Goal: Task Accomplishment & Management: Manage account settings

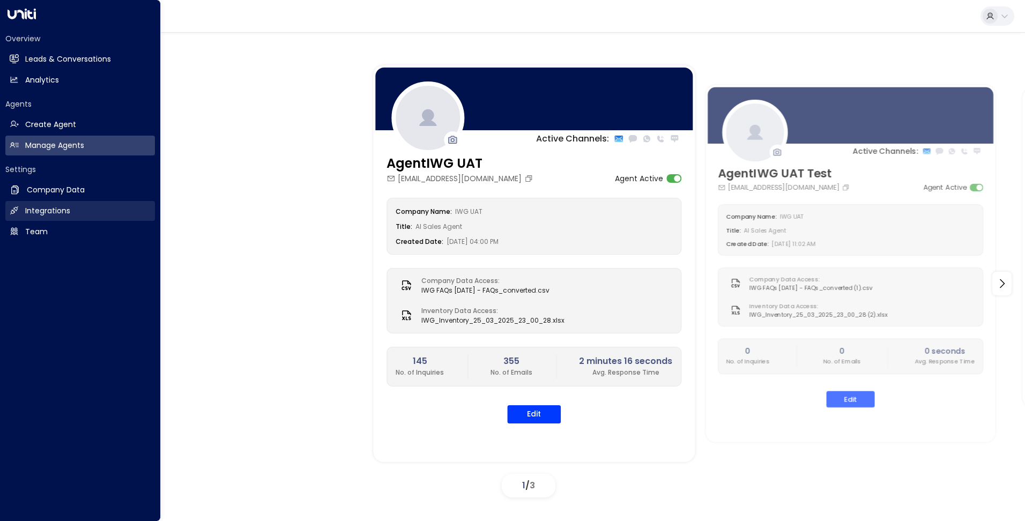
click at [34, 212] on h2 "Integrations" at bounding box center [47, 210] width 45 height 11
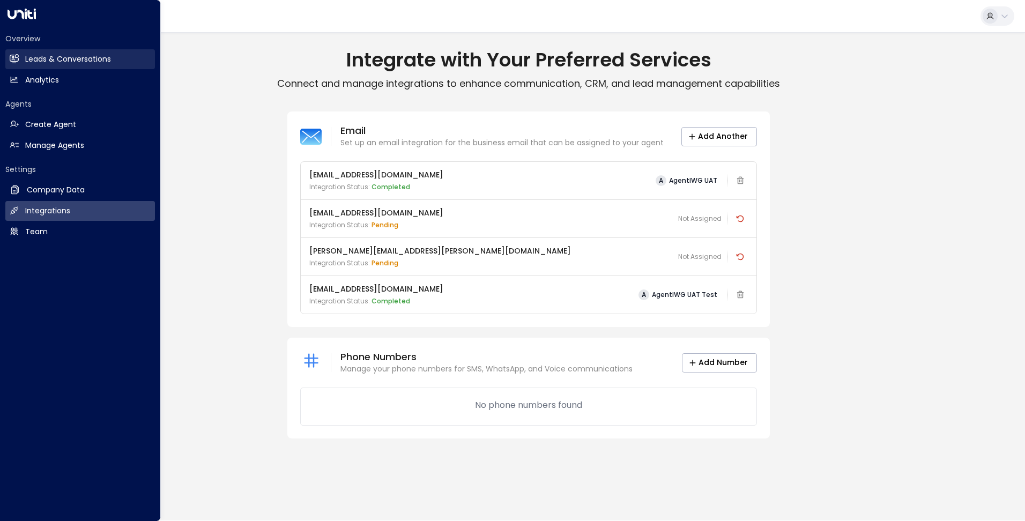
click at [18, 57] on icon at bounding box center [15, 58] width 7 height 9
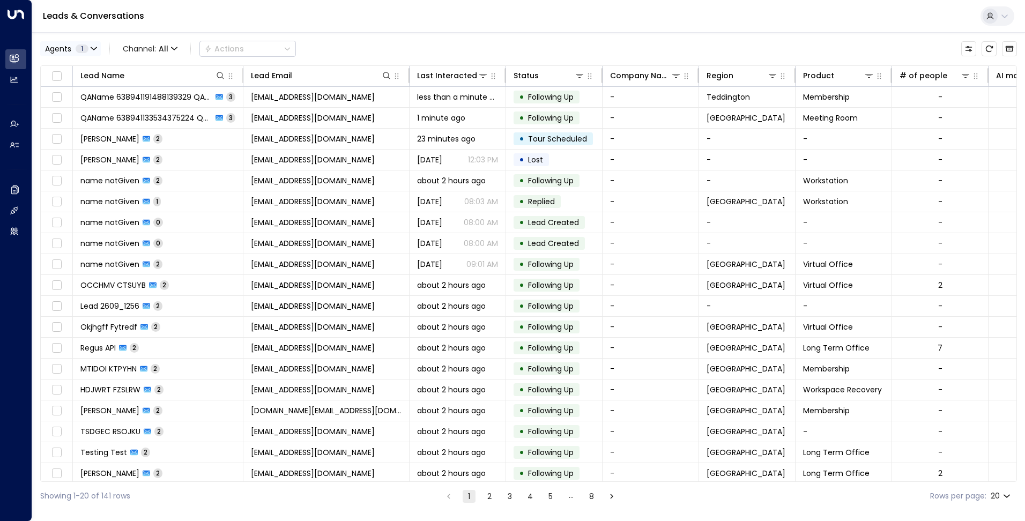
click at [87, 47] on span "1" at bounding box center [82, 48] width 13 height 9
click at [63, 97] on button "Select All" at bounding box center [65, 97] width 36 height 9
click at [95, 37] on div at bounding box center [512, 260] width 1025 height 521
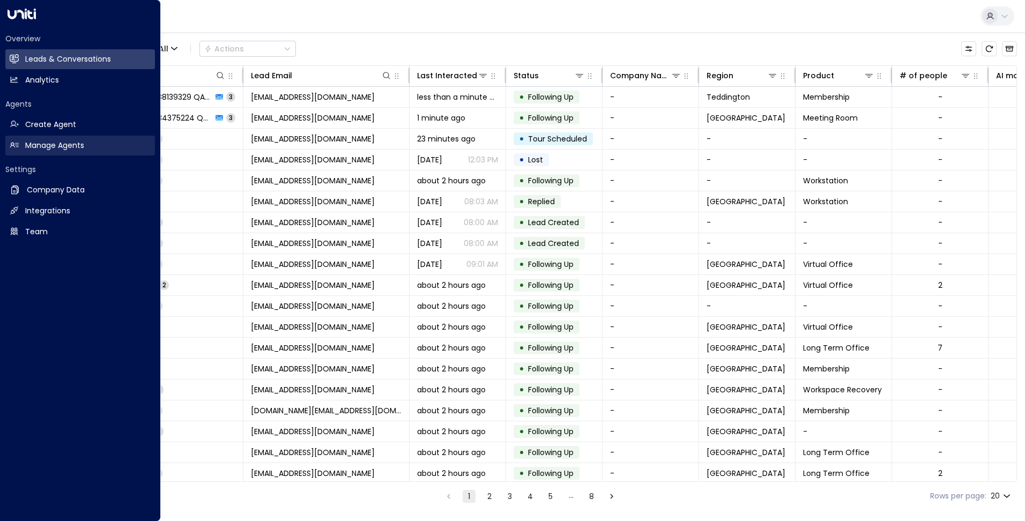
click at [65, 149] on h2 "Manage Agents" at bounding box center [54, 145] width 59 height 11
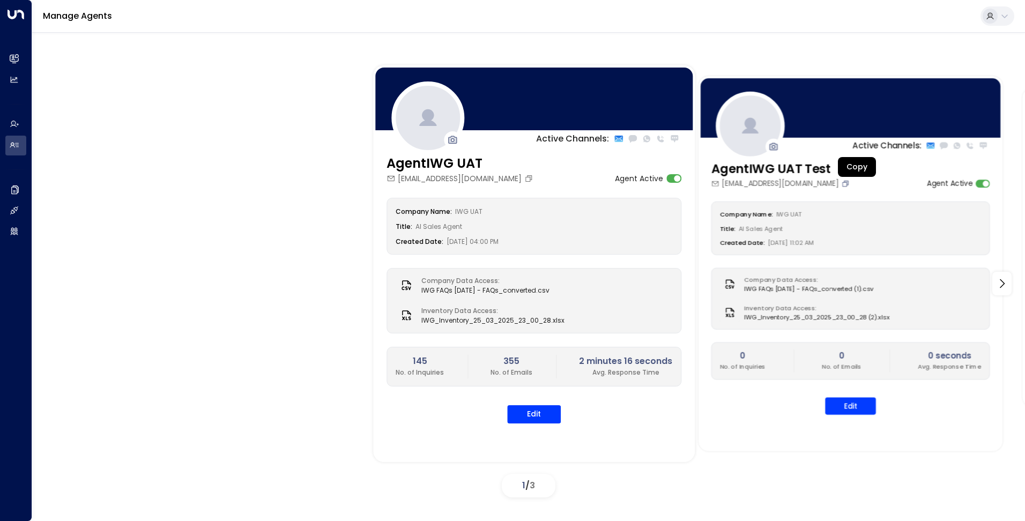
click at [849, 183] on icon "Copy" at bounding box center [845, 183] width 8 height 8
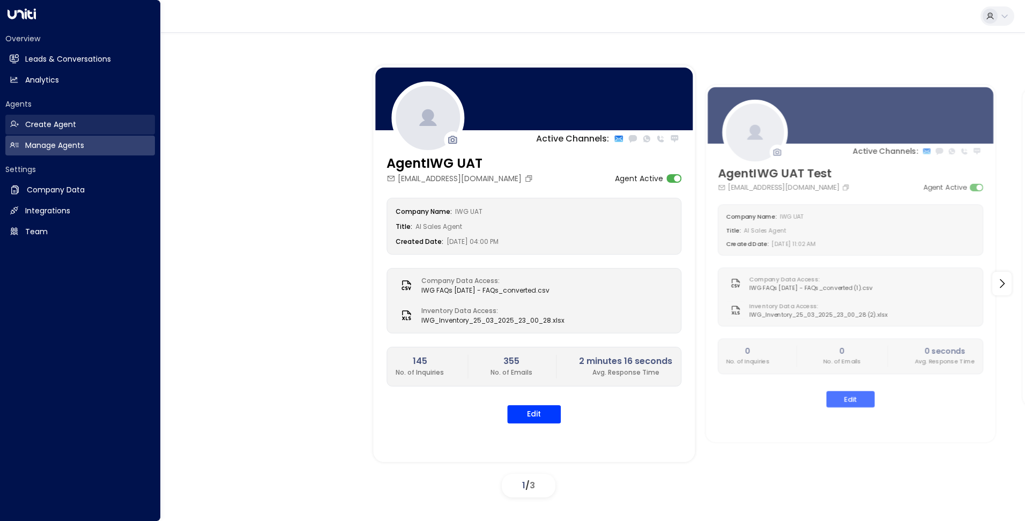
click at [54, 120] on h2 "Create Agent" at bounding box center [50, 124] width 51 height 11
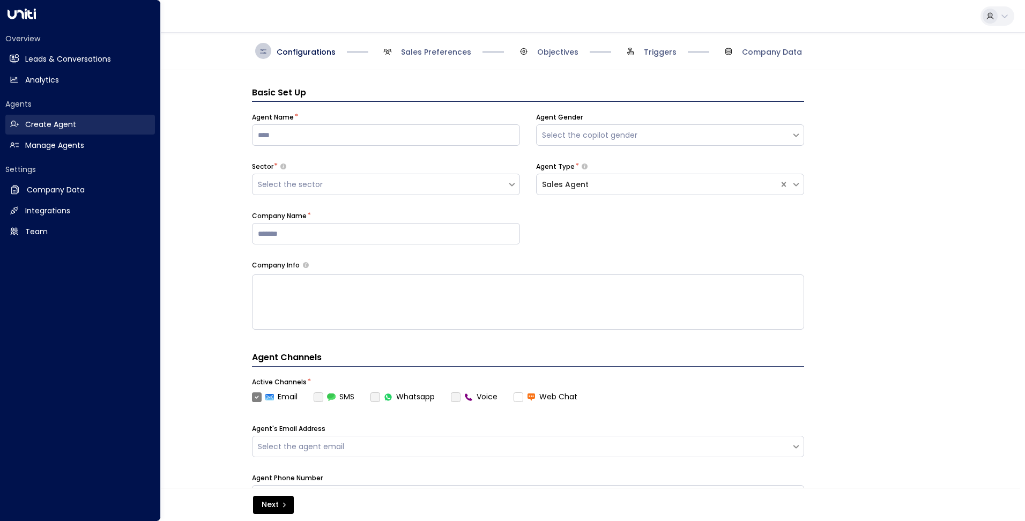
scroll to position [16, 0]
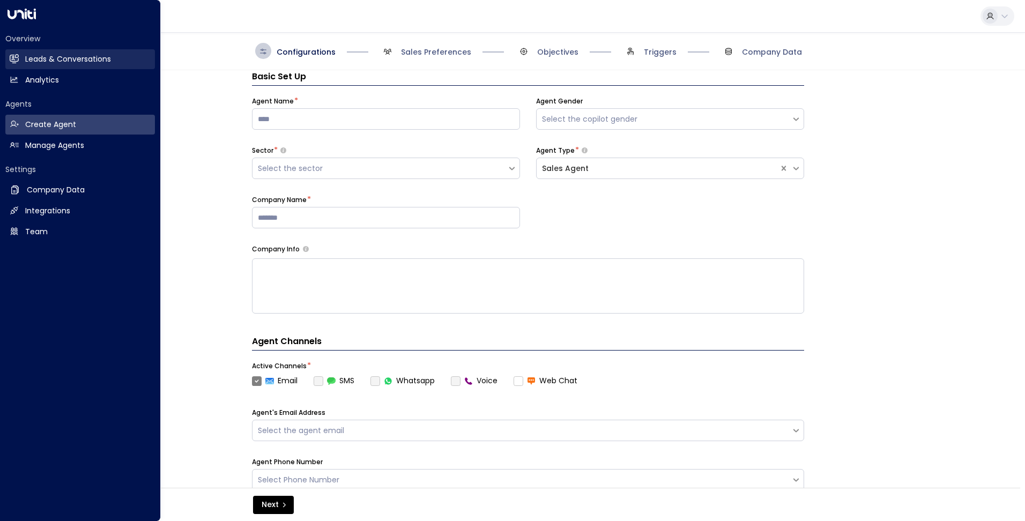
click at [73, 59] on h2 "Leads & Conversations" at bounding box center [68, 59] width 86 height 11
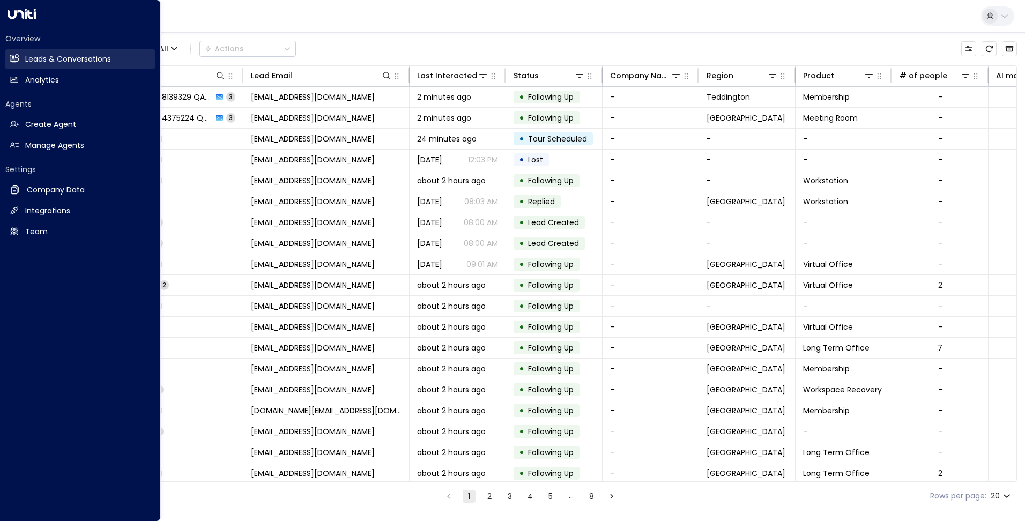
click at [70, 55] on h2 "Leads & Conversations" at bounding box center [68, 59] width 86 height 11
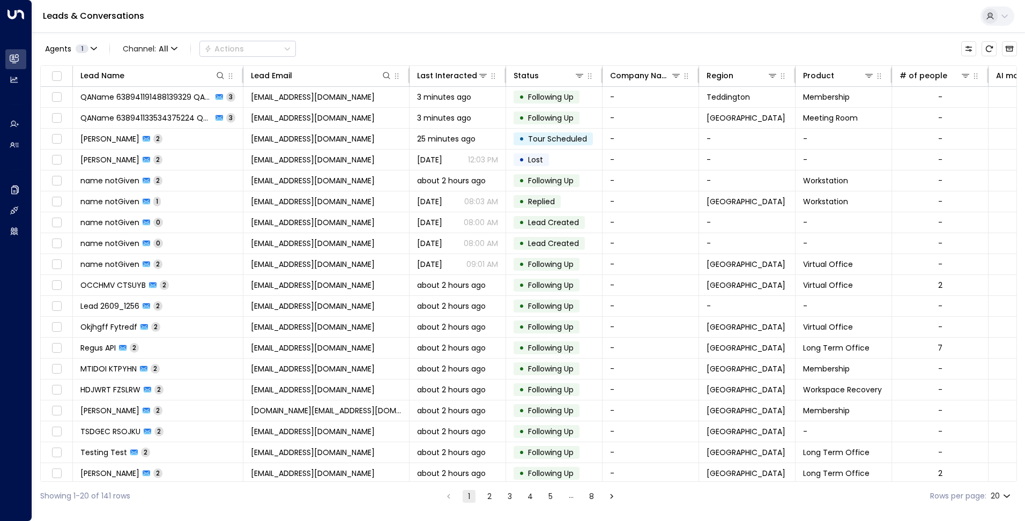
click at [1003, 12] on icon at bounding box center [1004, 16] width 9 height 9
click at [751, 9] on div at bounding box center [512, 260] width 1025 height 521
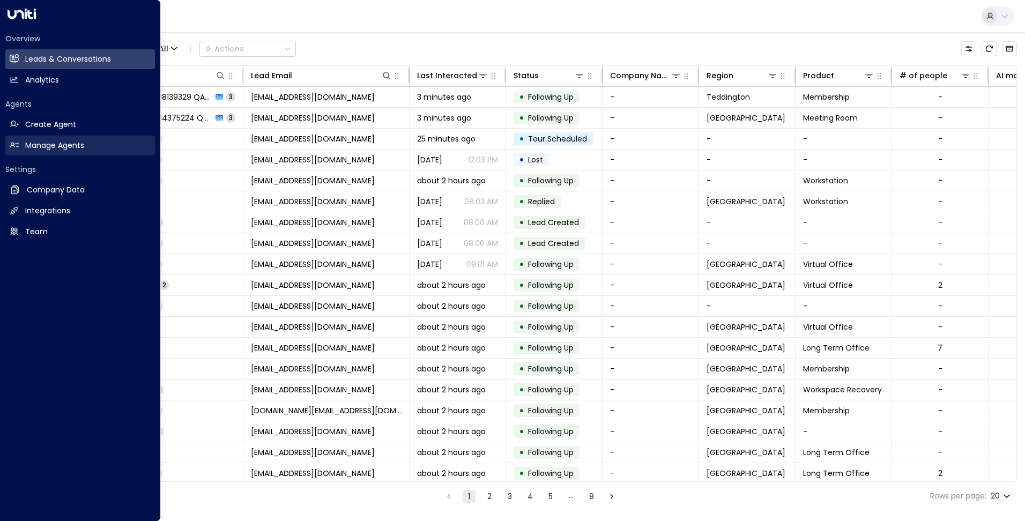
click at [53, 145] on h2 "Manage Agents" at bounding box center [54, 145] width 59 height 11
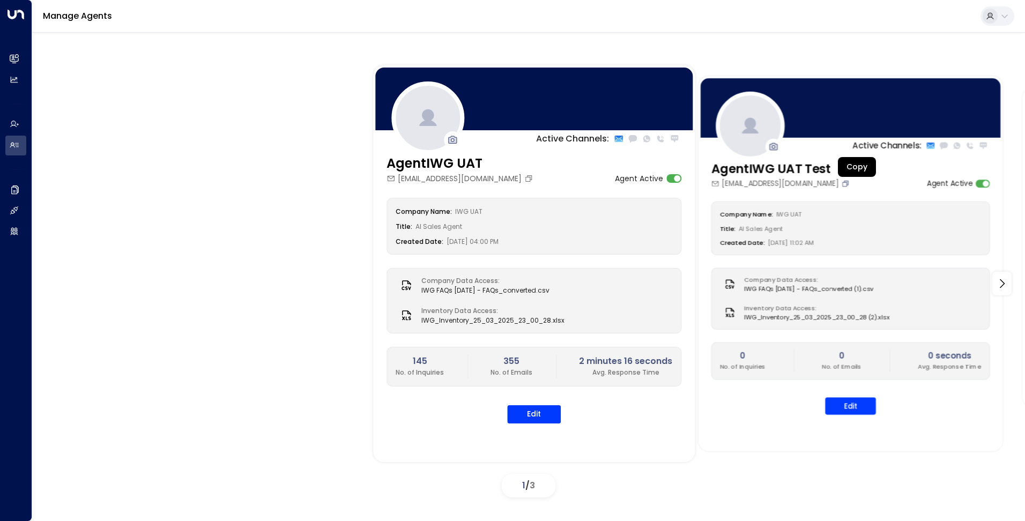
click at [849, 183] on icon "Copy" at bounding box center [845, 183] width 8 height 8
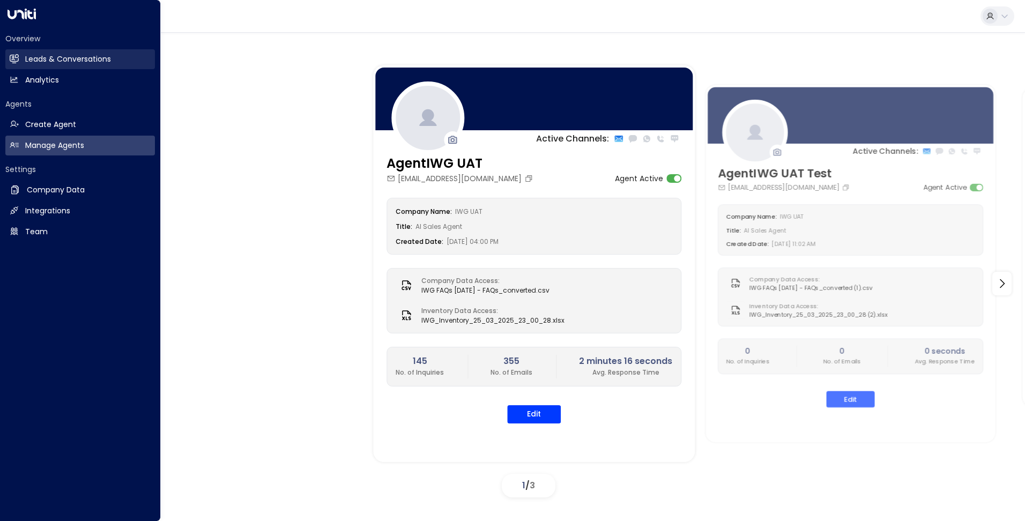
click at [80, 55] on h2 "Leads & Conversations" at bounding box center [68, 59] width 86 height 11
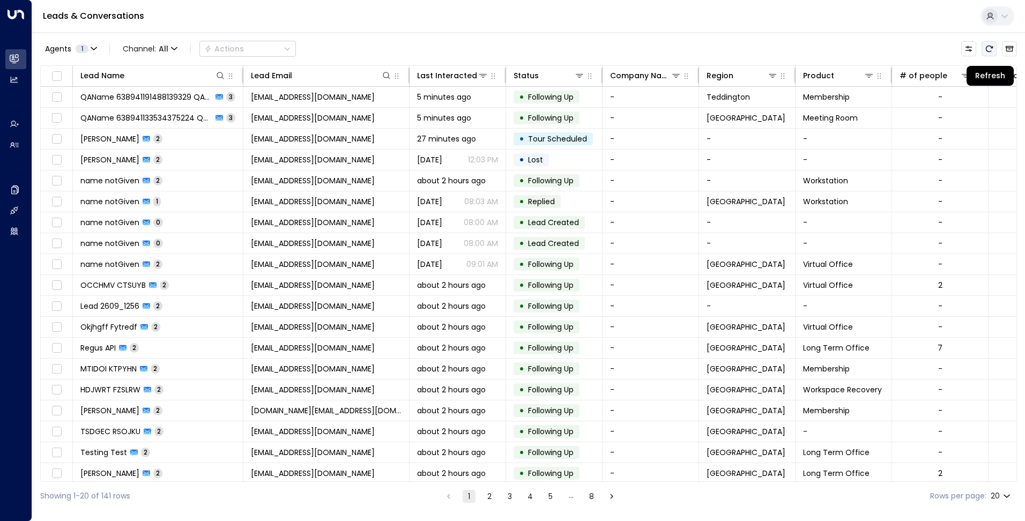
click at [989, 50] on icon "Refresh" at bounding box center [989, 48] width 9 height 9
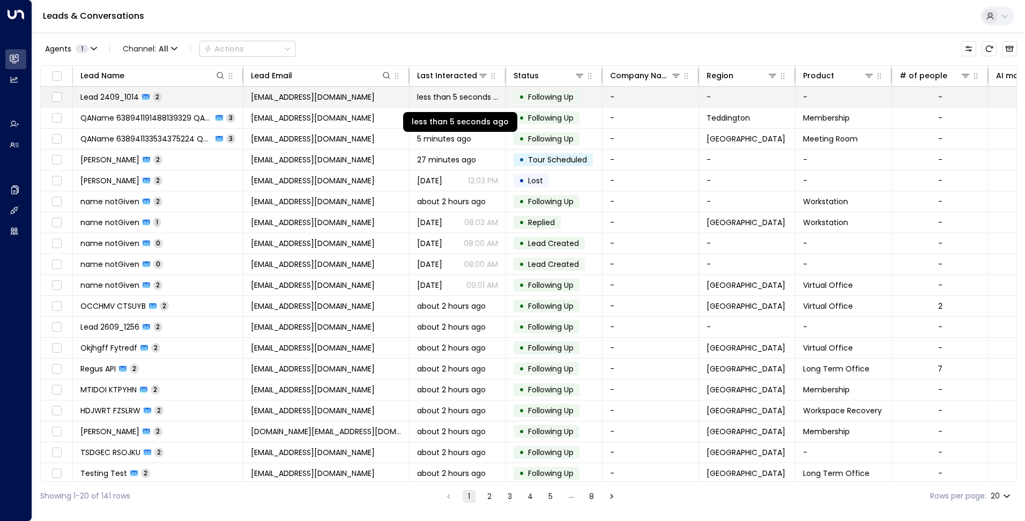
click at [447, 98] on span "less than 5 seconds ago" at bounding box center [457, 97] width 81 height 11
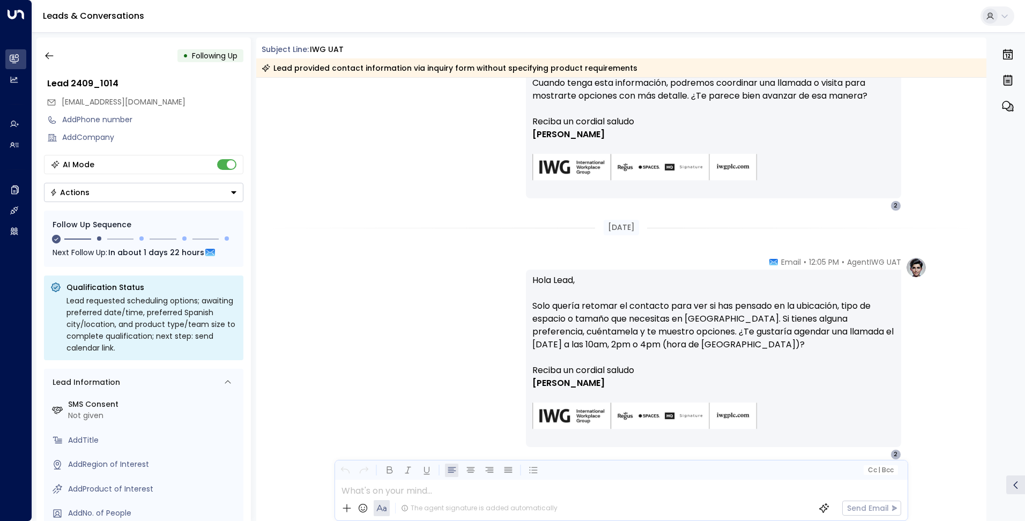
scroll to position [200, 0]
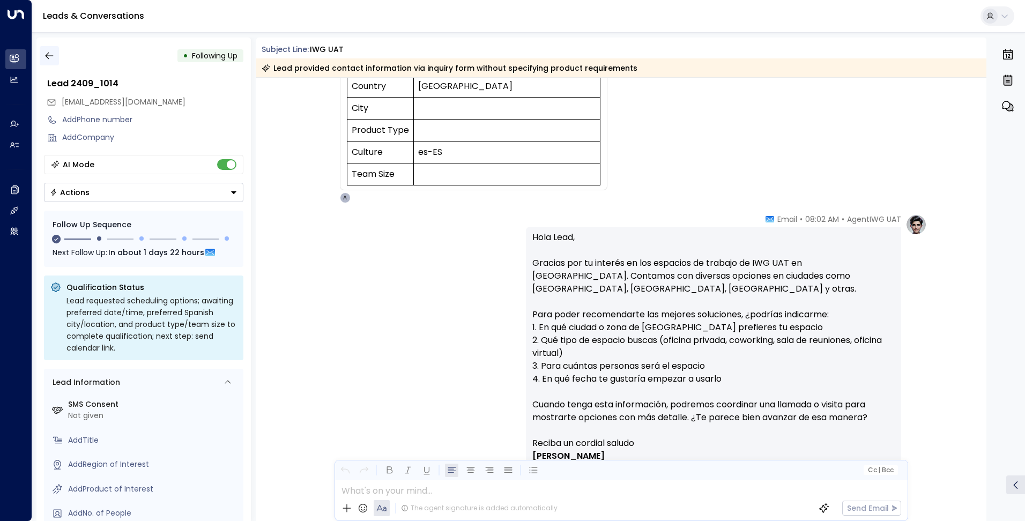
click at [47, 54] on icon "button" at bounding box center [49, 56] width 8 height 7
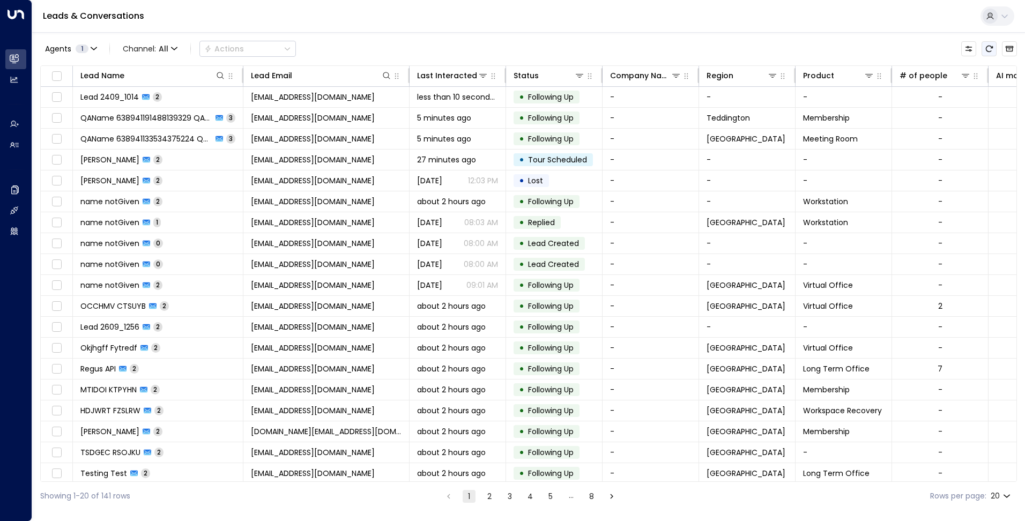
click at [995, 51] on button "Refresh" at bounding box center [989, 48] width 15 height 15
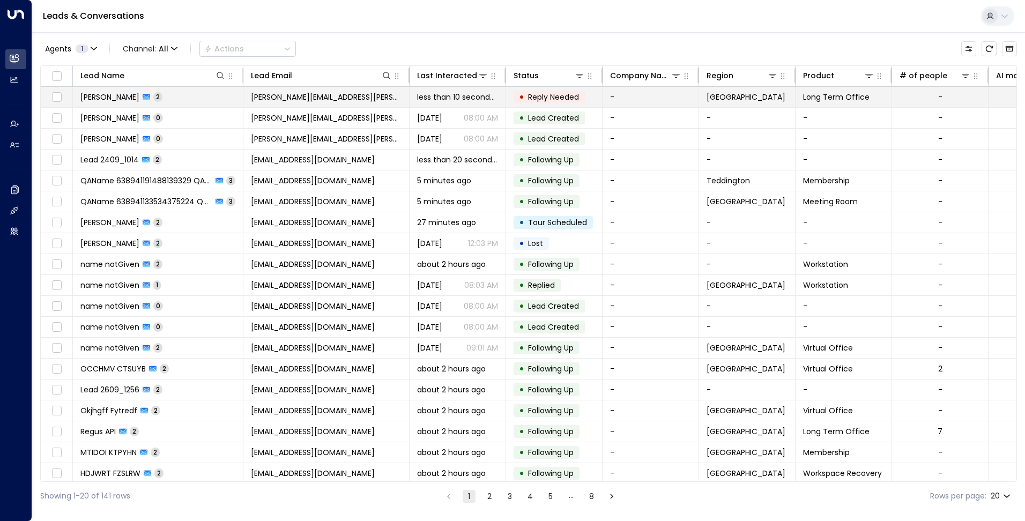
click at [306, 99] on span "[PERSON_NAME][EMAIL_ADDRESS][PERSON_NAME][DOMAIN_NAME]" at bounding box center [326, 97] width 151 height 11
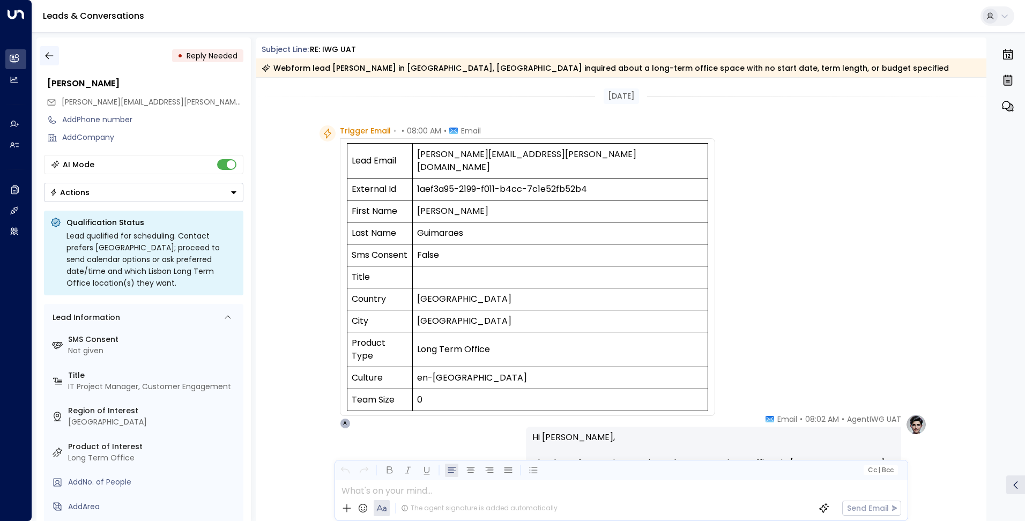
click at [49, 60] on icon "button" at bounding box center [49, 55] width 11 height 11
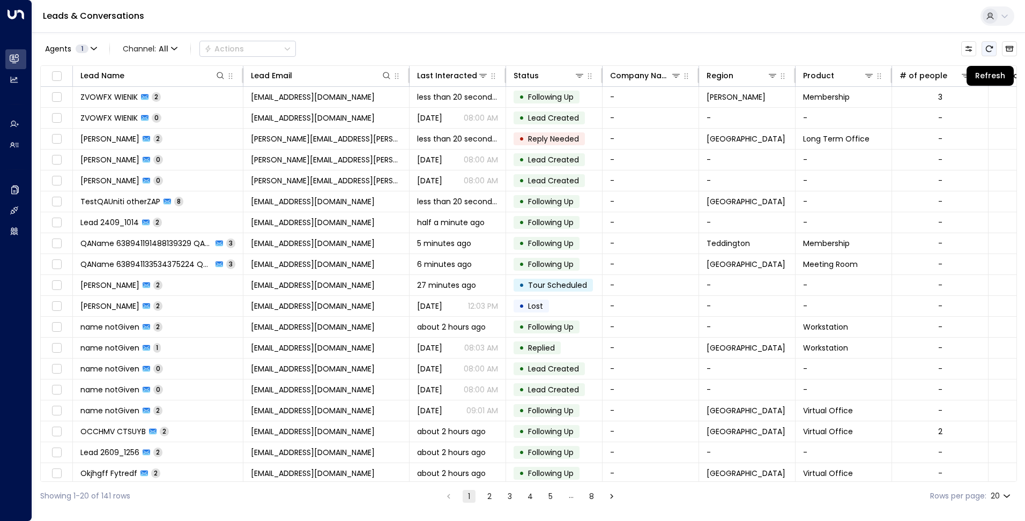
click at [989, 54] on button "Refresh" at bounding box center [989, 48] width 15 height 15
click at [102, 52] on div "Agents 1 Channel: All Actions" at bounding box center [168, 48] width 256 height 21
click at [98, 52] on button "Agents 1" at bounding box center [70, 48] width 61 height 15
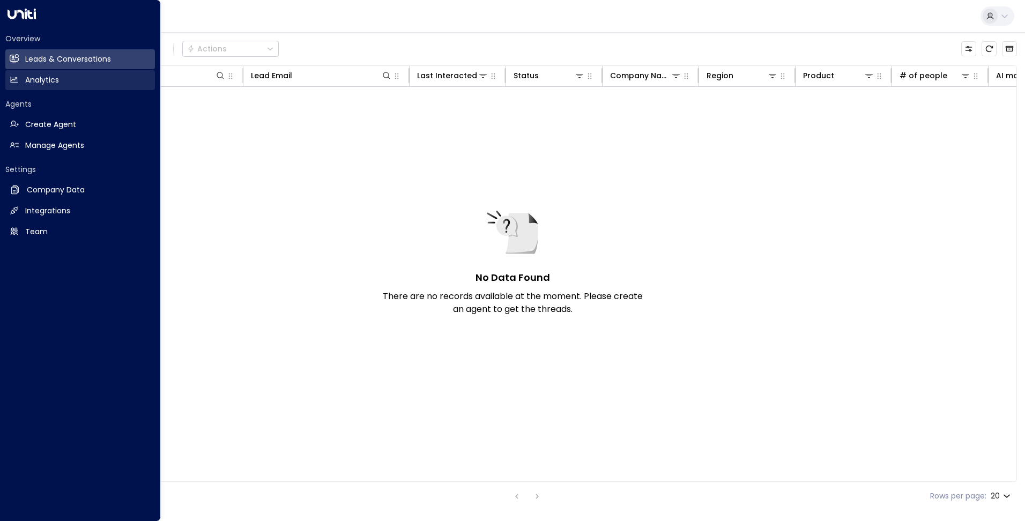
click at [18, 85] on link "Analytics Analytics" at bounding box center [80, 80] width 150 height 20
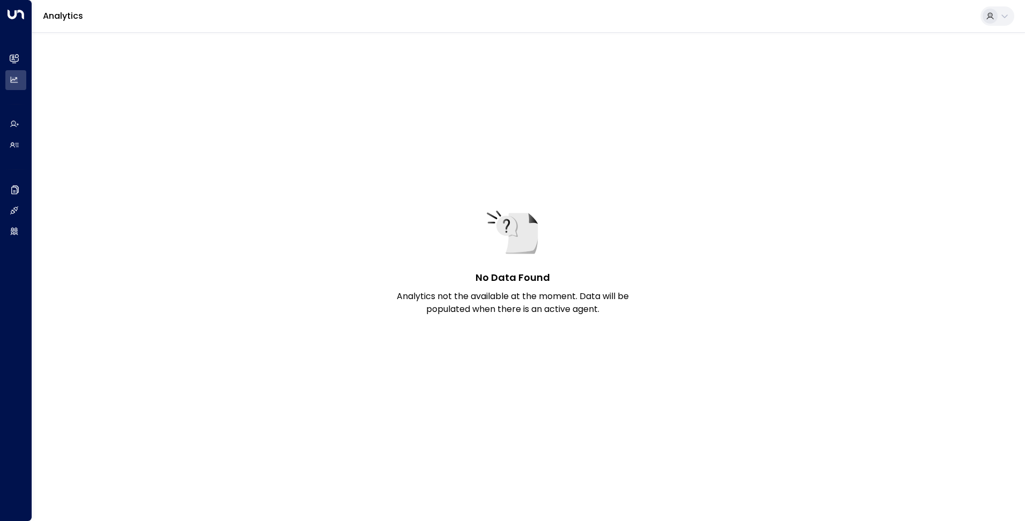
click at [1003, 13] on icon at bounding box center [1004, 16] width 9 height 9
click at [13, 61] on div at bounding box center [512, 260] width 1025 height 521
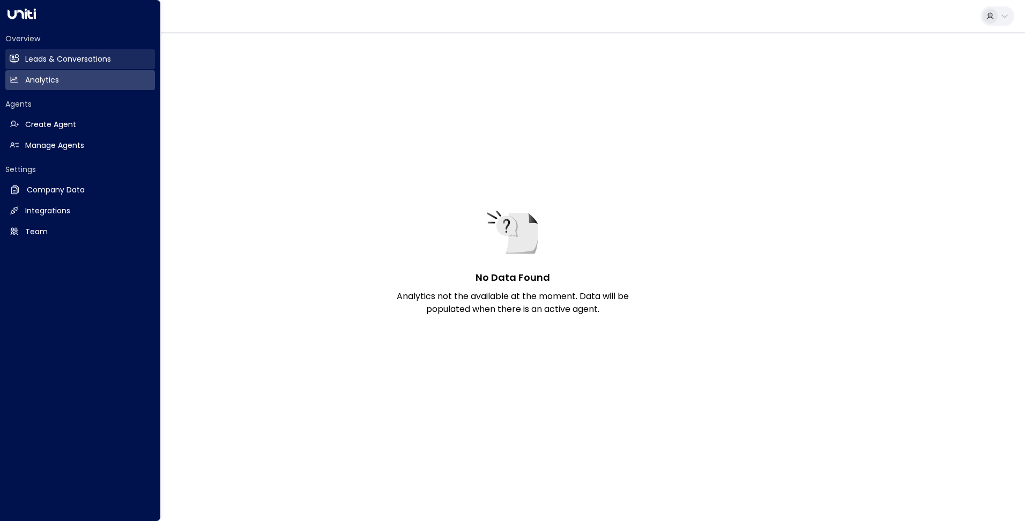
click at [16, 59] on icon at bounding box center [14, 58] width 9 height 6
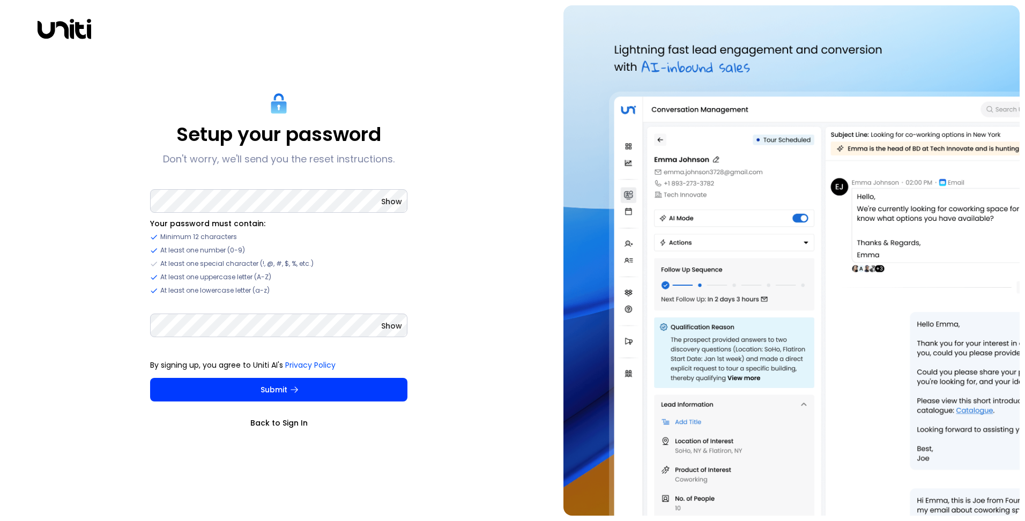
click at [400, 229] on ul "Your password must contain: Minimum 12 characters At least one number (0-9) At …" at bounding box center [278, 256] width 257 height 77
click at [397, 200] on span "Show" at bounding box center [391, 201] width 21 height 11
click at [98, 198] on div "Setup your password Don't worry, we'll send you the reset instructions. Hide Yo…" at bounding box center [278, 260] width 547 height 510
click at [344, 295] on div "Hide Your password must contain: Minimum 12 characters At least one number (0-9…" at bounding box center [278, 270] width 257 height 167
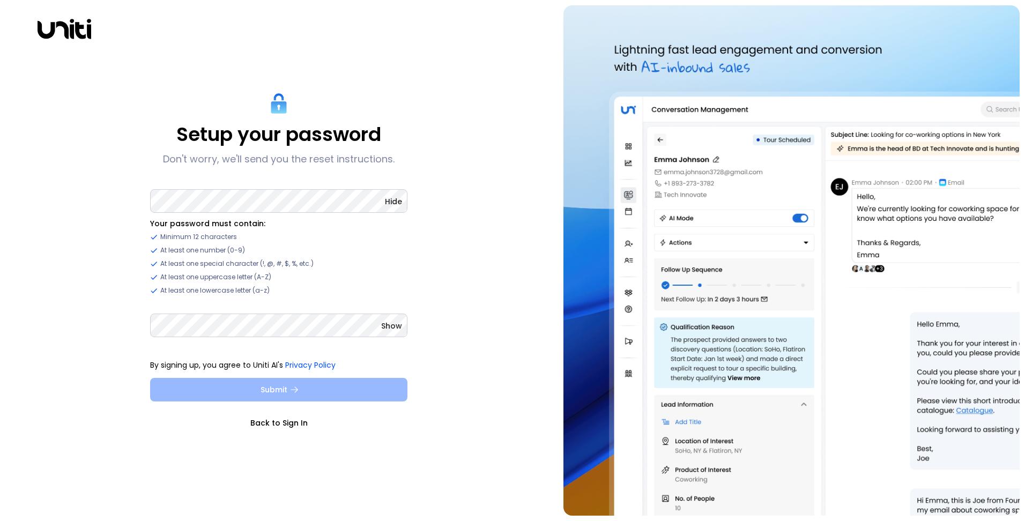
click at [300, 387] on button "Submit" at bounding box center [278, 390] width 257 height 24
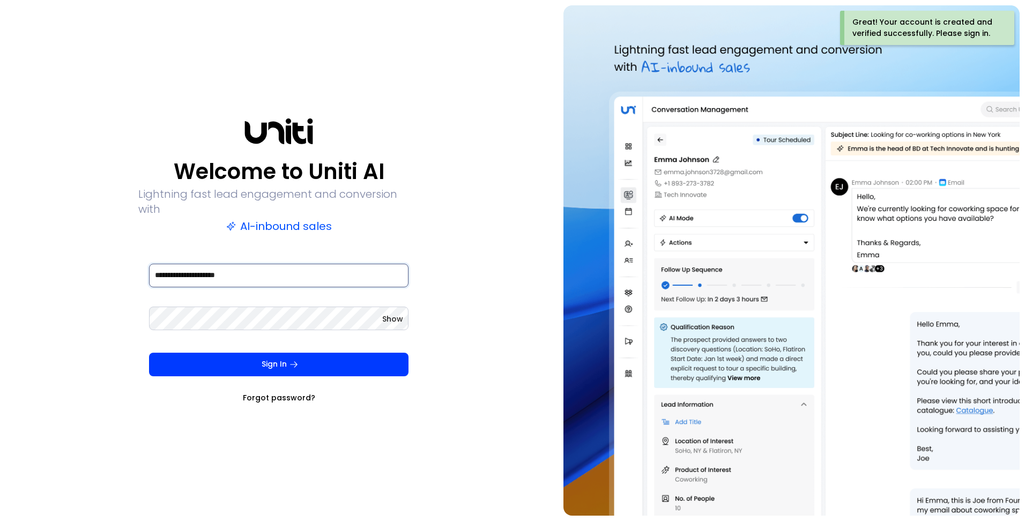
drag, startPoint x: 251, startPoint y: 272, endPoint x: -7, endPoint y: 264, distance: 258.0
click at [0, 264] on html "**********" at bounding box center [512, 260] width 1025 height 521
type input "*"
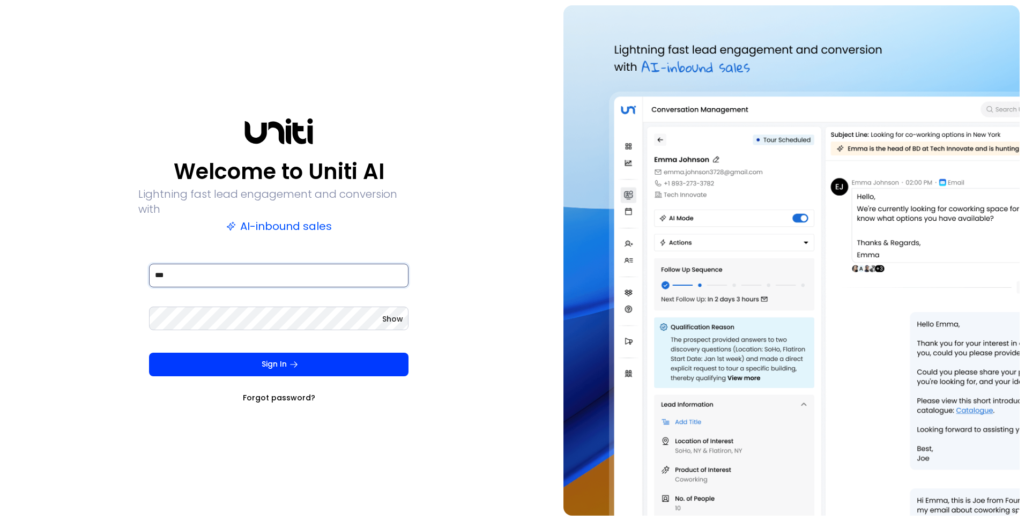
type input "**********"
click at [42, 305] on div "**********" at bounding box center [278, 260] width 547 height 510
drag, startPoint x: 71, startPoint y: 293, endPoint x: 133, endPoint y: 309, distance: 64.2
click at [73, 293] on div "**********" at bounding box center [278, 260] width 547 height 510
click at [303, 361] on button "Sign In" at bounding box center [278, 365] width 259 height 24
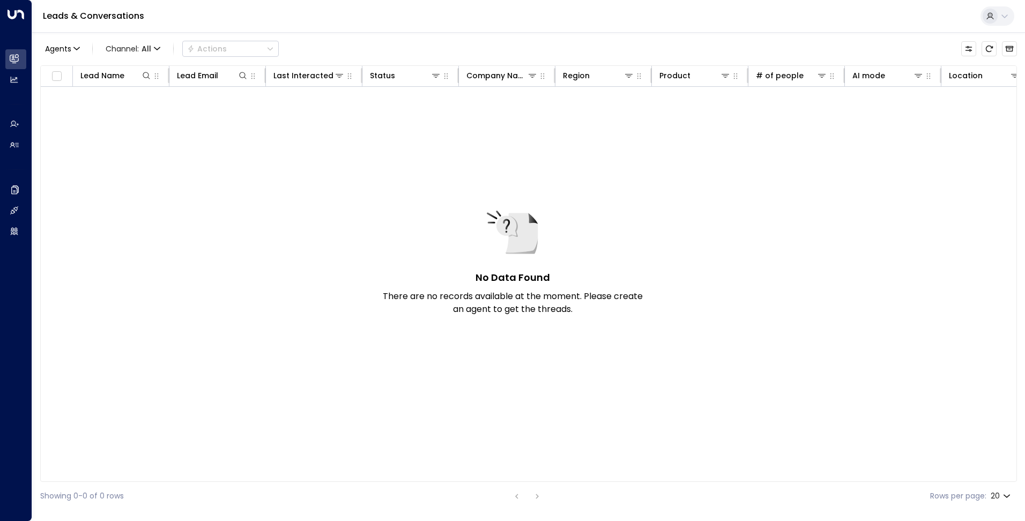
click at [1000, 11] on button at bounding box center [998, 15] width 34 height 19
click at [859, 12] on div at bounding box center [512, 260] width 1025 height 521
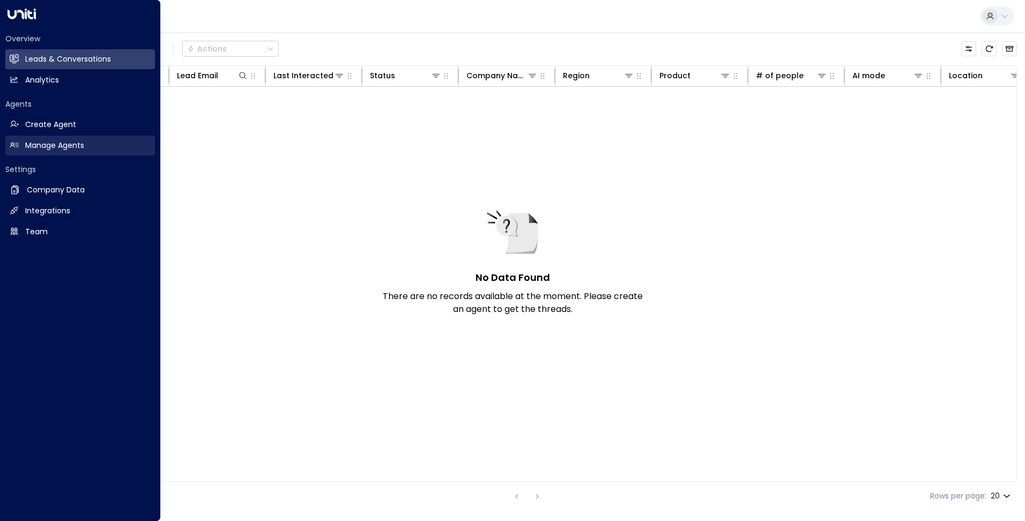
click at [79, 138] on link "Manage Agents Manage Agents" at bounding box center [80, 146] width 150 height 20
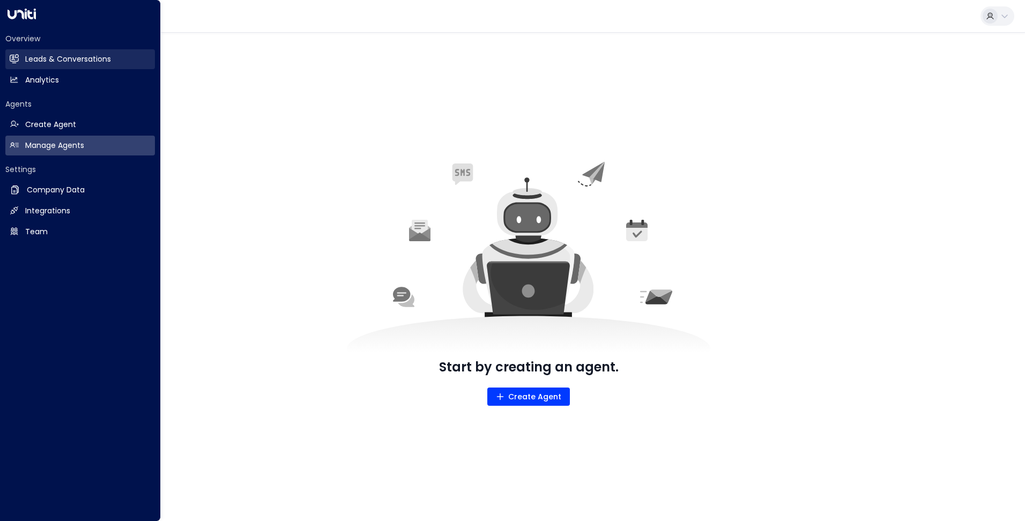
click at [79, 58] on h2 "Leads & Conversations" at bounding box center [68, 59] width 86 height 11
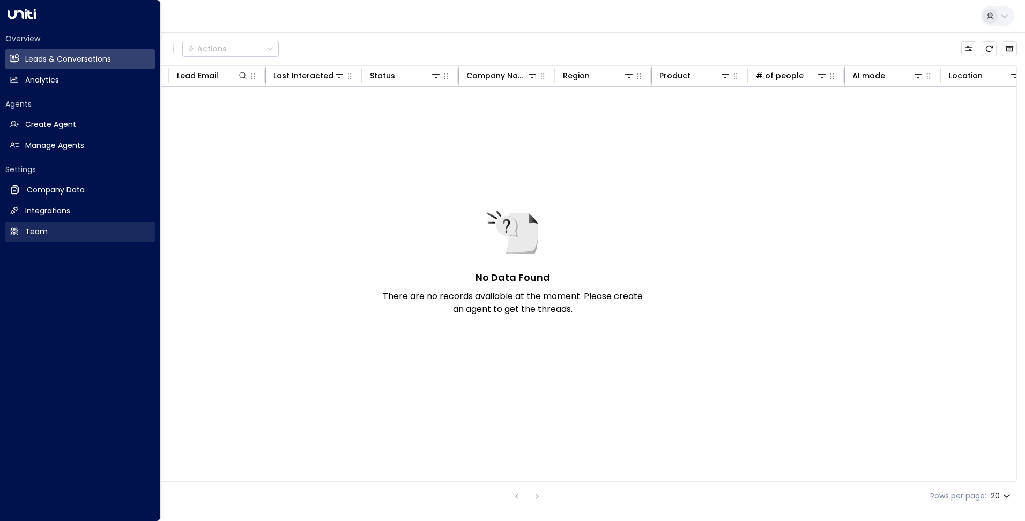
click at [13, 228] on icon at bounding box center [15, 232] width 8 height 8
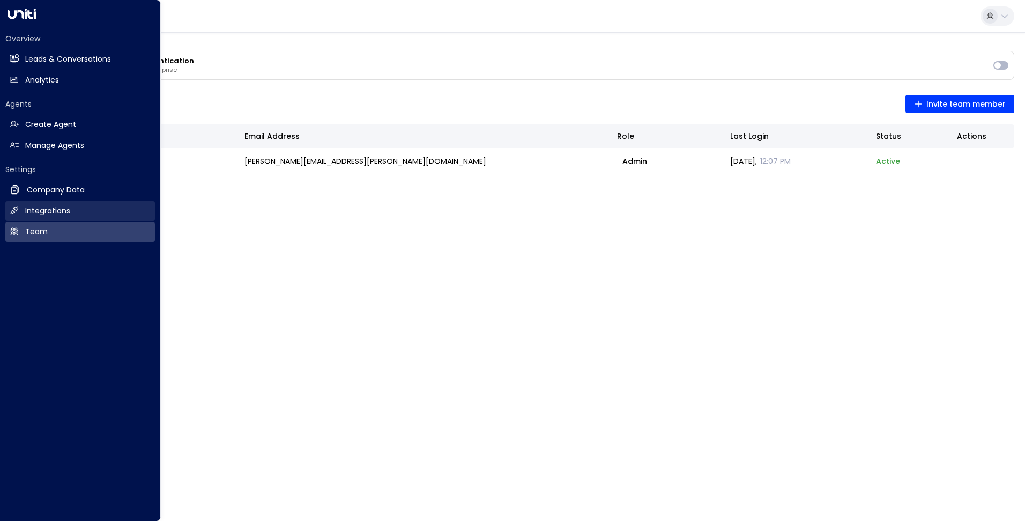
click at [24, 216] on link "Integrations Integrations" at bounding box center [80, 211] width 150 height 20
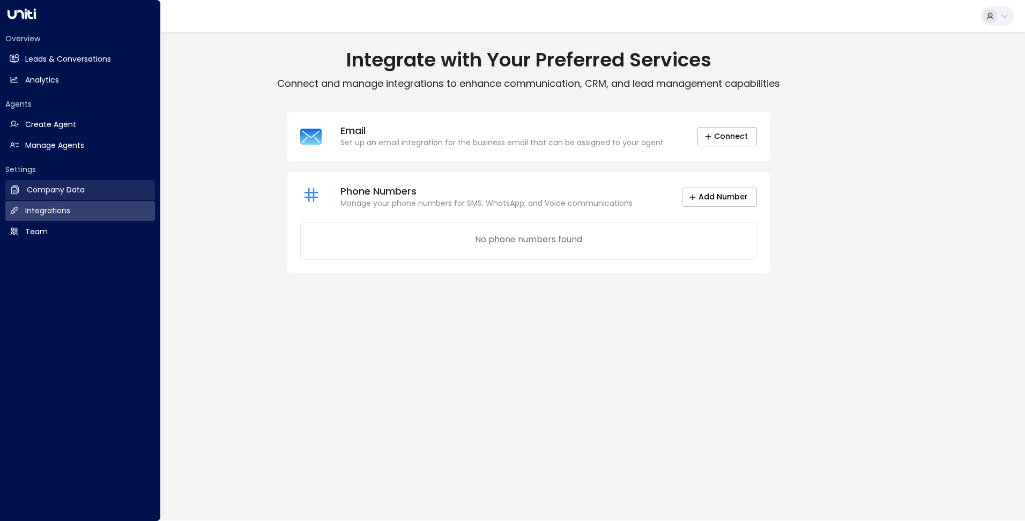
click at [43, 192] on h2 "Company Data" at bounding box center [56, 189] width 58 height 11
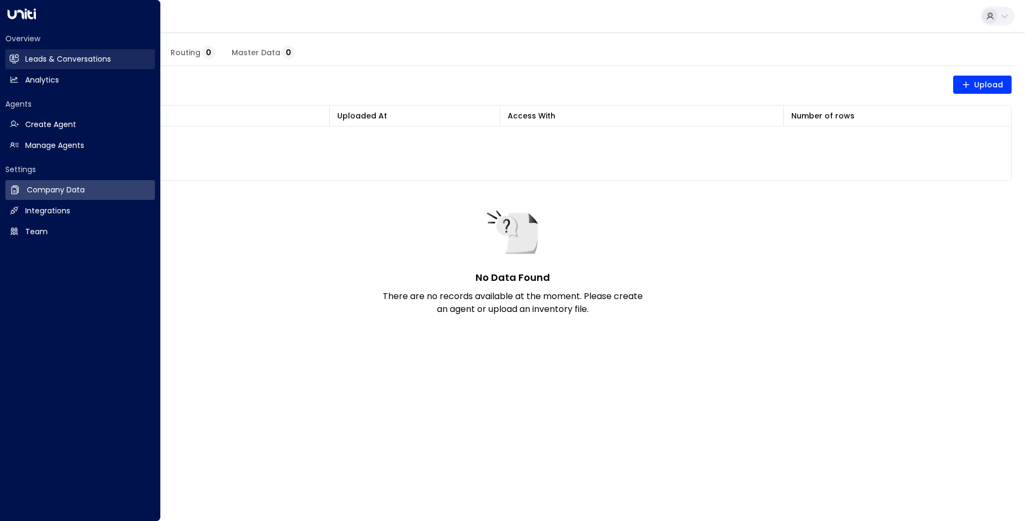
click at [69, 64] on h2 "Leads & Conversations" at bounding box center [68, 59] width 86 height 11
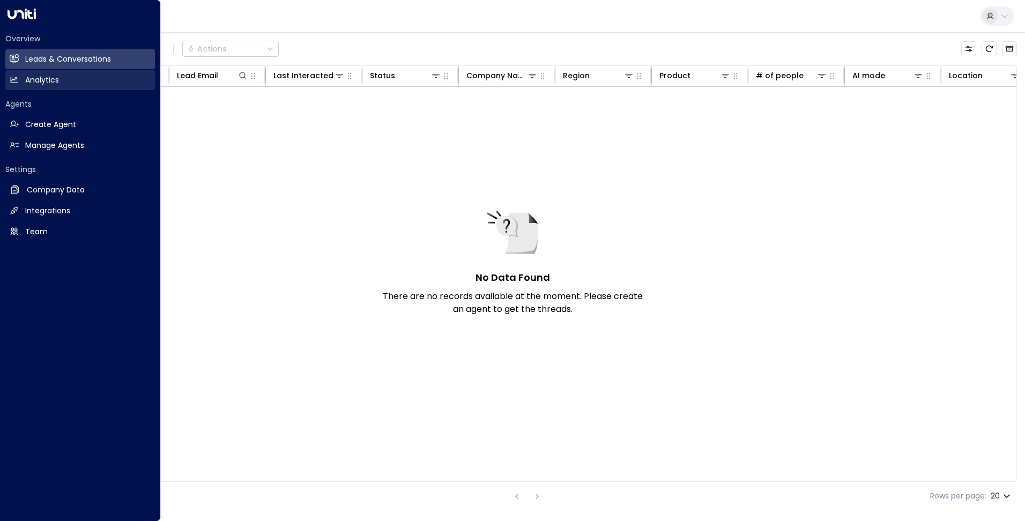
click at [68, 81] on link "Analytics Analytics" at bounding box center [80, 80] width 150 height 20
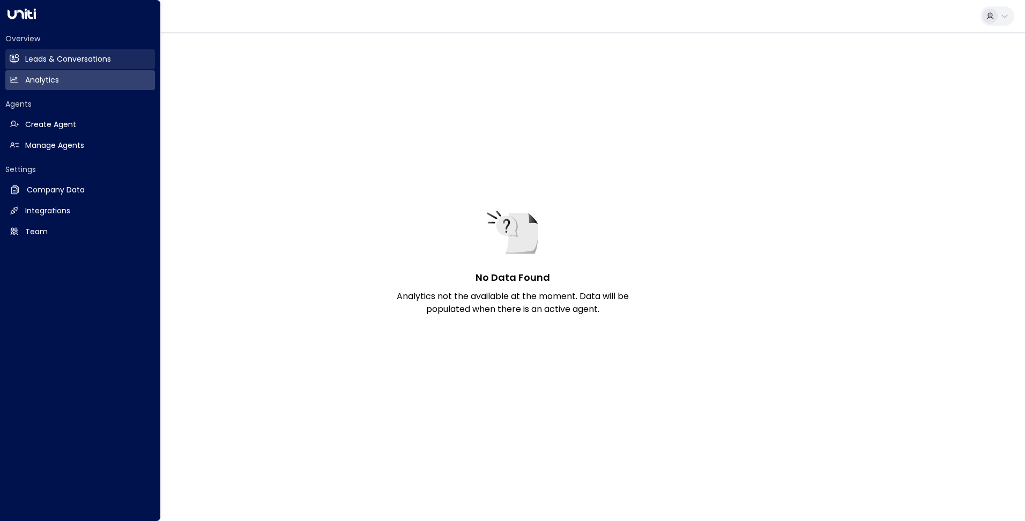
click at [75, 66] on link "Leads & Conversations Leads & Conversations" at bounding box center [80, 59] width 150 height 20
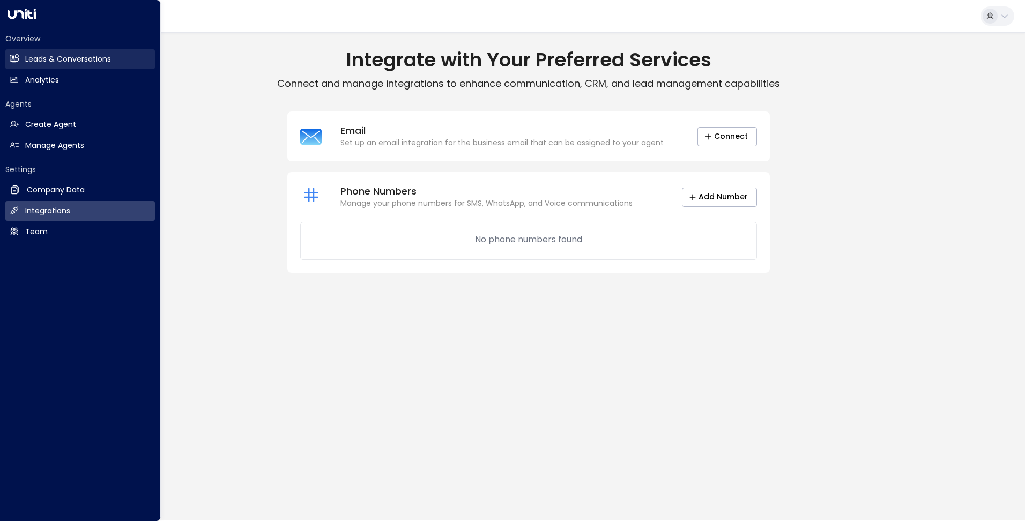
click at [13, 60] on icon at bounding box center [14, 58] width 9 height 6
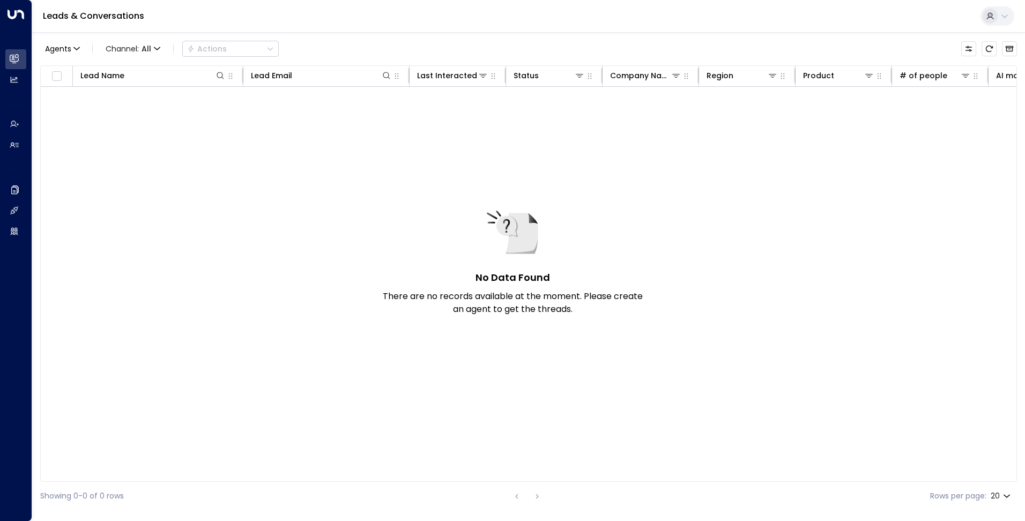
drag, startPoint x: 641, startPoint y: 1, endPoint x: 558, endPoint y: 31, distance: 88.4
click at [602, 31] on div "Leads & Conversations" at bounding box center [528, 16] width 993 height 33
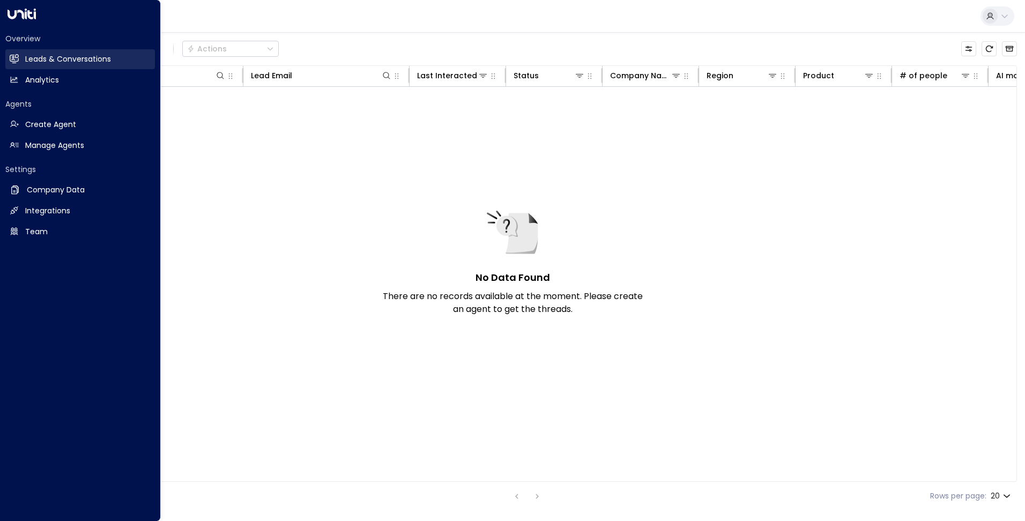
click at [20, 55] on link "Leads & Conversations Leads & Conversations" at bounding box center [80, 59] width 150 height 20
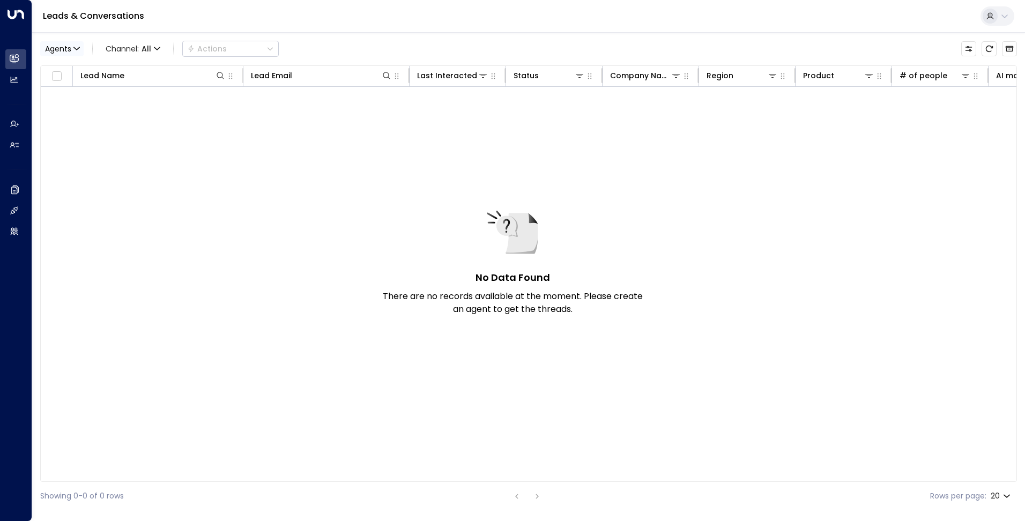
click at [72, 46] on button "Agents" at bounding box center [61, 48] width 43 height 15
click at [1006, 8] on div at bounding box center [512, 260] width 1025 height 521
click at [998, 16] on button at bounding box center [998, 15] width 34 height 19
click at [79, 48] on div at bounding box center [512, 260] width 1025 height 521
click at [72, 49] on button "Agents" at bounding box center [61, 48] width 43 height 15
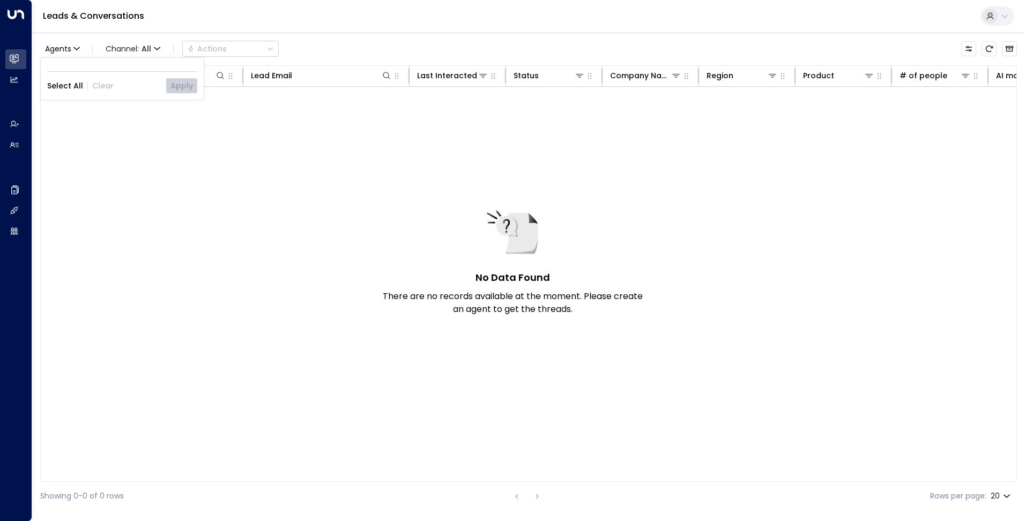
click at [10, 88] on div at bounding box center [512, 260] width 1025 height 521
click at [240, 33] on div "Agents Channel: All Actions Lead Name Lead Email Last Interacted Status Company…" at bounding box center [528, 271] width 977 height 478
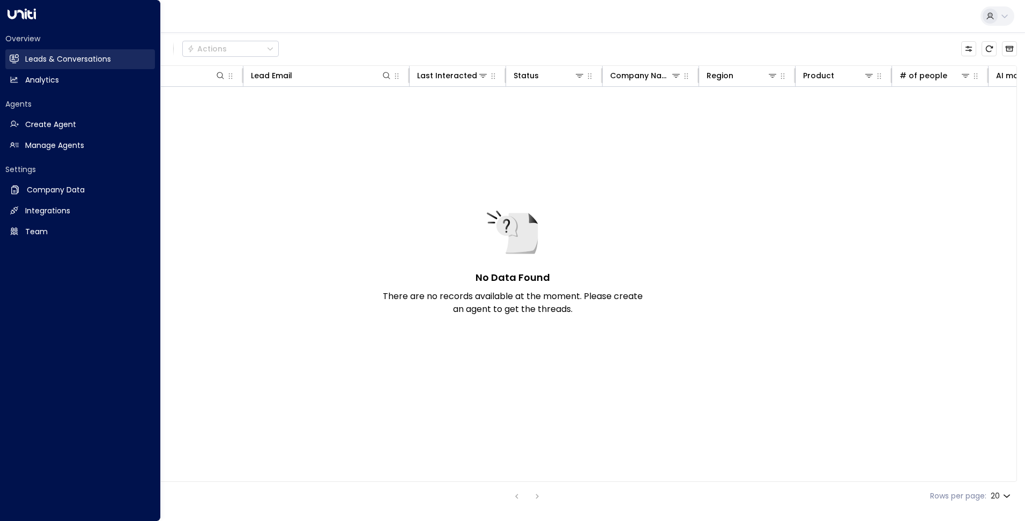
click at [16, 54] on link "Leads & Conversations Leads & Conversations" at bounding box center [80, 59] width 150 height 20
click at [86, 58] on h2 "Leads & Conversations" at bounding box center [68, 59] width 86 height 11
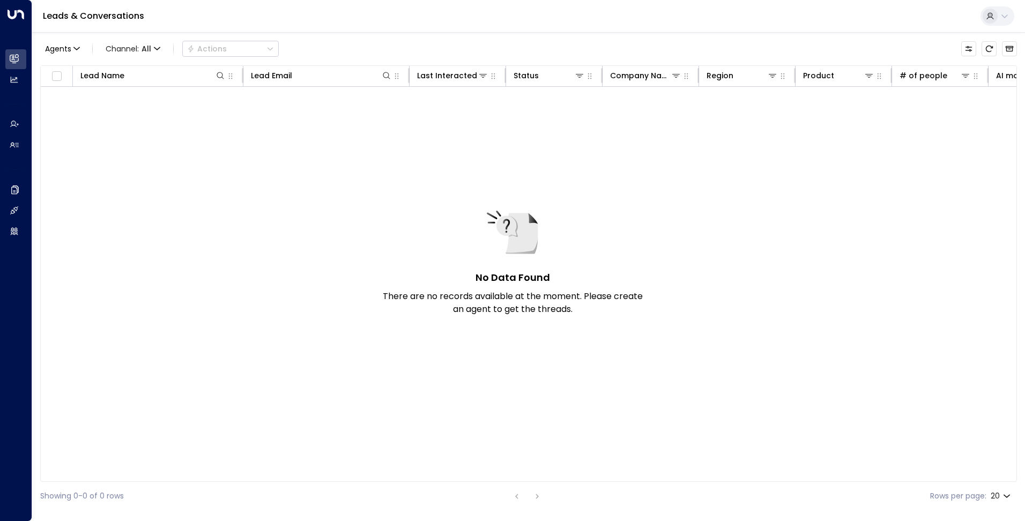
click at [356, 21] on div "Leads & Conversations" at bounding box center [528, 16] width 993 height 33
click at [1000, 10] on button at bounding box center [998, 15] width 34 height 19
click at [873, 108] on span "Logout" at bounding box center [869, 113] width 26 height 11
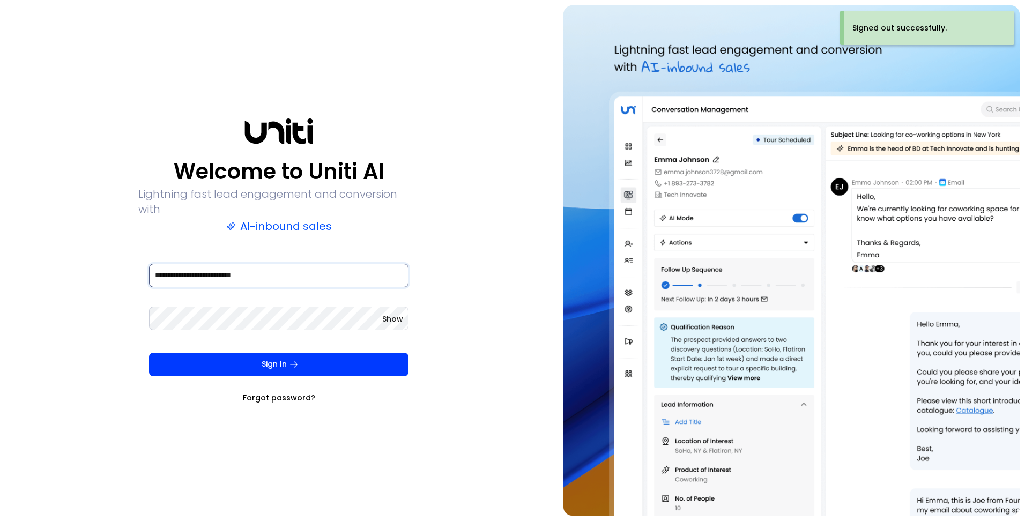
drag, startPoint x: 313, startPoint y: 264, endPoint x: -6, endPoint y: 274, distance: 319.1
click at [0, 274] on html "**********" at bounding box center [512, 260] width 1025 height 521
type input "**********"
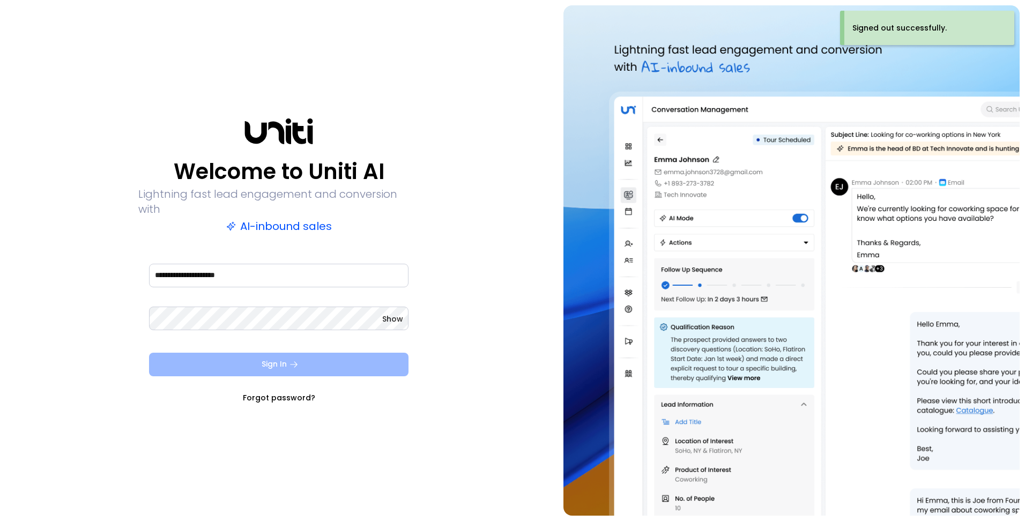
click at [273, 363] on button "Sign In" at bounding box center [278, 365] width 259 height 24
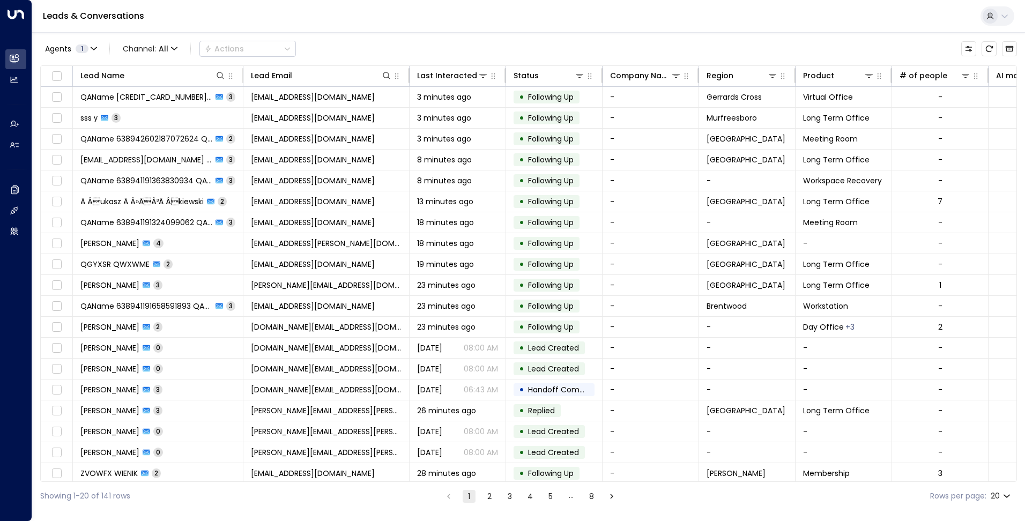
click at [997, 18] on div at bounding box center [990, 16] width 15 height 15
click at [699, 34] on div at bounding box center [512, 260] width 1025 height 521
click at [93, 49] on icon "button" at bounding box center [93, 48] width 5 height 2
click at [232, 20] on div at bounding box center [512, 260] width 1025 height 521
click at [988, 51] on icon "Refresh" at bounding box center [989, 49] width 7 height 6
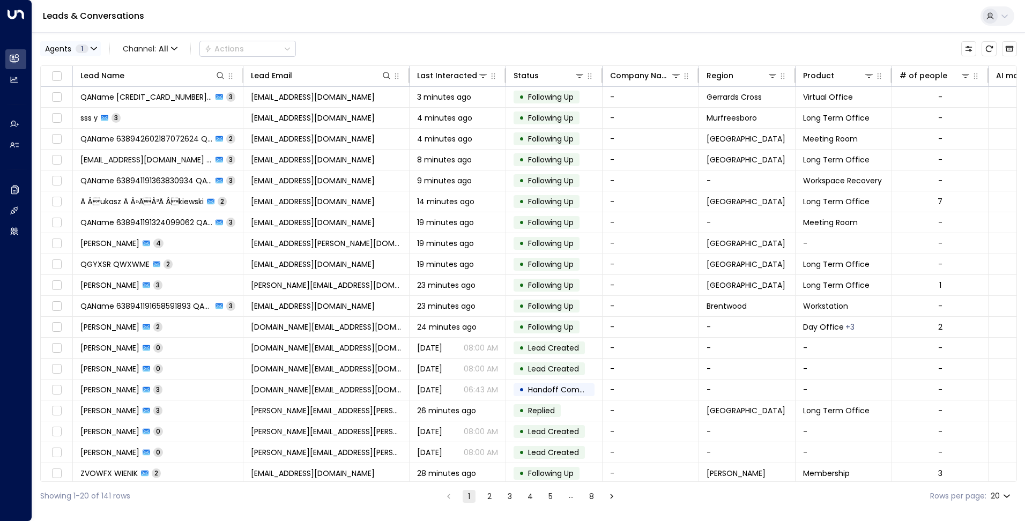
click at [77, 53] on button "Agents 1" at bounding box center [70, 48] width 61 height 15
click at [77, 53] on div at bounding box center [512, 260] width 1025 height 521
click at [990, 48] on icon "Refresh" at bounding box center [989, 48] width 9 height 9
click at [93, 51] on icon "button" at bounding box center [94, 49] width 6 height 6
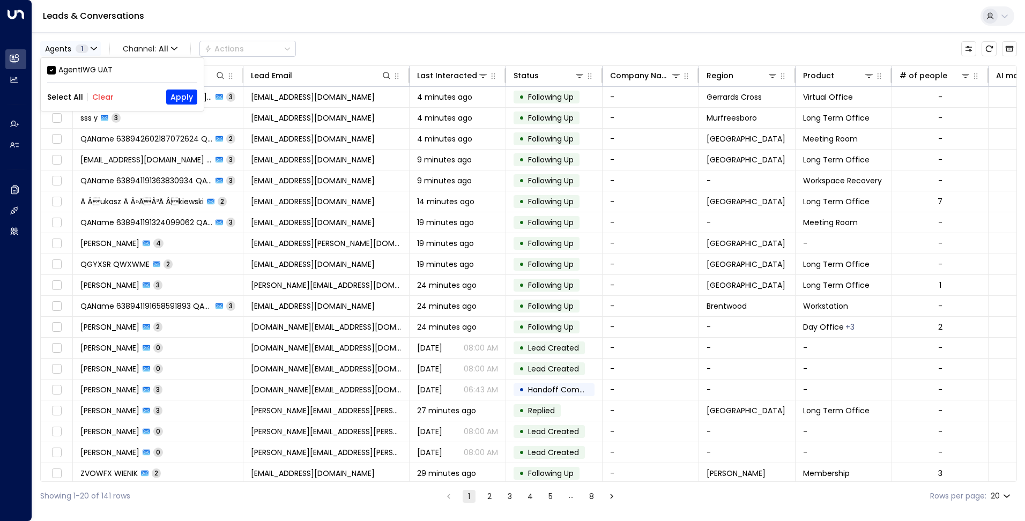
click at [93, 51] on div at bounding box center [512, 260] width 1025 height 521
click at [985, 54] on button "Refresh" at bounding box center [989, 48] width 15 height 15
click at [987, 50] on icon "Refresh" at bounding box center [989, 49] width 7 height 6
click at [78, 50] on span "1" at bounding box center [82, 48] width 13 height 9
click at [72, 96] on button "Select All" at bounding box center [65, 97] width 36 height 9
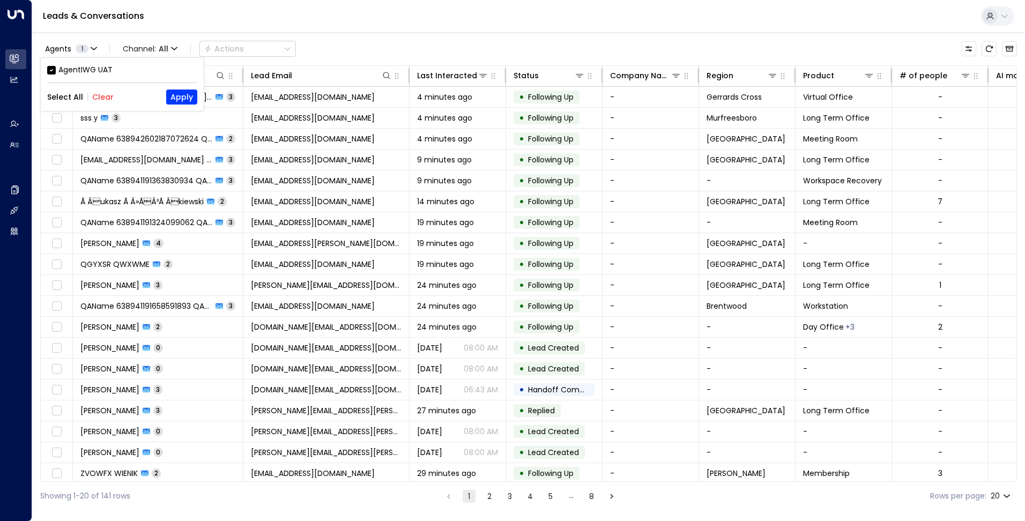
click at [13, 128] on div at bounding box center [512, 260] width 1025 height 521
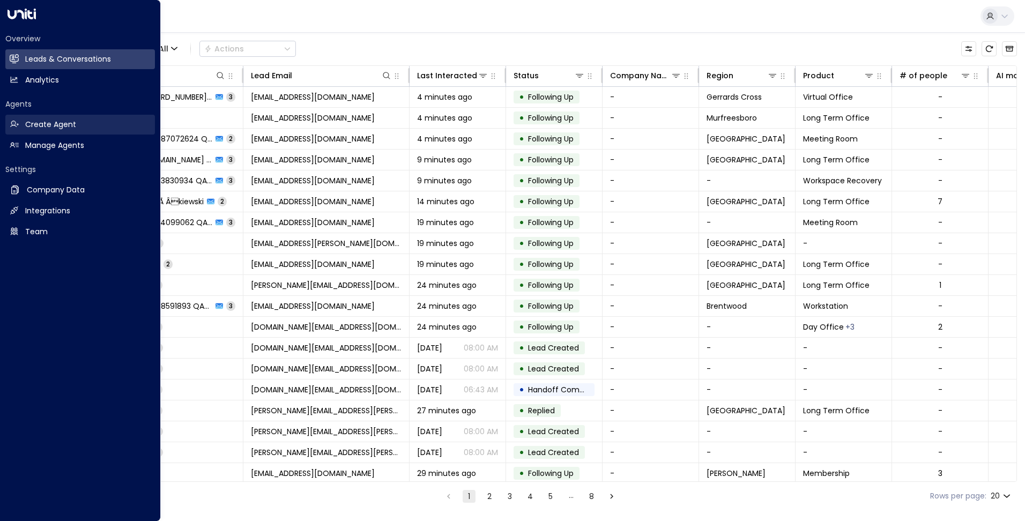
click at [16, 123] on icon at bounding box center [14, 124] width 9 height 6
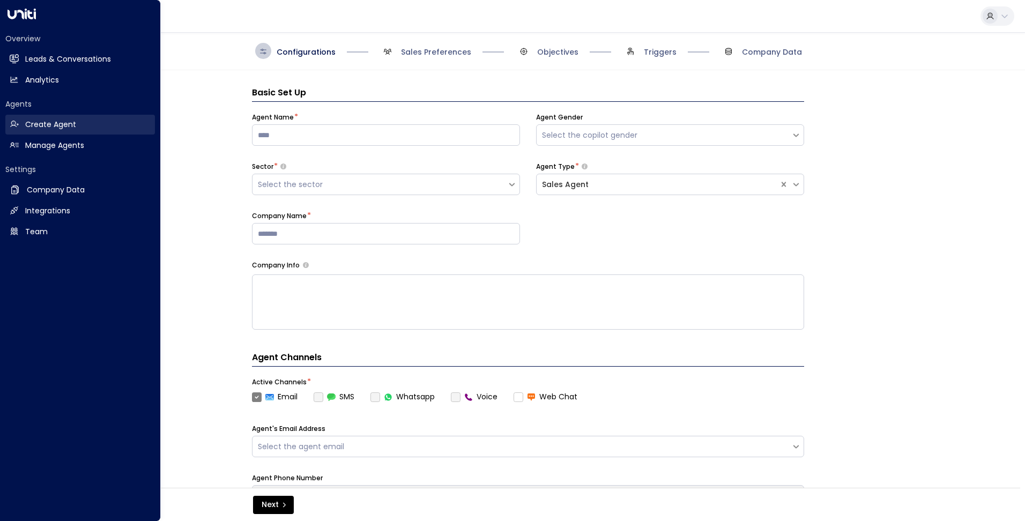
scroll to position [16, 0]
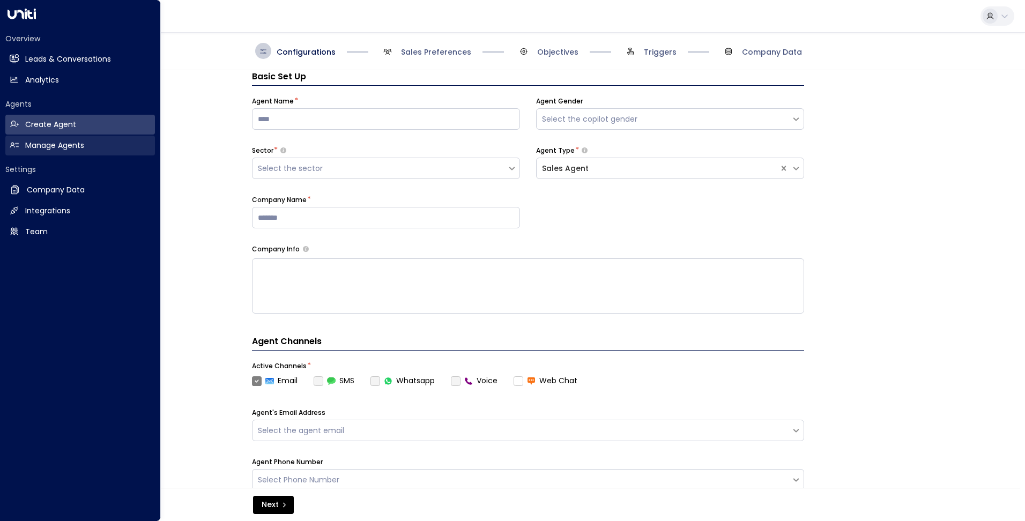
click at [18, 138] on link "Manage Agents Manage Agents" at bounding box center [80, 146] width 150 height 20
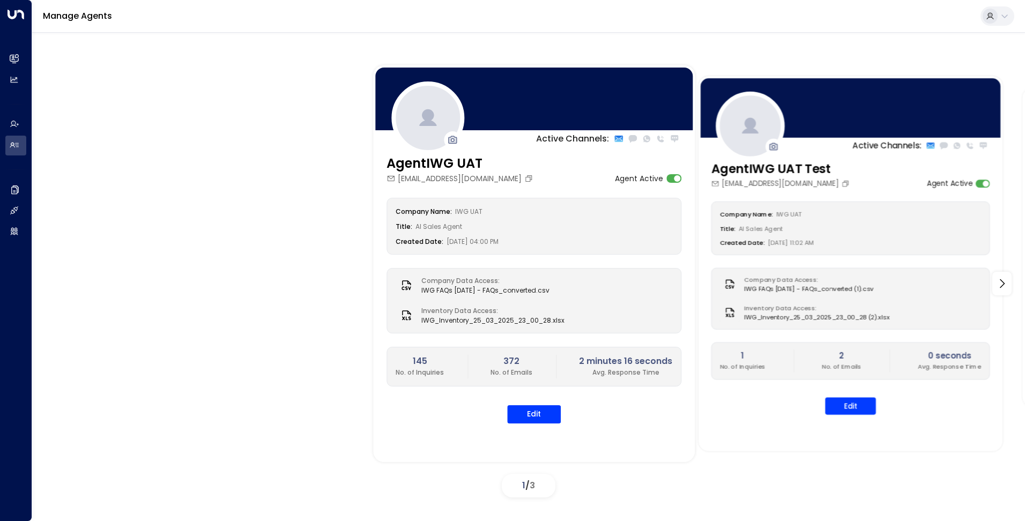
click at [755, 113] on div at bounding box center [750, 125] width 69 height 69
click at [747, 119] on icon at bounding box center [750, 125] width 17 height 16
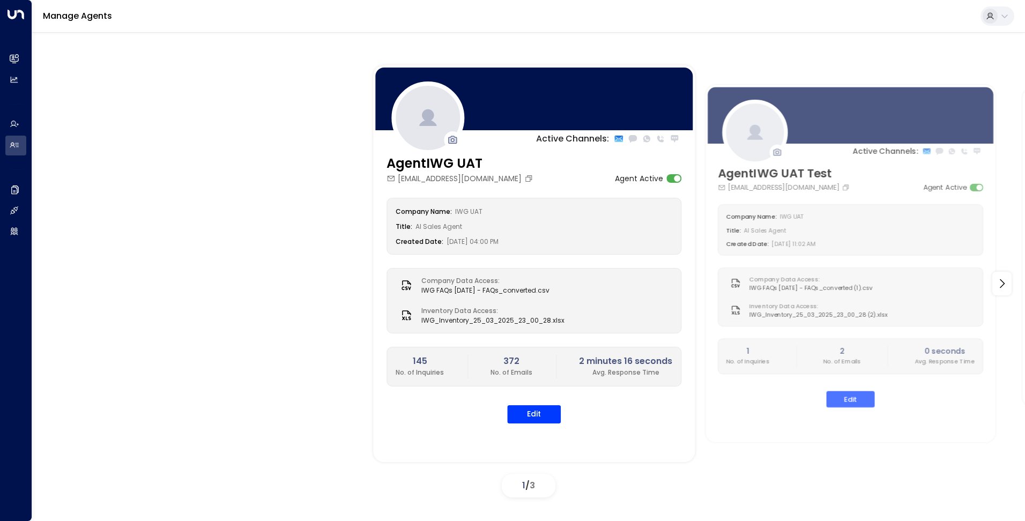
click at [990, 19] on icon at bounding box center [990, 16] width 9 height 9
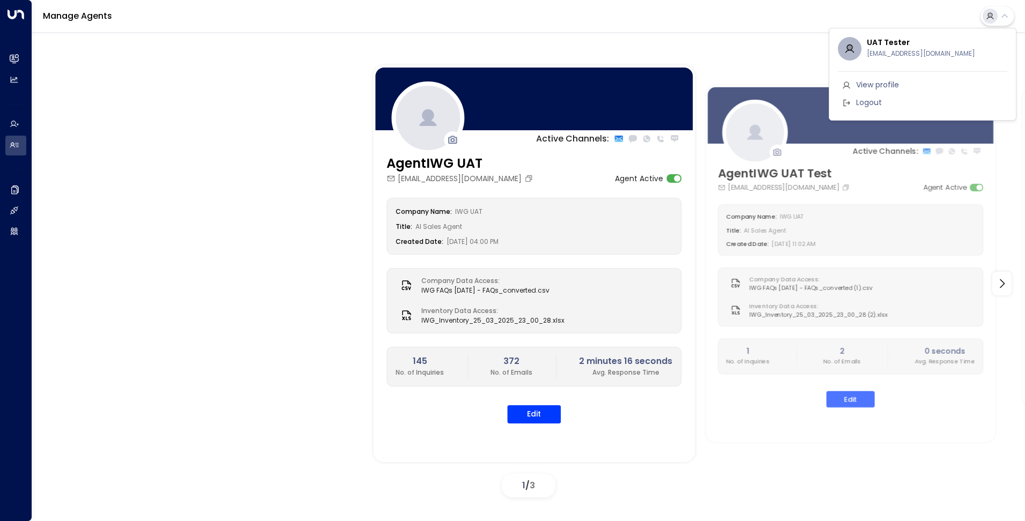
drag, startPoint x: 928, startPoint y: 52, endPoint x: 918, endPoint y: 52, distance: 10.2
click at [927, 52] on span "[EMAIL_ADDRESS][DOMAIN_NAME]" at bounding box center [921, 53] width 108 height 9
click at [650, 43] on div at bounding box center [512, 260] width 1025 height 521
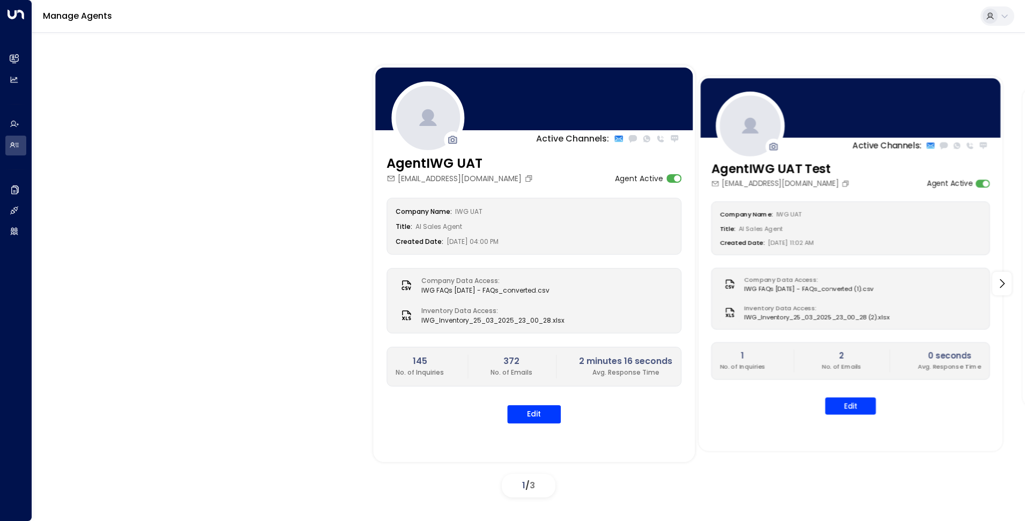
click at [826, 118] on div at bounding box center [851, 107] width 304 height 63
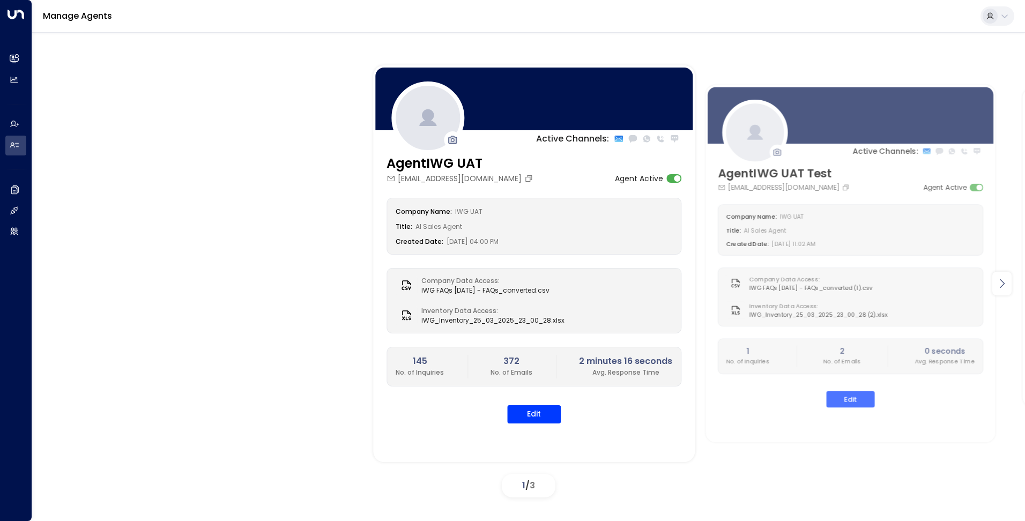
click at [1004, 281] on icon at bounding box center [1002, 283] width 13 height 13
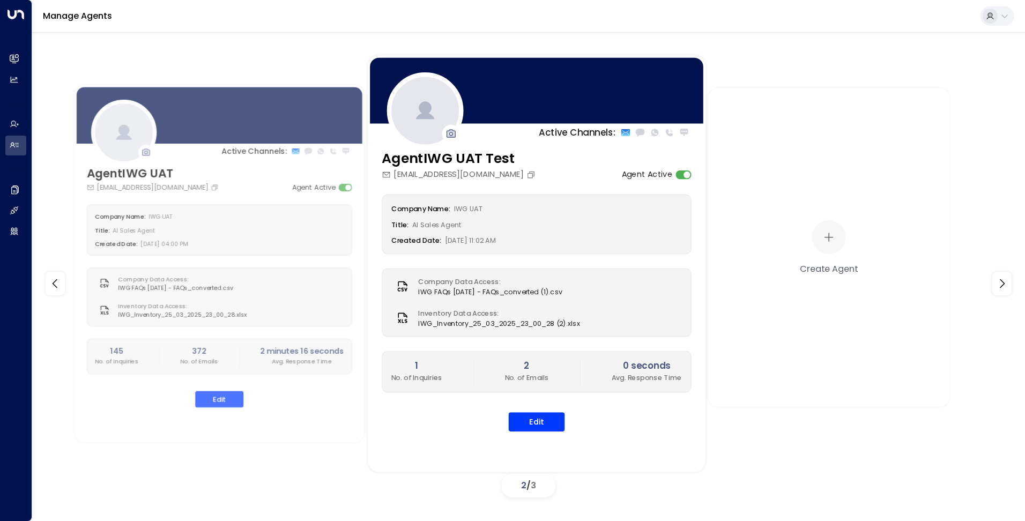
click at [564, 75] on div at bounding box center [537, 90] width 338 height 70
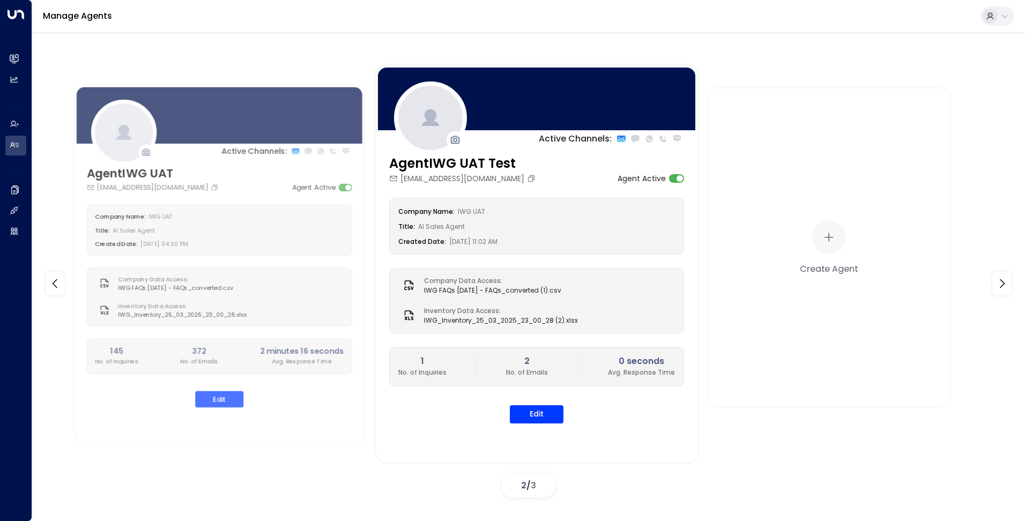
click at [982, 21] on button at bounding box center [998, 15] width 34 height 19
click at [942, 40] on h3 "UAT Tester" at bounding box center [937, 42] width 140 height 9
click at [886, 84] on span "View profile" at bounding box center [877, 84] width 43 height 11
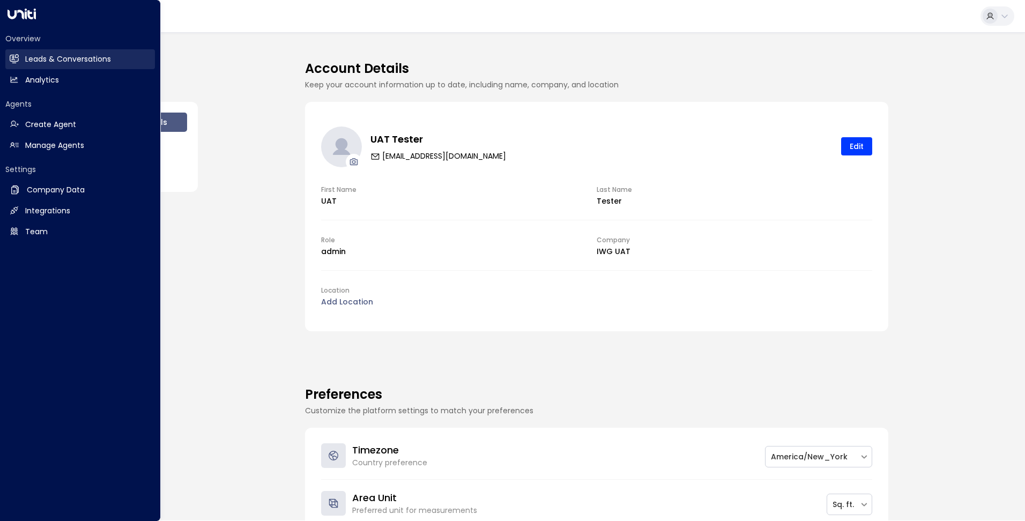
click at [46, 57] on h2 "Leads & Conversations" at bounding box center [68, 59] width 86 height 11
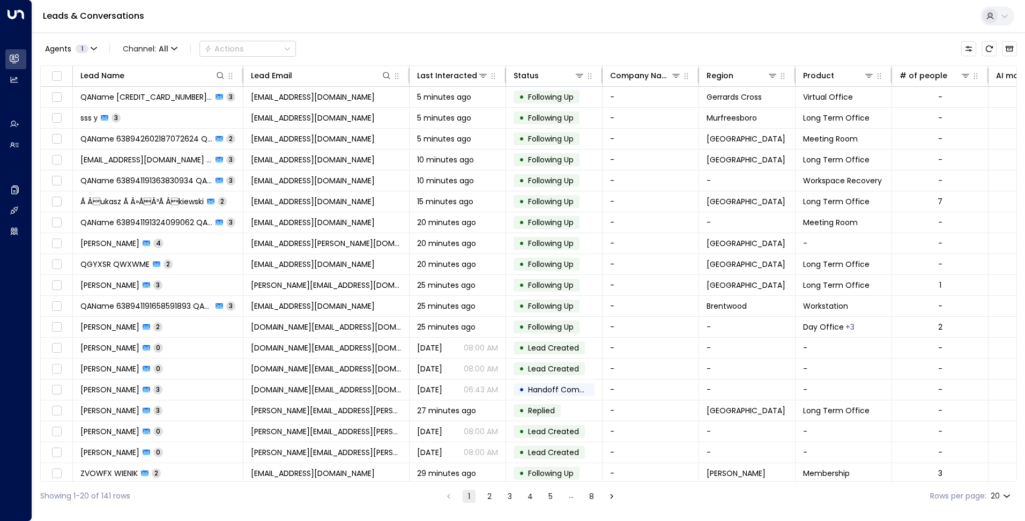
click at [341, 43] on div "Agents 1 Channel: All Actions" at bounding box center [528, 49] width 977 height 23
click at [981, 46] on div at bounding box center [989, 48] width 56 height 15
click at [982, 46] on button "Refresh" at bounding box center [989, 48] width 15 height 15
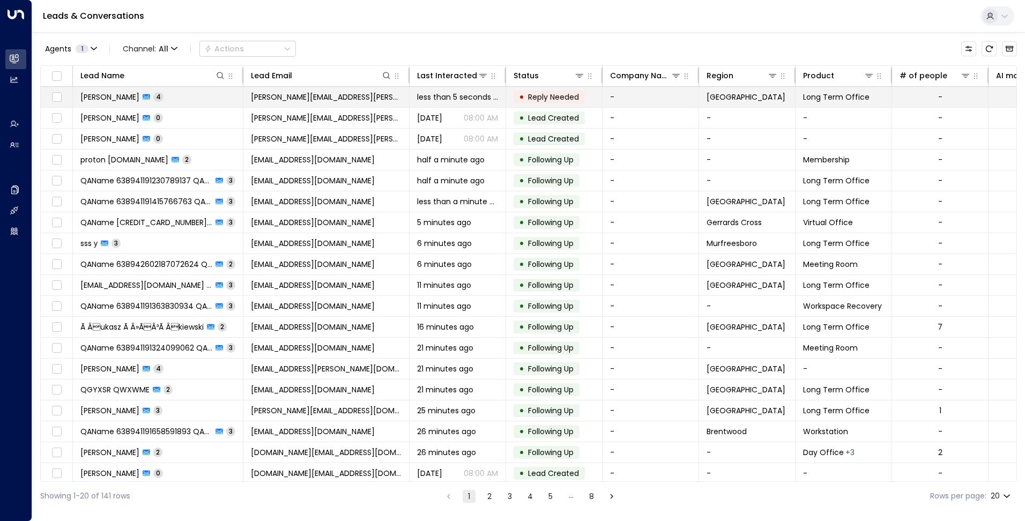
click at [360, 95] on span "[PERSON_NAME][EMAIL_ADDRESS][PERSON_NAME][DOMAIN_NAME]" at bounding box center [326, 97] width 151 height 11
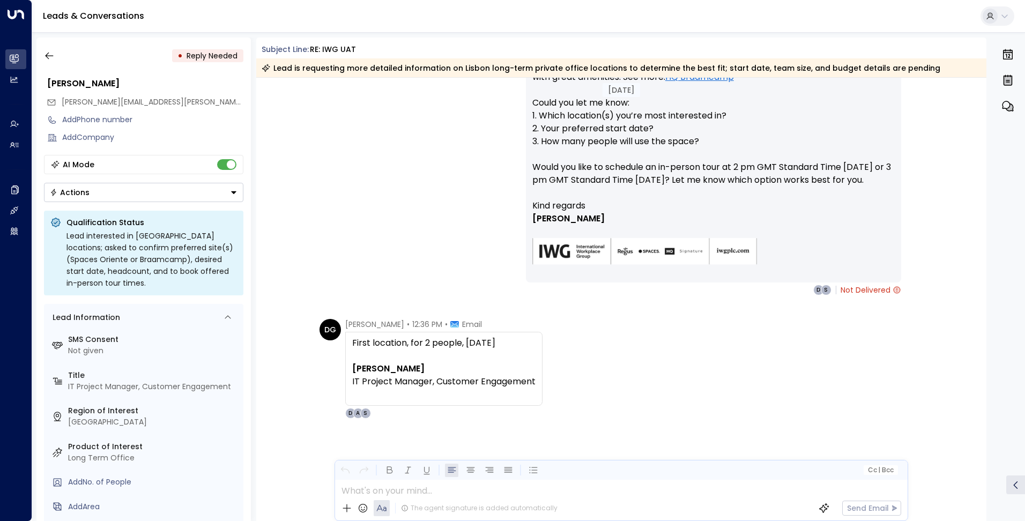
scroll to position [994, 0]
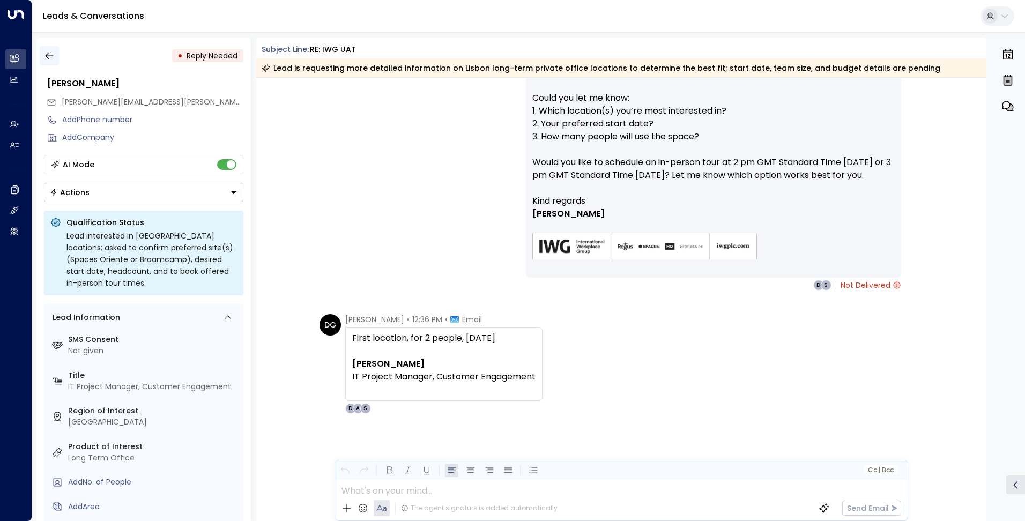
click at [50, 55] on icon "button" at bounding box center [49, 55] width 11 height 11
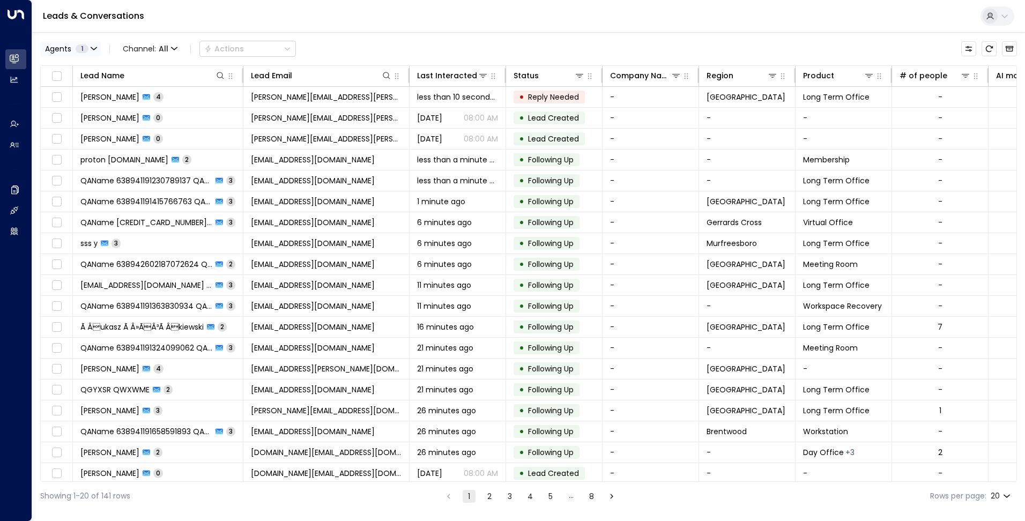
click at [93, 48] on icon "button" at bounding box center [94, 49] width 6 height 6
click at [93, 48] on div at bounding box center [512, 260] width 1025 height 521
click at [93, 48] on icon "button" at bounding box center [94, 49] width 6 height 6
click at [93, 48] on div at bounding box center [512, 260] width 1025 height 521
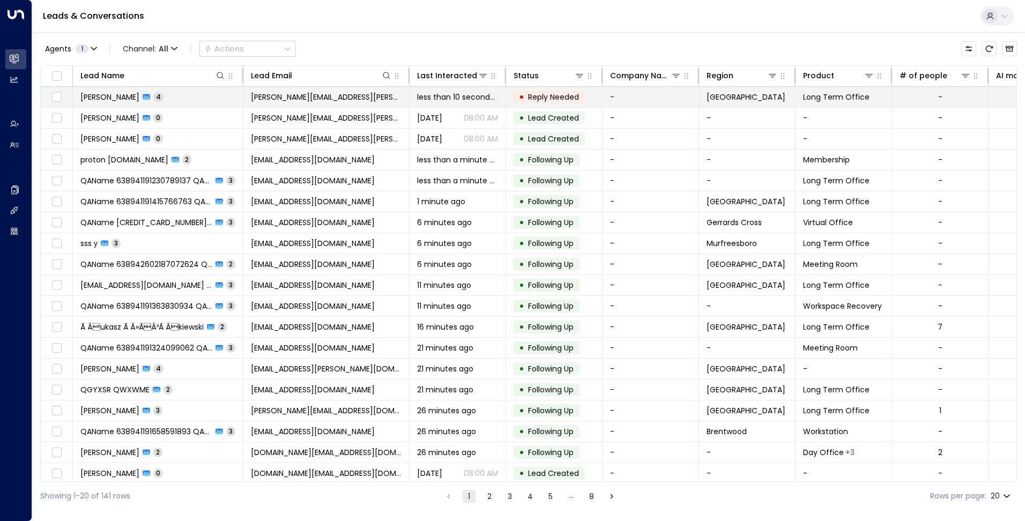
click at [332, 93] on span "[PERSON_NAME][EMAIL_ADDRESS][PERSON_NAME][DOMAIN_NAME]" at bounding box center [326, 97] width 151 height 11
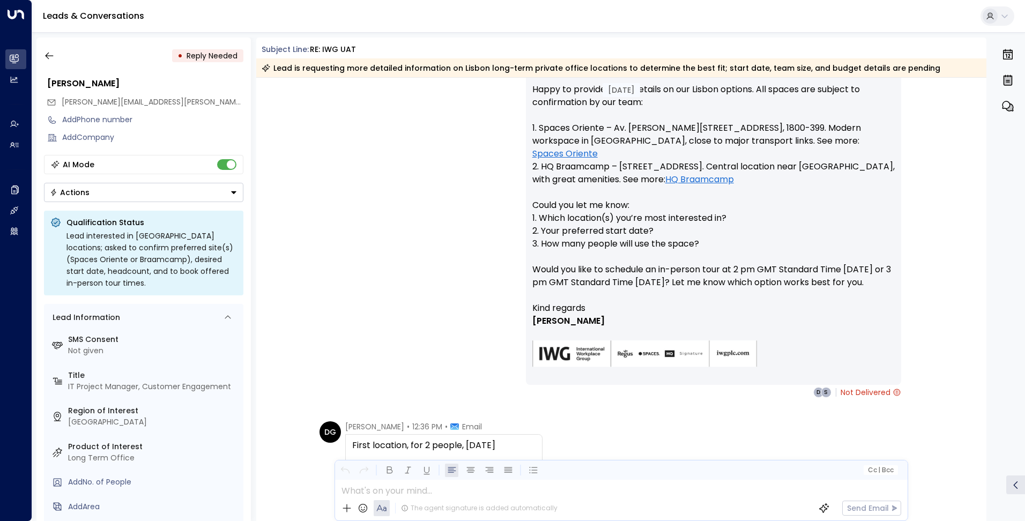
scroll to position [994, 0]
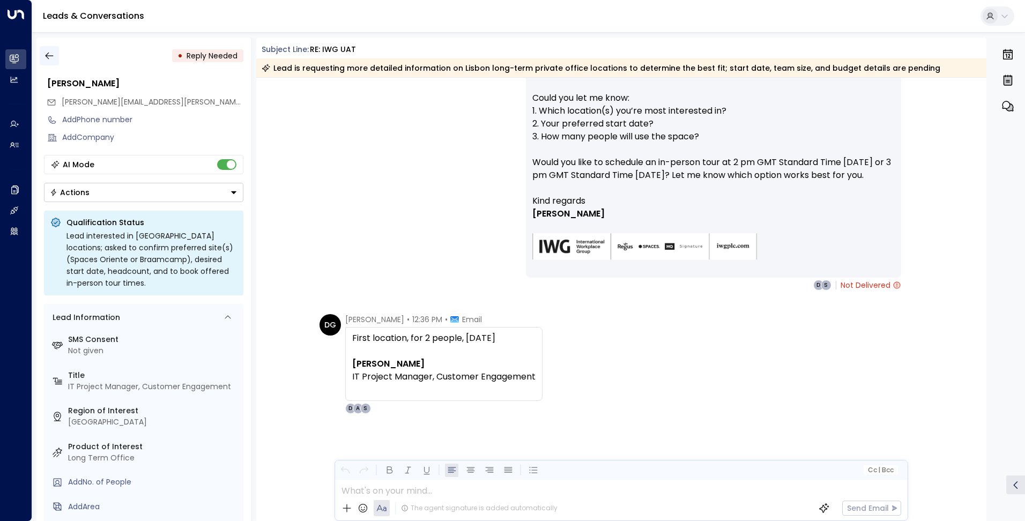
click at [45, 51] on icon "button" at bounding box center [49, 55] width 11 height 11
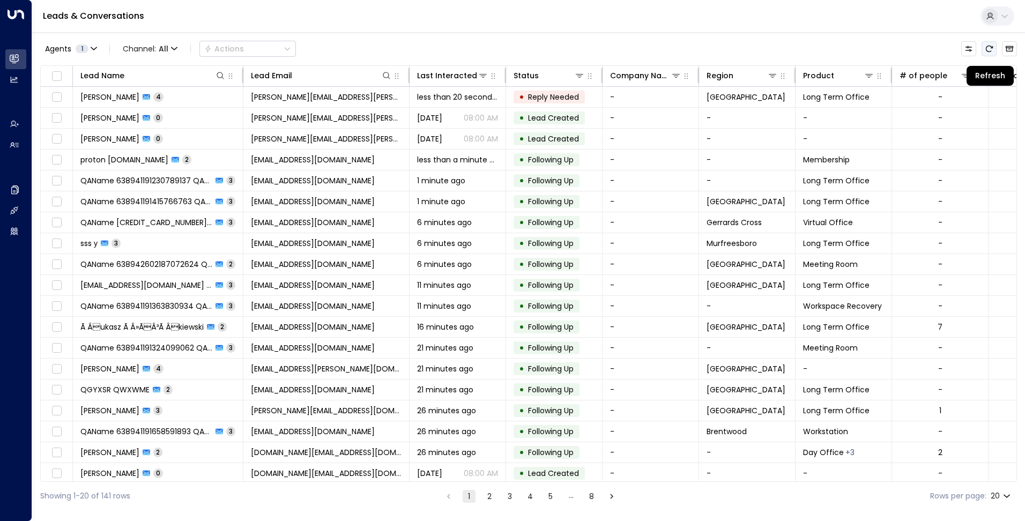
click at [990, 48] on icon "Refresh" at bounding box center [989, 48] width 9 height 9
click at [983, 48] on button "Refresh" at bounding box center [989, 48] width 15 height 15
click at [984, 52] on button "Refresh" at bounding box center [989, 48] width 15 height 15
click at [986, 47] on icon "Refresh" at bounding box center [989, 49] width 7 height 6
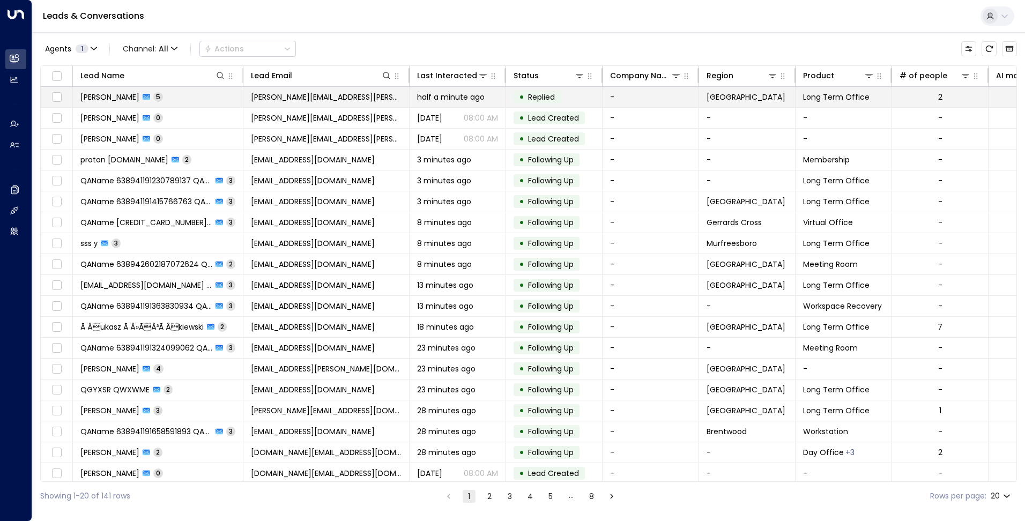
click at [484, 103] on td "half a minute ago" at bounding box center [458, 97] width 96 height 20
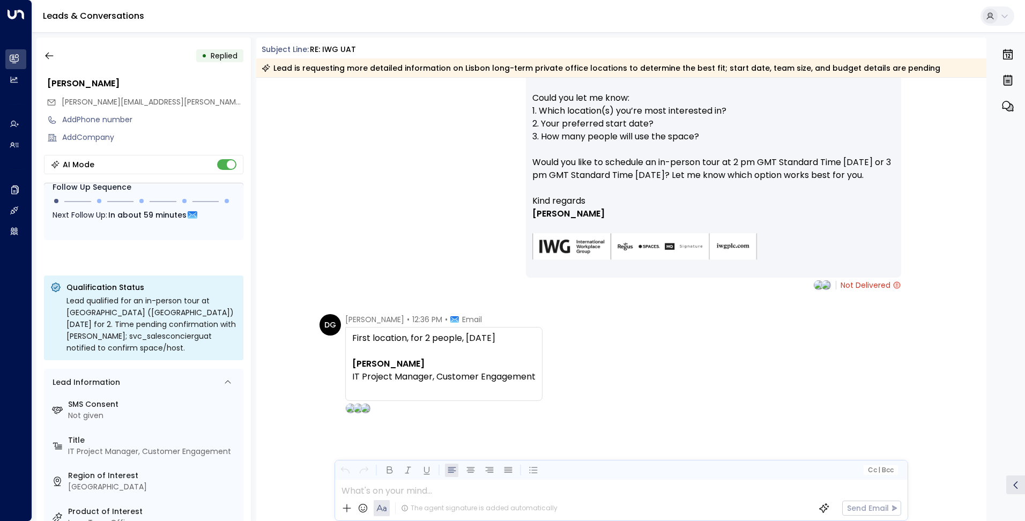
scroll to position [1273, 0]
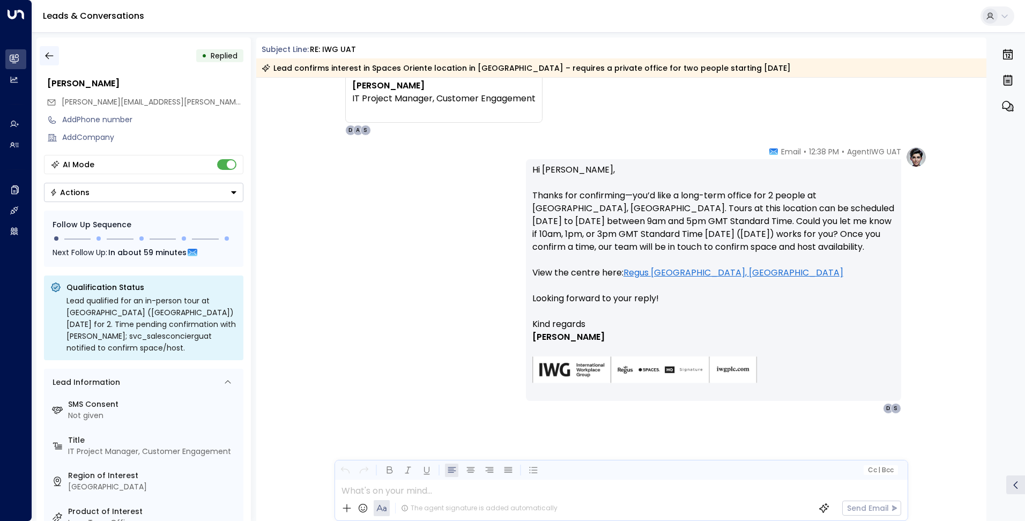
click at [50, 57] on icon "button" at bounding box center [49, 55] width 11 height 11
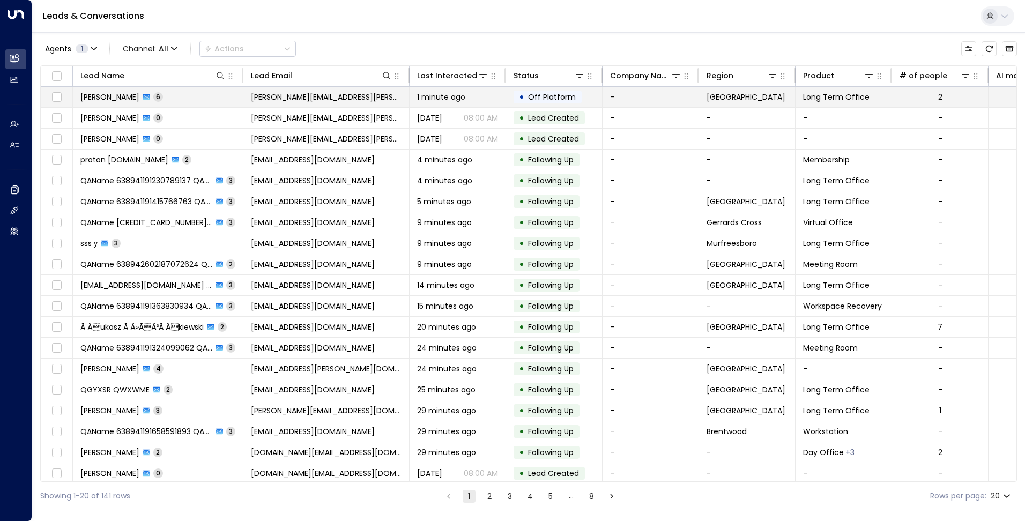
click at [495, 99] on div "1 minute ago" at bounding box center [457, 97] width 81 height 11
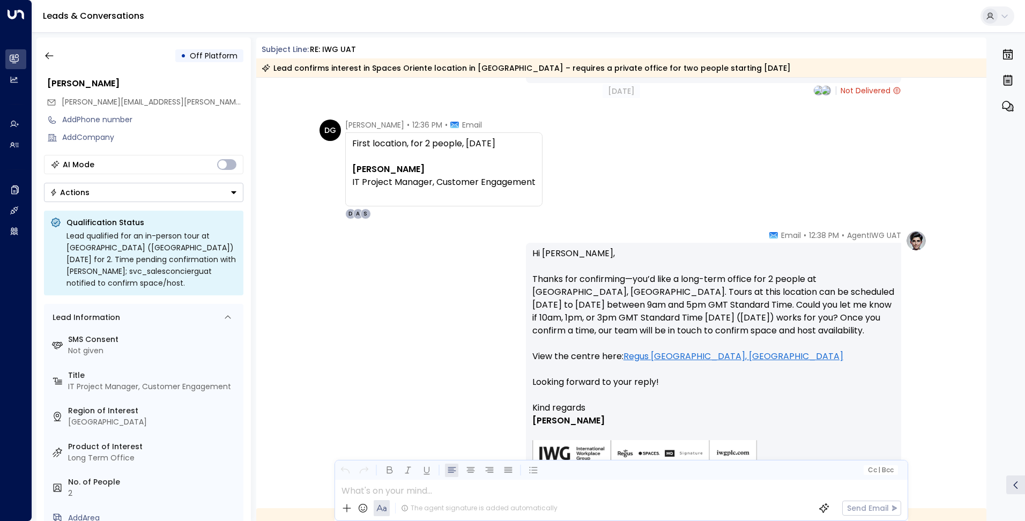
scroll to position [1093, 0]
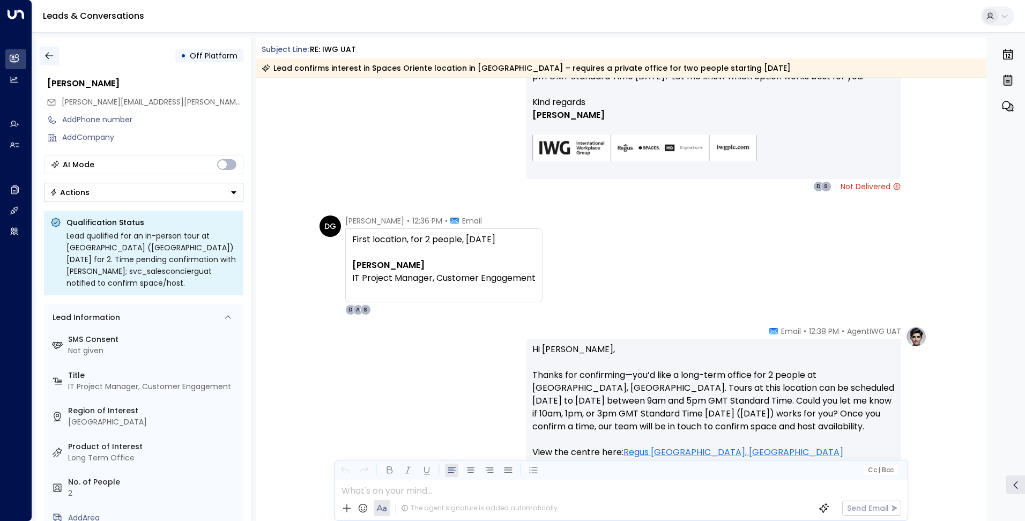
click at [54, 54] on icon "button" at bounding box center [49, 55] width 11 height 11
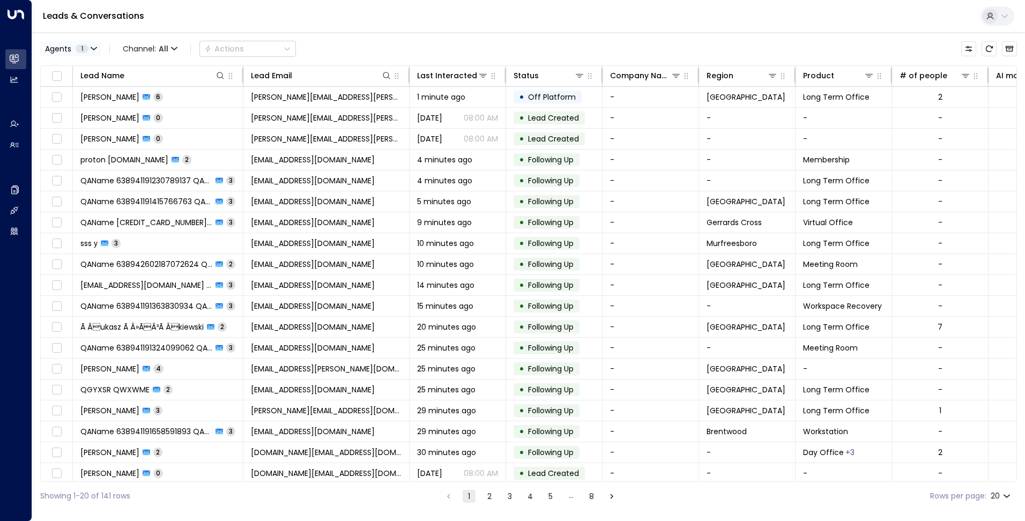
click at [93, 53] on button "Agents 1" at bounding box center [70, 48] width 61 height 15
click at [95, 63] on div "AgentIWG UAT Select All Clear Apply" at bounding box center [122, 84] width 163 height 53
click at [95, 69] on div "AgentIWG UAT" at bounding box center [85, 69] width 54 height 11
click at [315, 29] on div at bounding box center [512, 260] width 1025 height 521
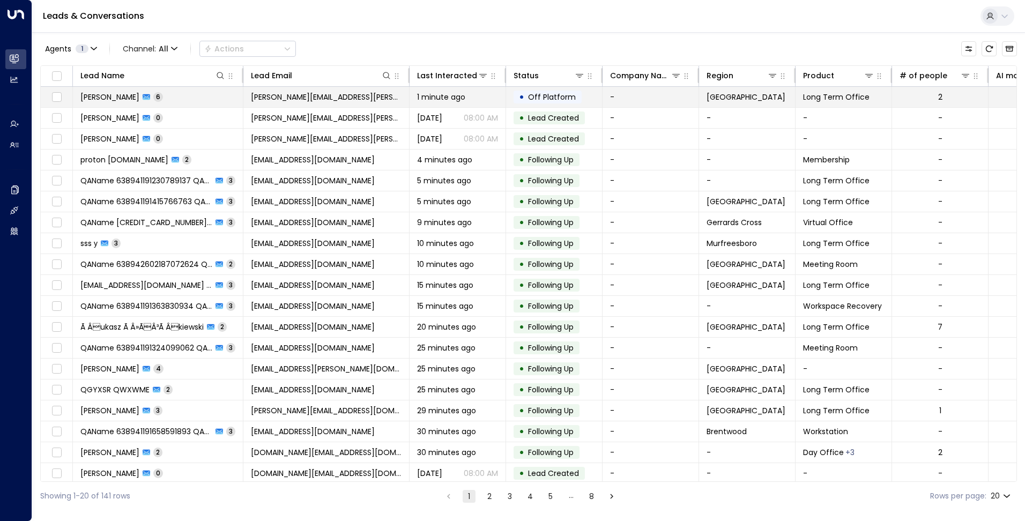
click at [517, 100] on div "• Off Platform" at bounding box center [548, 97] width 68 height 13
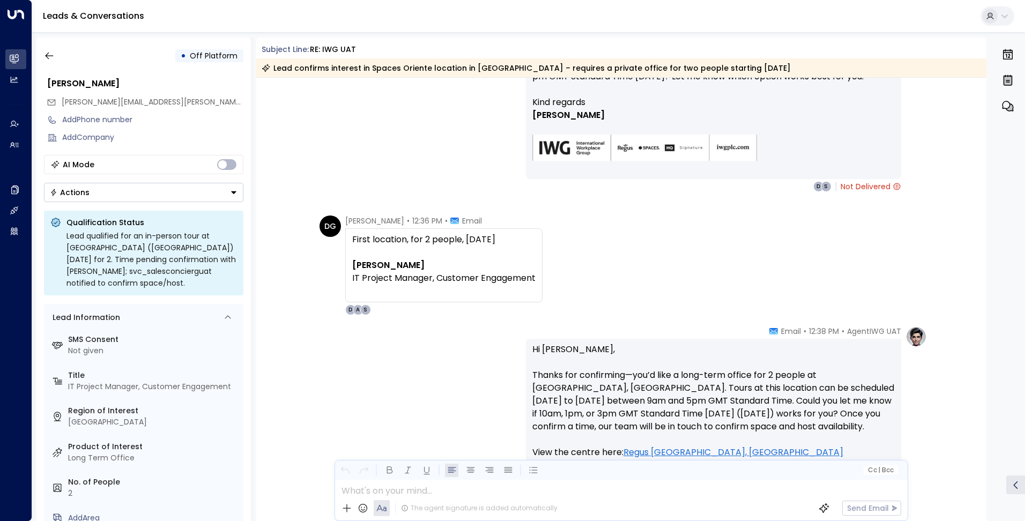
scroll to position [1415, 0]
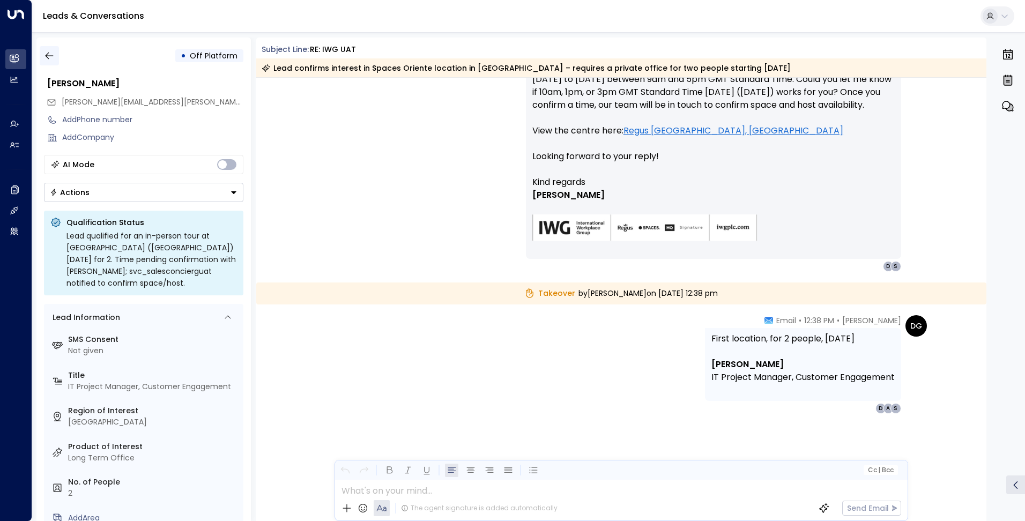
click at [48, 55] on icon "button" at bounding box center [49, 55] width 11 height 11
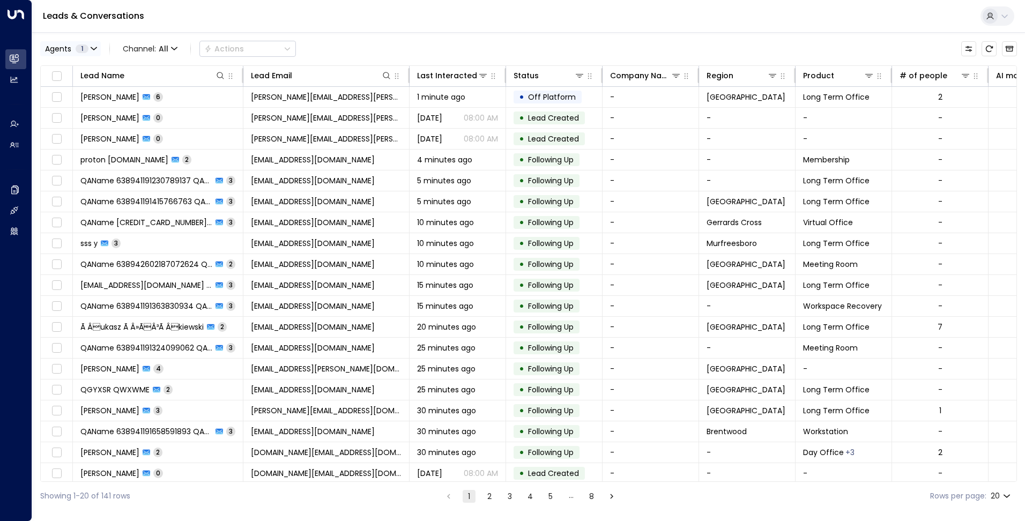
click at [63, 42] on button "Agents 1" at bounding box center [70, 48] width 61 height 15
click at [90, 50] on div at bounding box center [512, 260] width 1025 height 521
click at [87, 45] on span "1" at bounding box center [82, 48] width 13 height 9
click at [353, 16] on div at bounding box center [512, 260] width 1025 height 521
drag, startPoint x: 989, startPoint y: 49, endPoint x: 797, endPoint y: 100, distance: 198.0
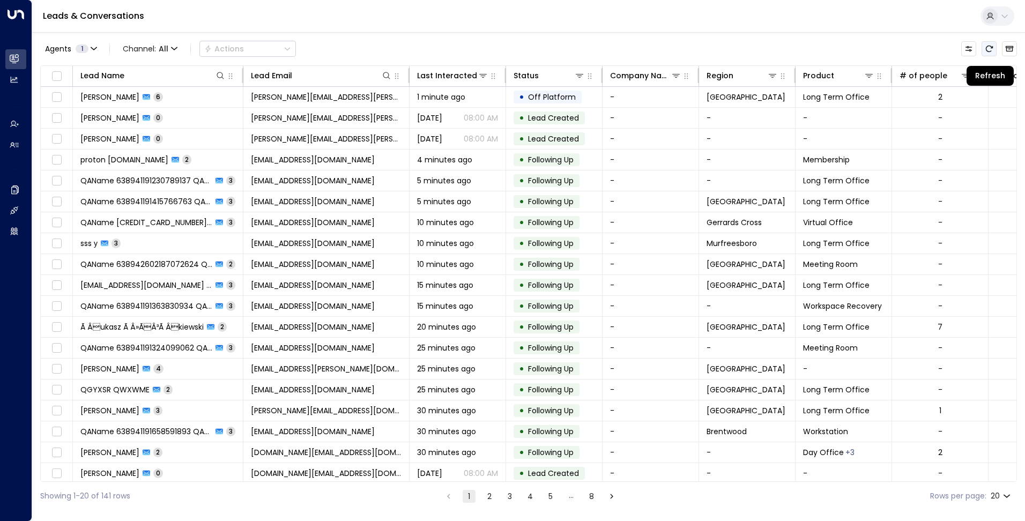
click at [989, 49] on icon "Refresh" at bounding box center [989, 48] width 9 height 9
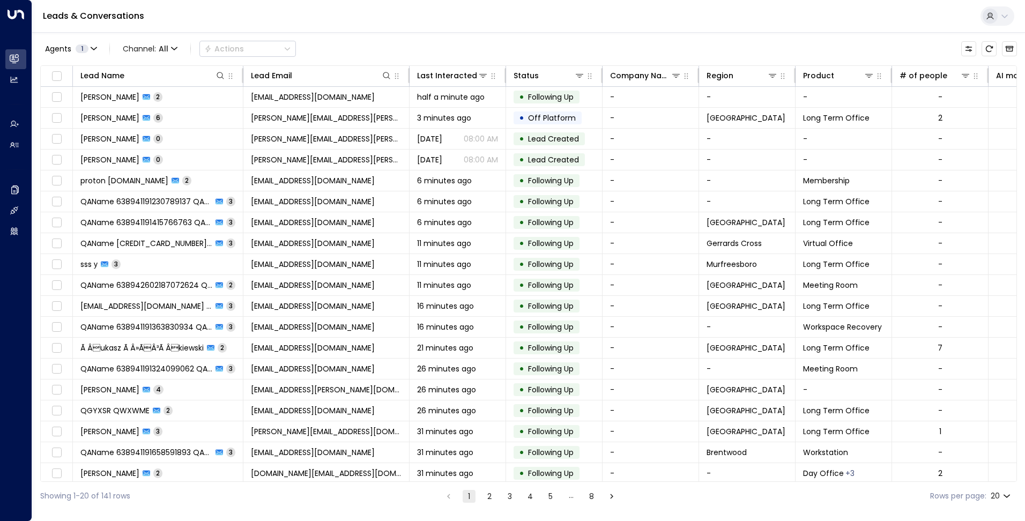
click at [471, 102] on td "half a minute ago" at bounding box center [458, 97] width 96 height 20
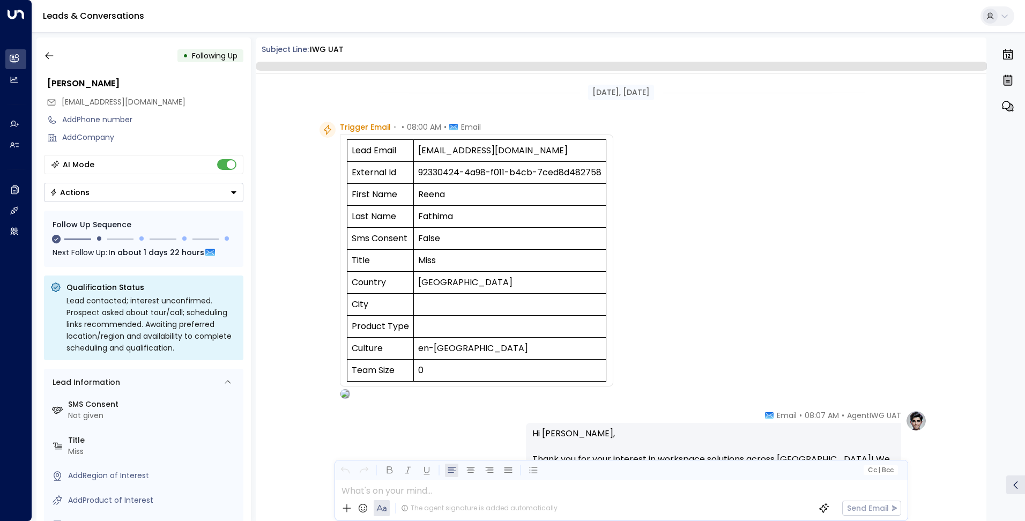
scroll to position [615, 0]
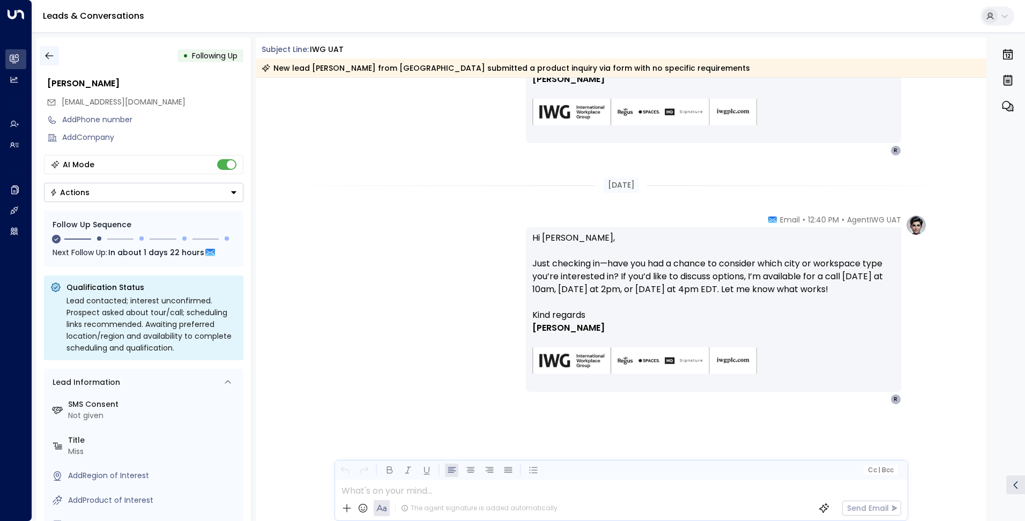
click at [42, 51] on button "button" at bounding box center [49, 55] width 19 height 19
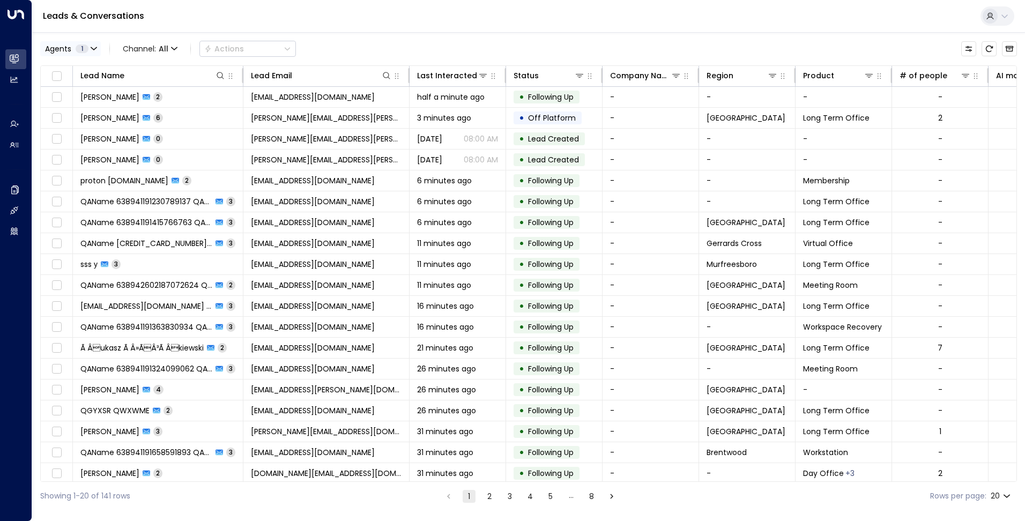
click at [100, 46] on button "Agents 1" at bounding box center [70, 48] width 61 height 15
click at [195, 43] on div at bounding box center [512, 260] width 1025 height 521
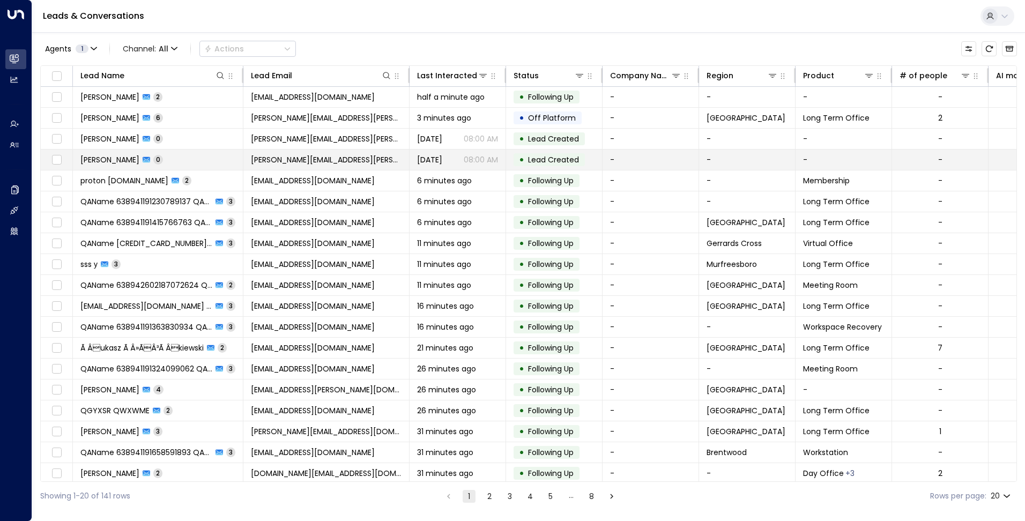
drag, startPoint x: 990, startPoint y: 50, endPoint x: 548, endPoint y: 151, distance: 453.6
click at [990, 50] on icon "Refresh" at bounding box center [989, 48] width 9 height 9
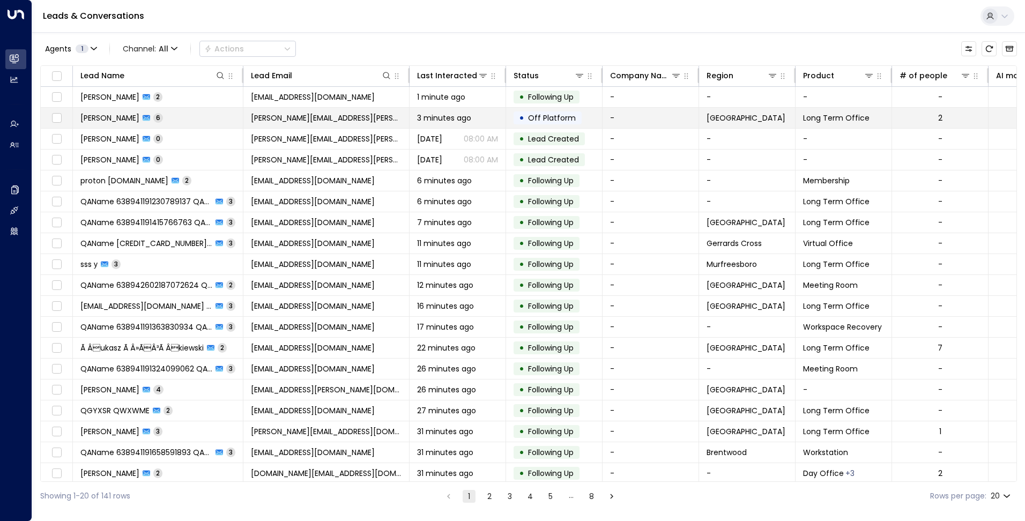
click at [521, 120] on div "•" at bounding box center [521, 118] width 5 height 18
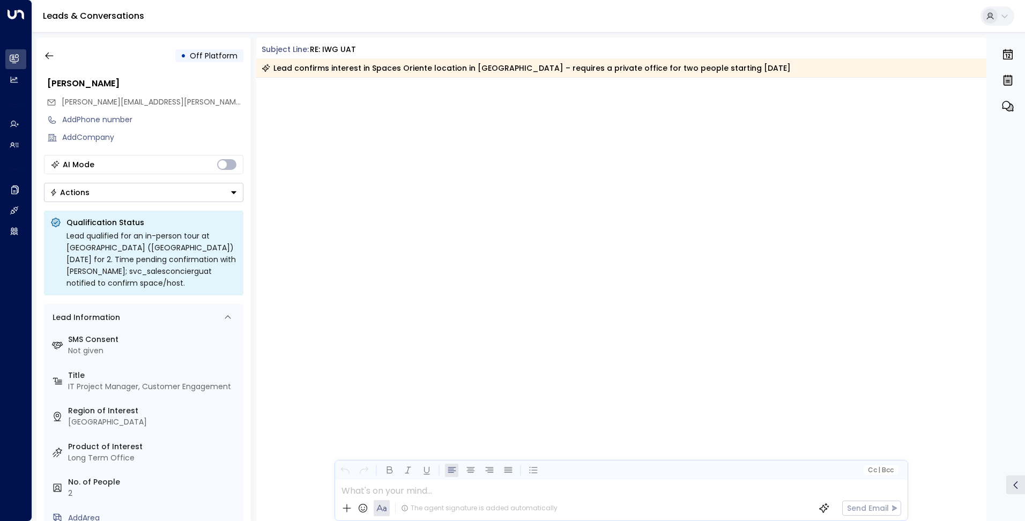
scroll to position [1481, 0]
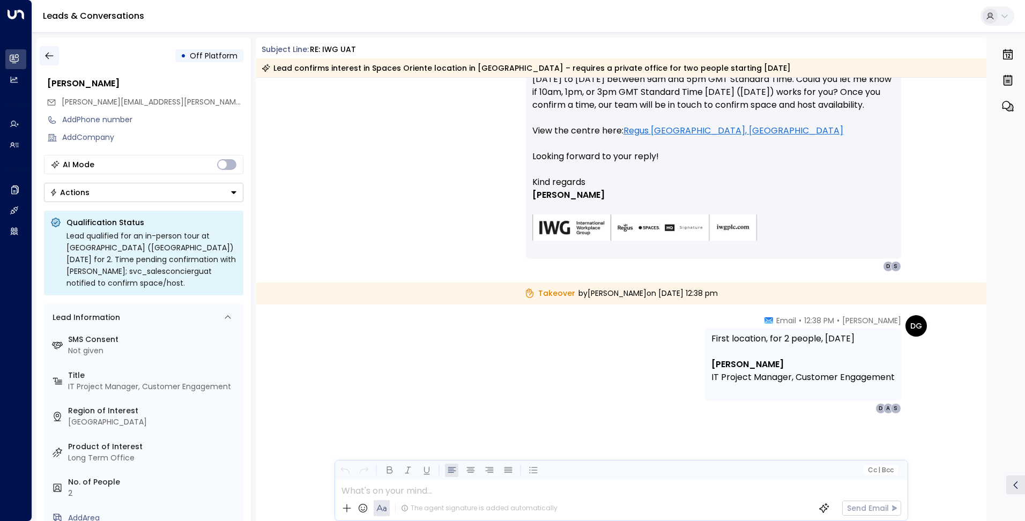
click at [52, 57] on icon "button" at bounding box center [49, 55] width 11 height 11
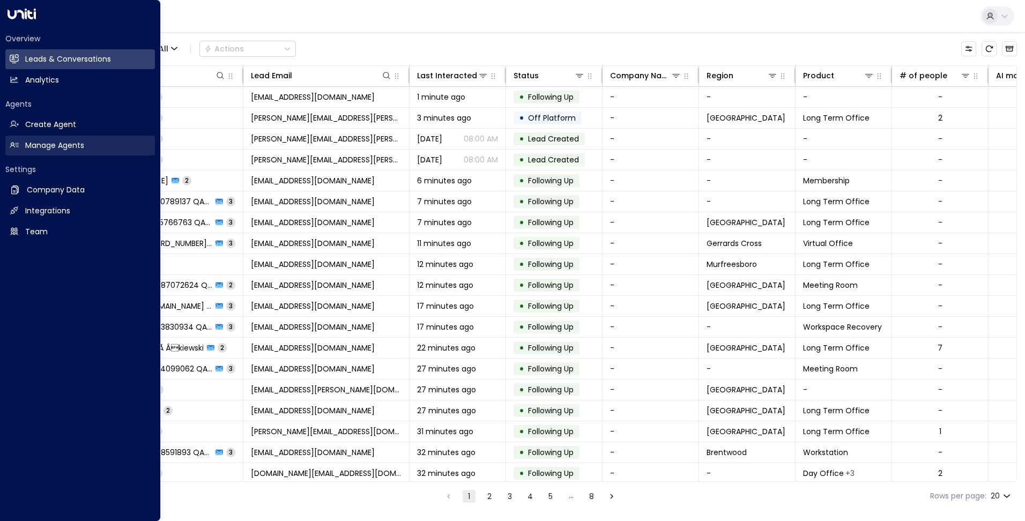
click at [57, 145] on h2 "Manage Agents" at bounding box center [54, 145] width 59 height 11
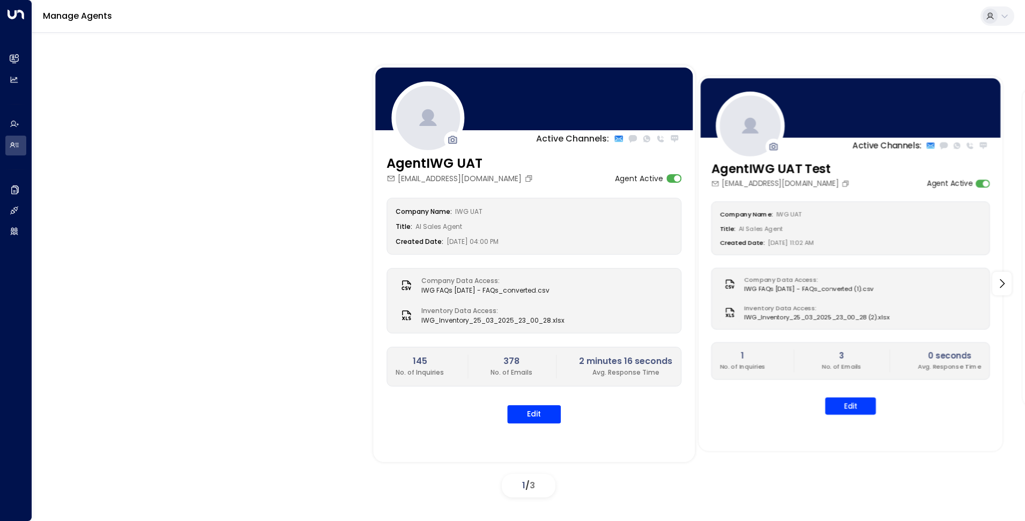
click at [825, 127] on div at bounding box center [851, 107] width 304 height 63
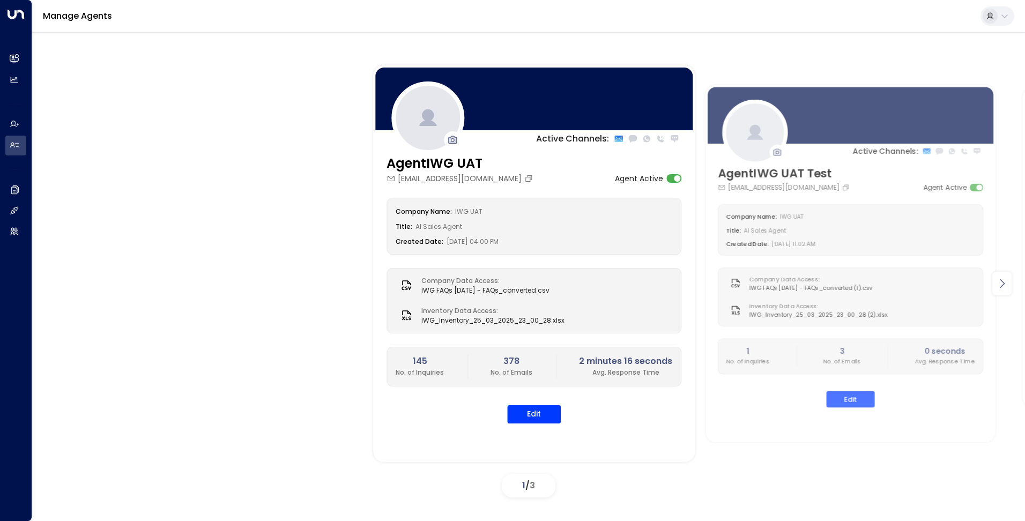
click at [997, 284] on icon at bounding box center [1002, 283] width 13 height 13
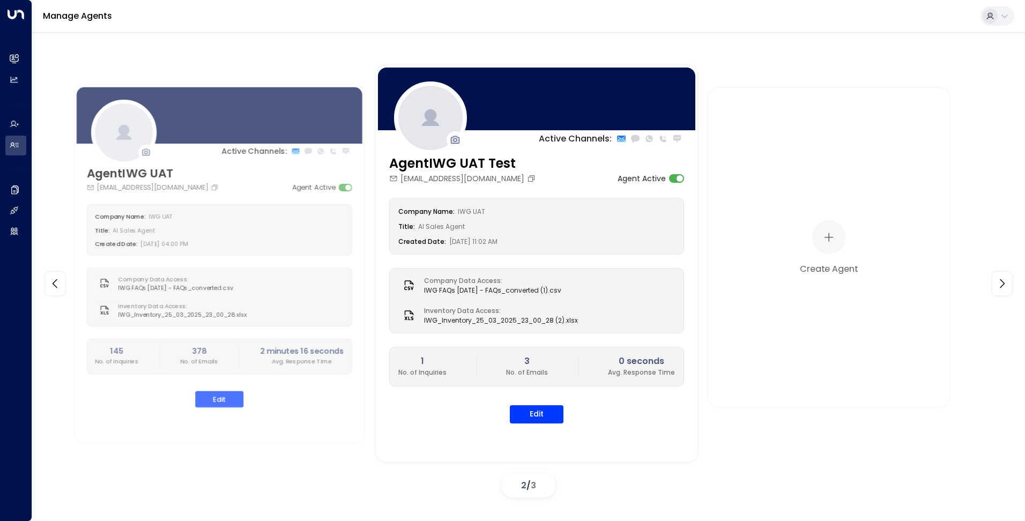
click at [998, 17] on button at bounding box center [998, 15] width 34 height 19
click at [581, 71] on div at bounding box center [512, 260] width 1025 height 521
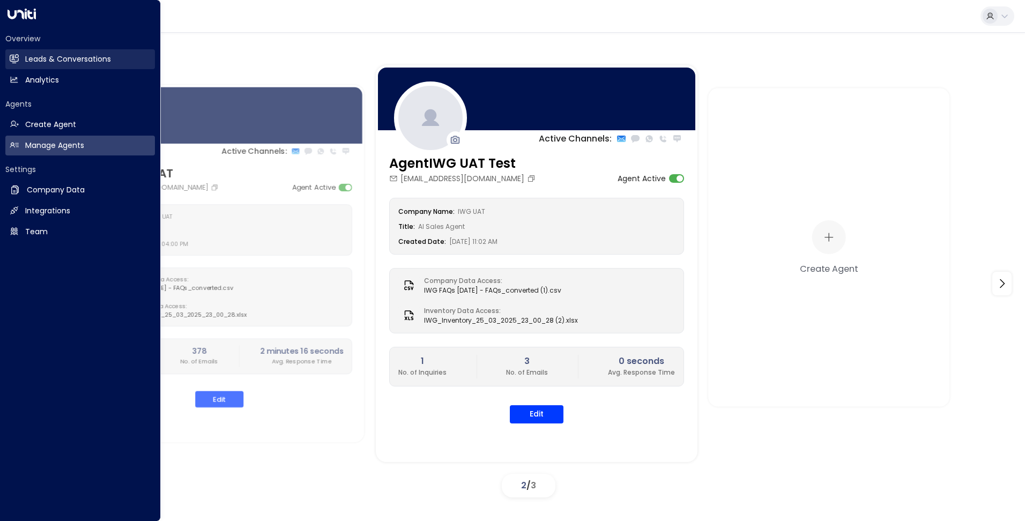
click at [39, 50] on link "Leads & Conversations Leads & Conversations" at bounding box center [80, 59] width 150 height 20
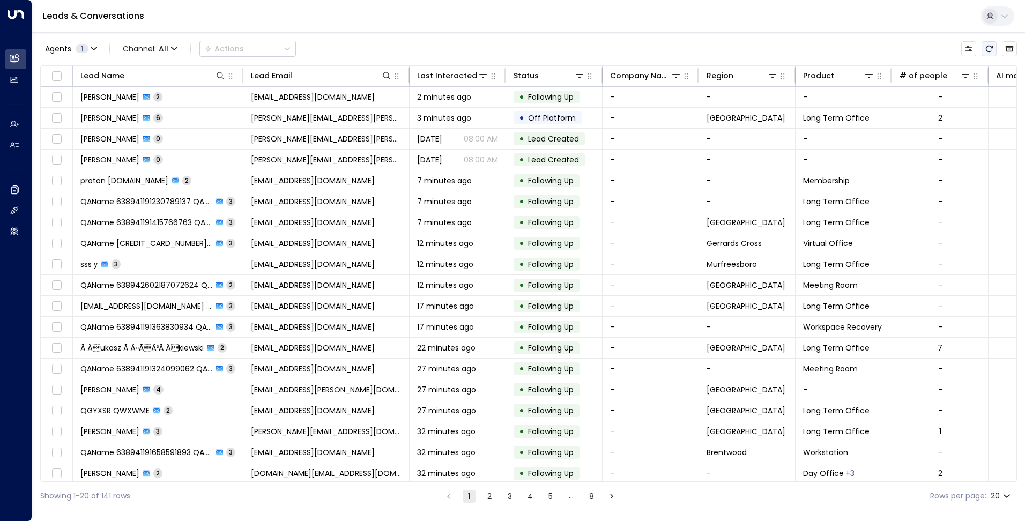
click at [991, 47] on icon "Refresh" at bounding box center [989, 49] width 7 height 6
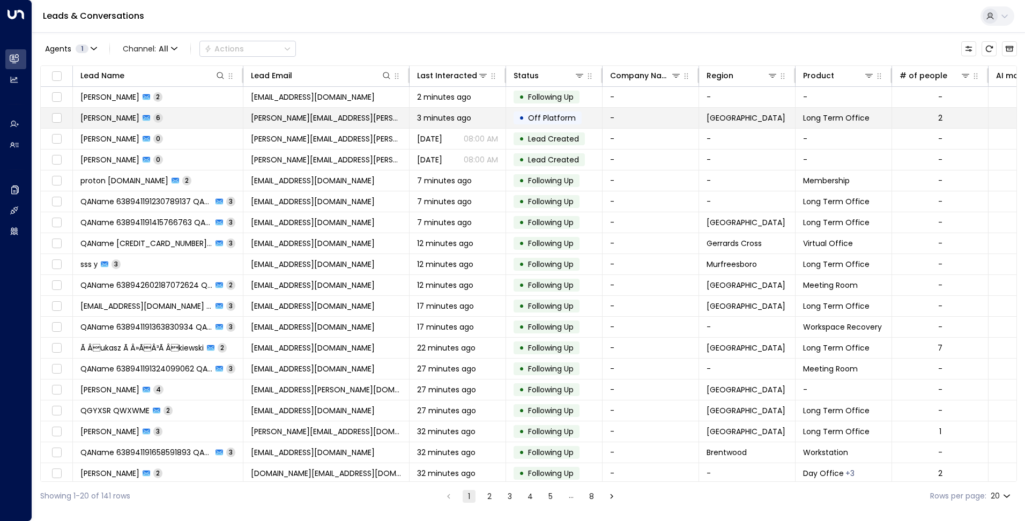
click at [457, 122] on span "3 minutes ago" at bounding box center [444, 118] width 54 height 11
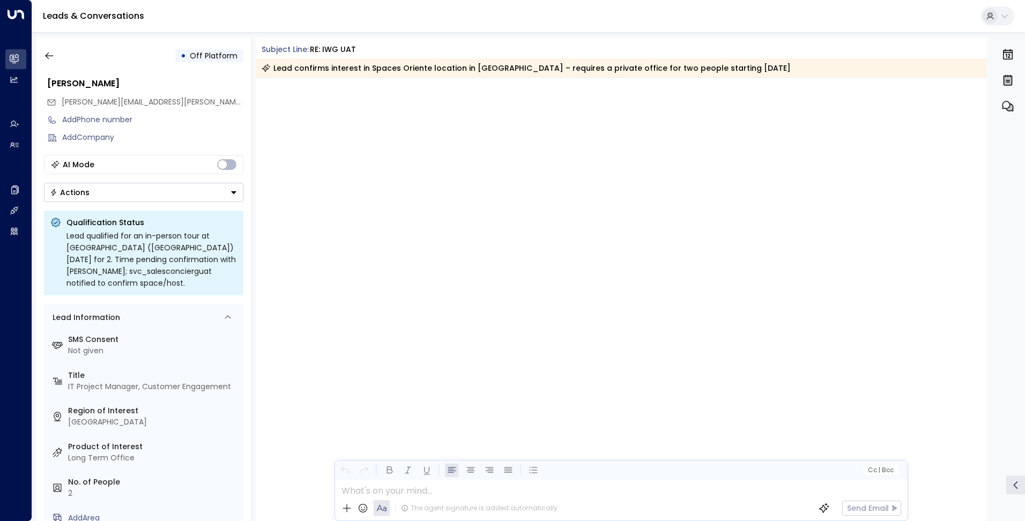
scroll to position [1481, 0]
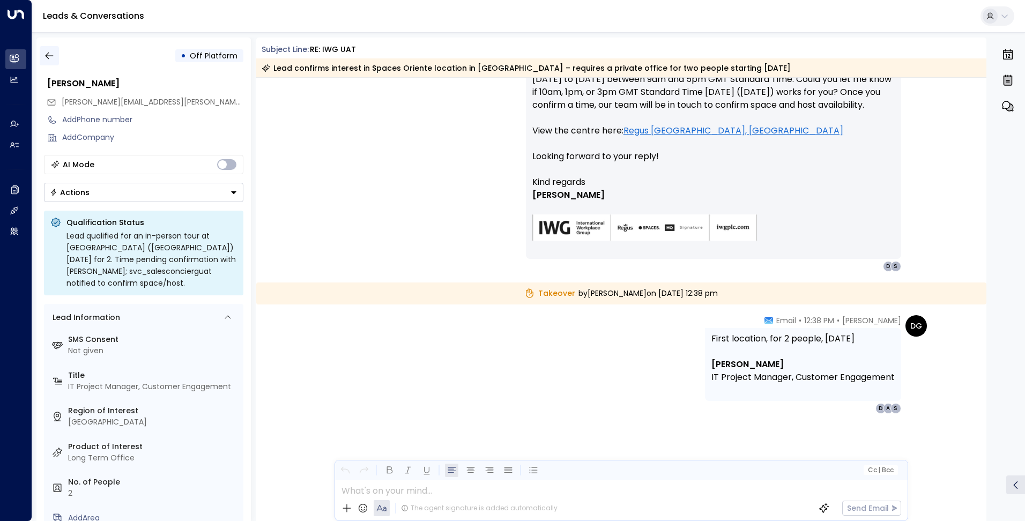
drag, startPoint x: 50, startPoint y: 49, endPoint x: 398, endPoint y: 7, distance: 350.5
click at [50, 49] on button "button" at bounding box center [49, 55] width 19 height 19
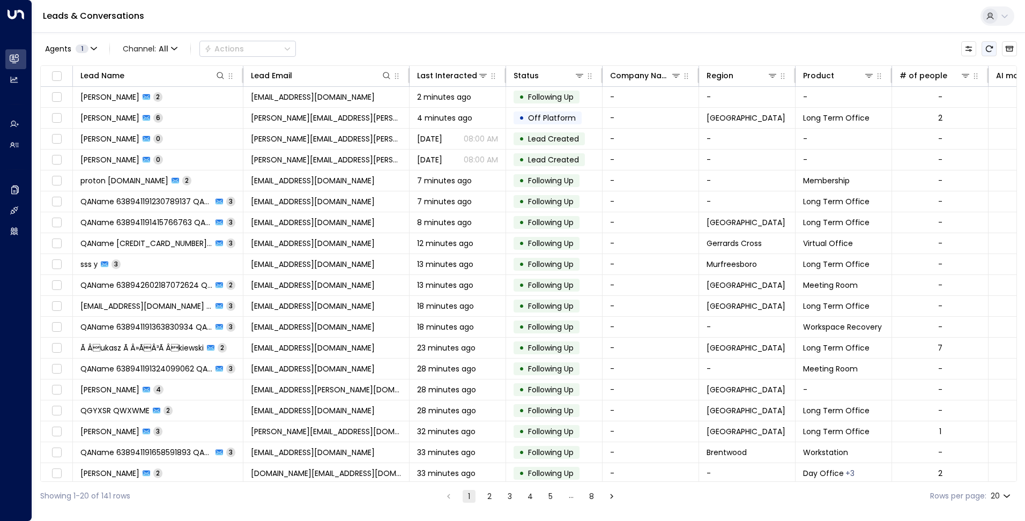
click at [985, 47] on button "Refresh" at bounding box center [989, 48] width 15 height 15
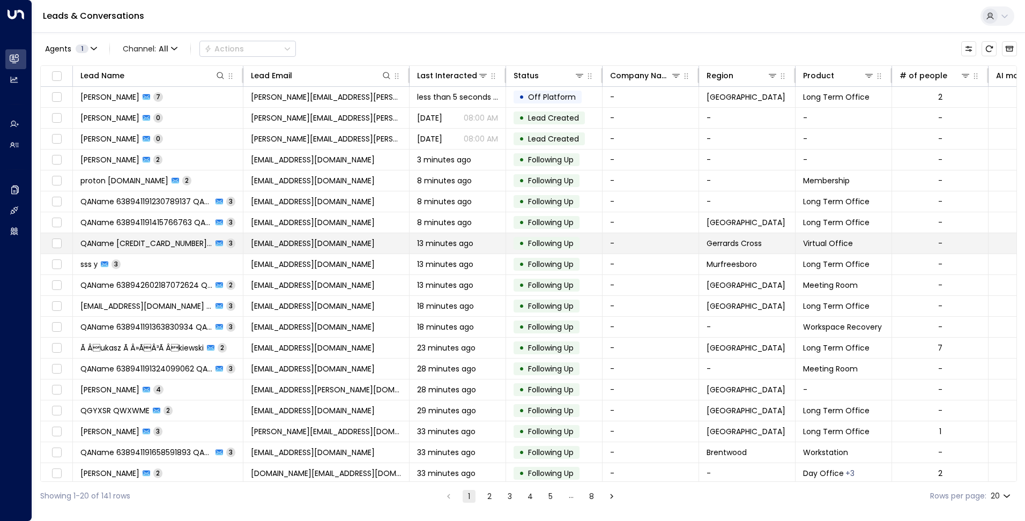
drag, startPoint x: 988, startPoint y: 50, endPoint x: 601, endPoint y: 249, distance: 435.2
click at [988, 50] on icon "Refresh" at bounding box center [989, 48] width 9 height 9
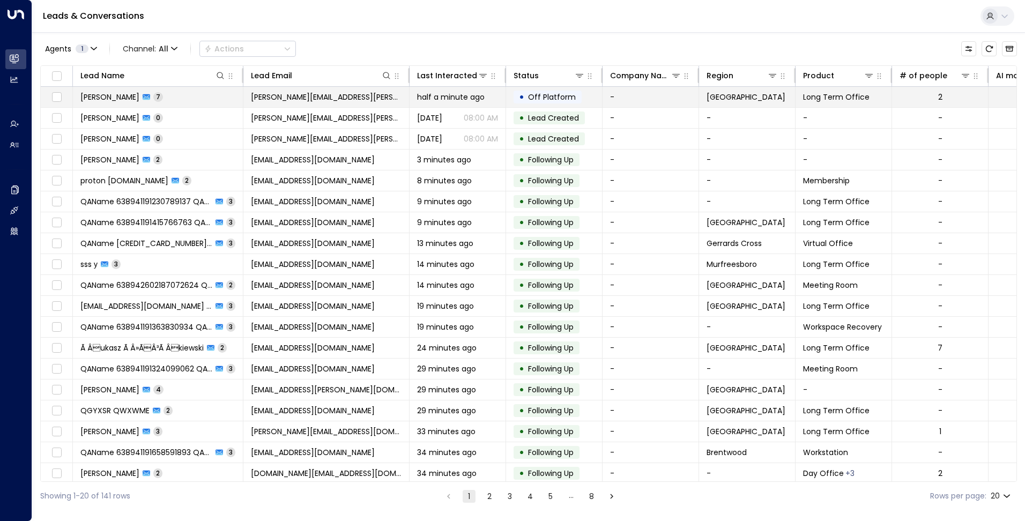
click at [365, 99] on span "[PERSON_NAME][EMAIL_ADDRESS][PERSON_NAME][DOMAIN_NAME]" at bounding box center [326, 97] width 151 height 11
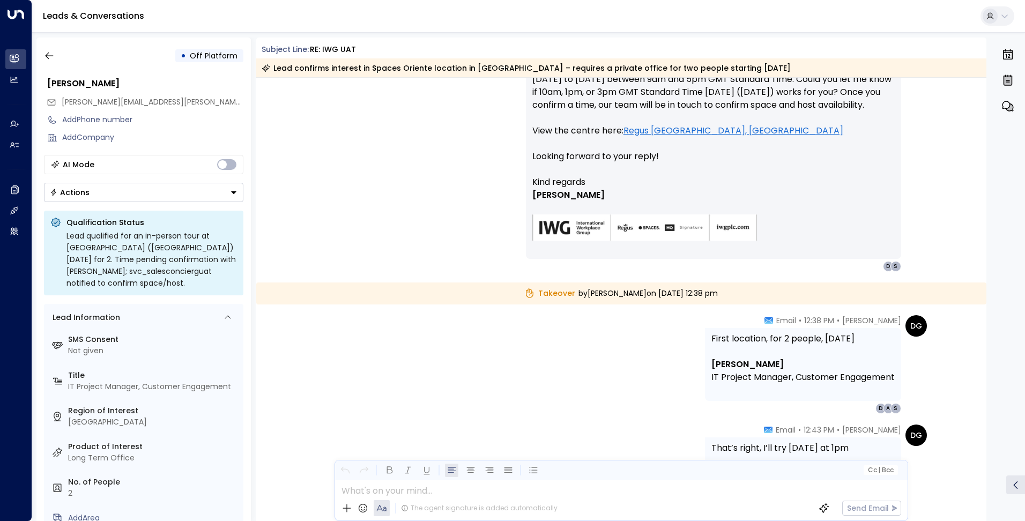
scroll to position [1590, 0]
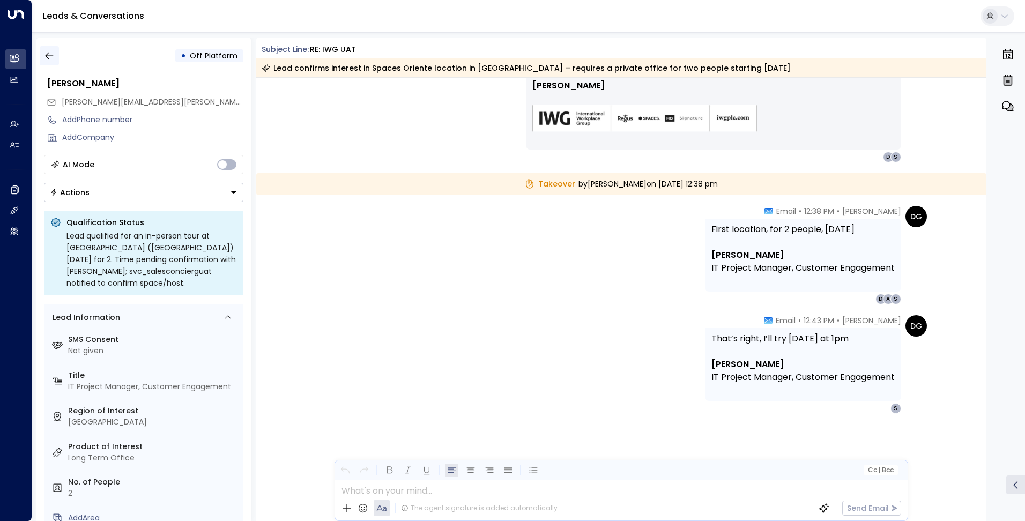
click at [51, 61] on icon "button" at bounding box center [49, 55] width 11 height 11
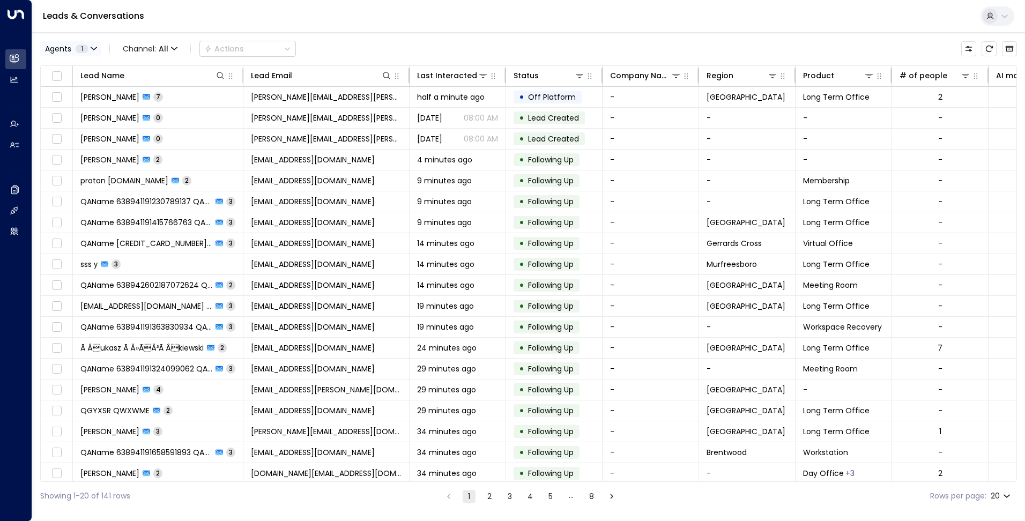
click at [92, 53] on button "Agents 1" at bounding box center [70, 48] width 61 height 15
click at [92, 53] on div at bounding box center [512, 260] width 1025 height 521
click at [98, 47] on button "Agents 1" at bounding box center [70, 48] width 61 height 15
click at [98, 47] on div at bounding box center [512, 260] width 1025 height 521
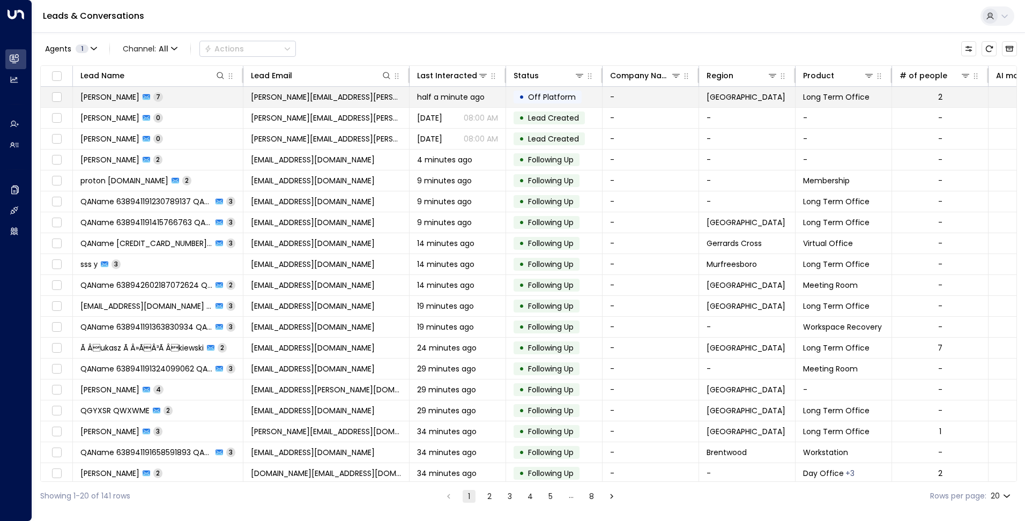
click at [270, 99] on span "[PERSON_NAME][EMAIL_ADDRESS][PERSON_NAME][DOMAIN_NAME]" at bounding box center [326, 97] width 151 height 11
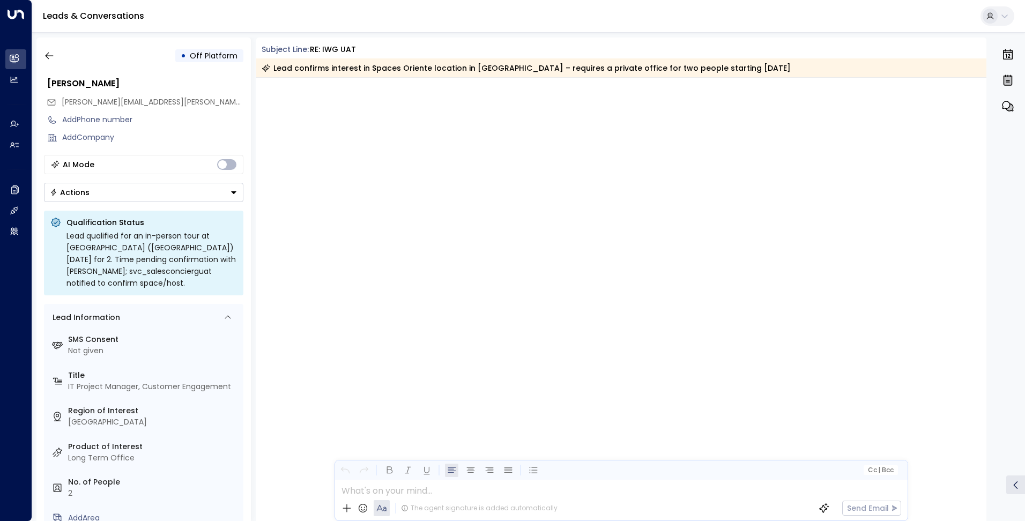
scroll to position [1590, 0]
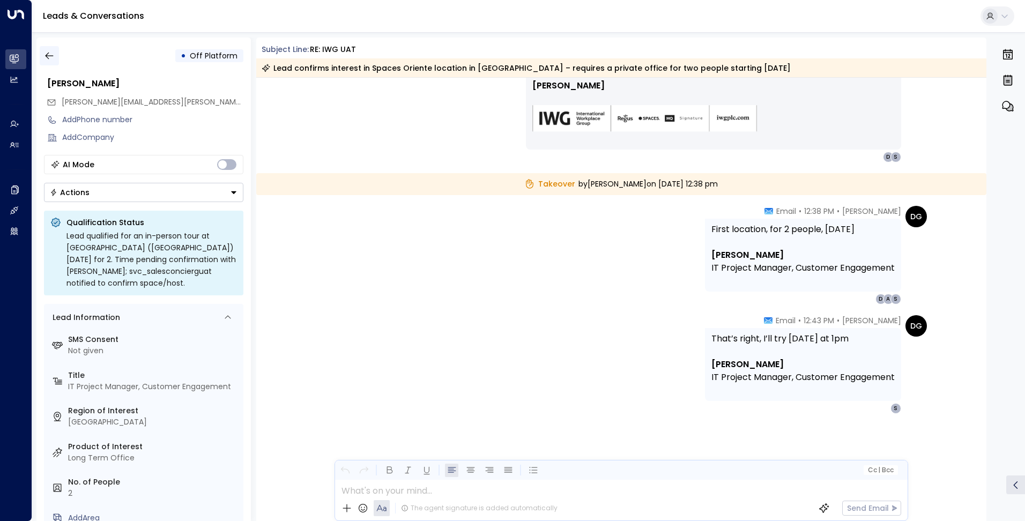
click at [50, 51] on icon "button" at bounding box center [49, 55] width 11 height 11
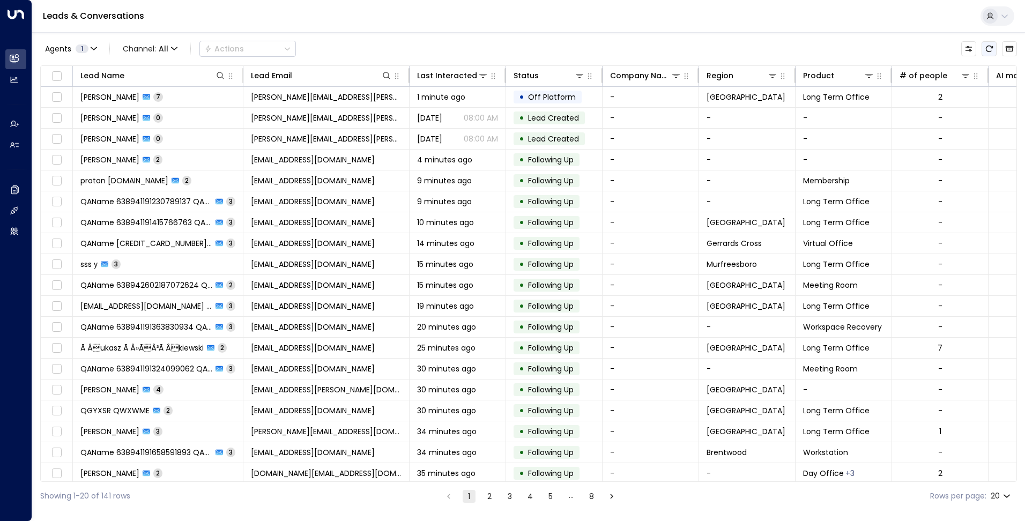
click at [988, 53] on button "Refresh" at bounding box center [989, 48] width 15 height 15
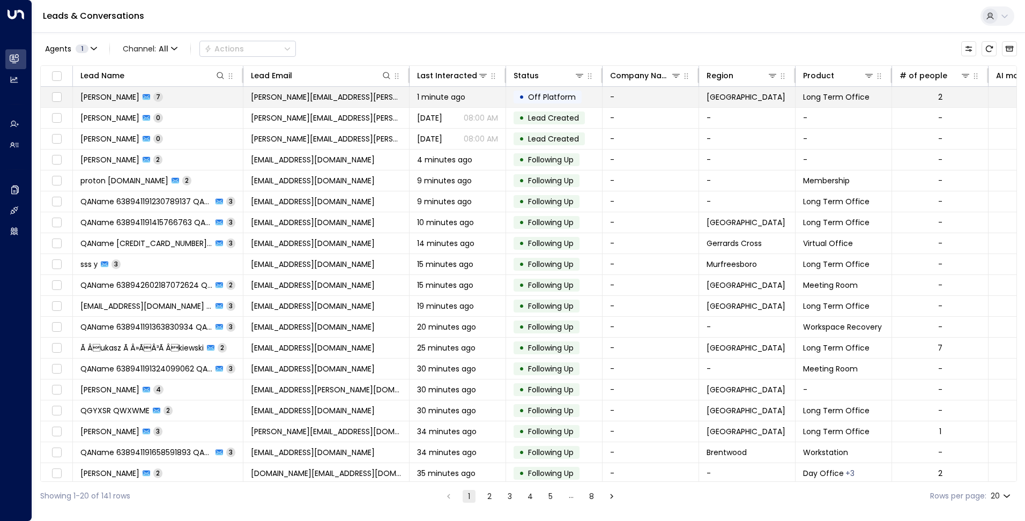
click at [464, 97] on span "1 minute ago" at bounding box center [441, 97] width 48 height 11
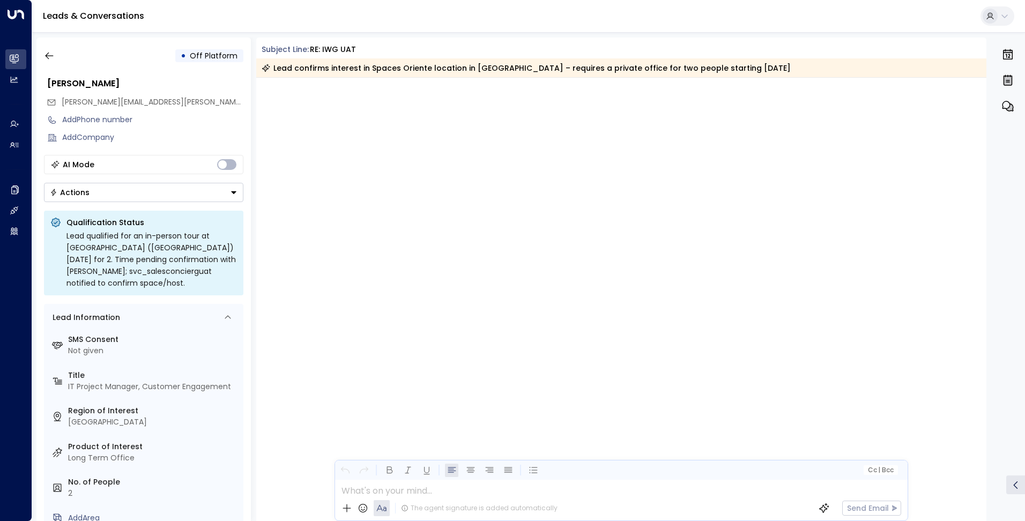
scroll to position [1590, 0]
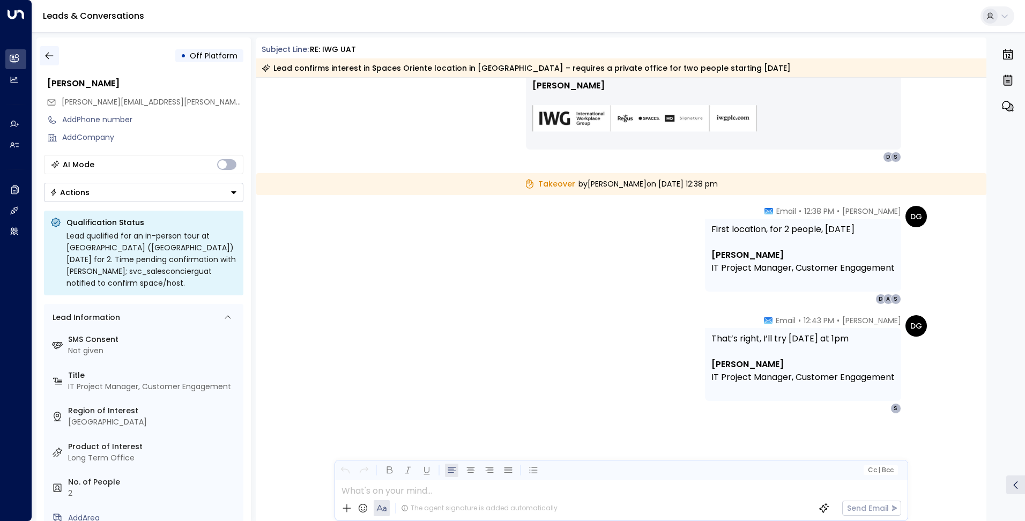
click at [54, 54] on icon "button" at bounding box center [49, 55] width 11 height 11
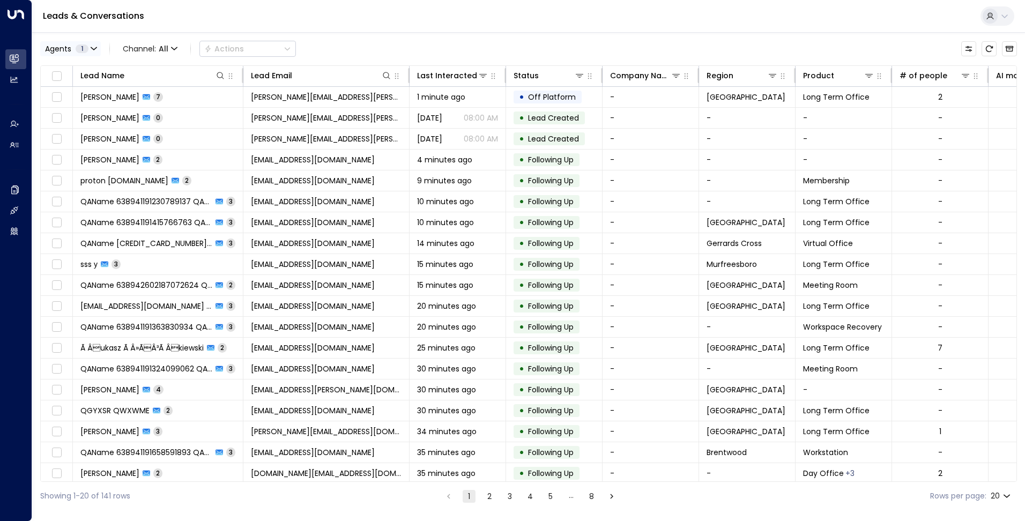
click at [93, 48] on icon "button" at bounding box center [94, 49] width 6 height 6
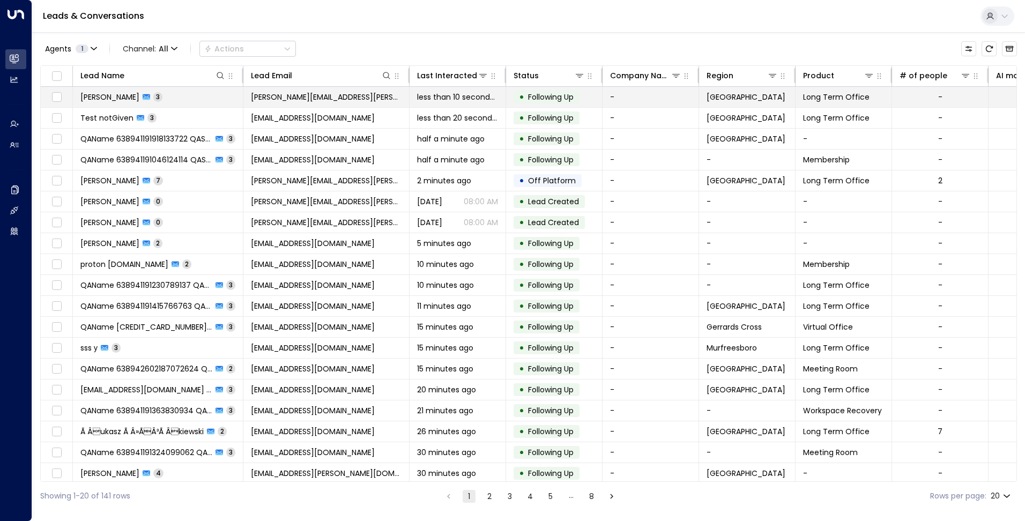
click at [349, 88] on td "[PERSON_NAME][EMAIL_ADDRESS][PERSON_NAME][DOMAIN_NAME]" at bounding box center [326, 97] width 166 height 20
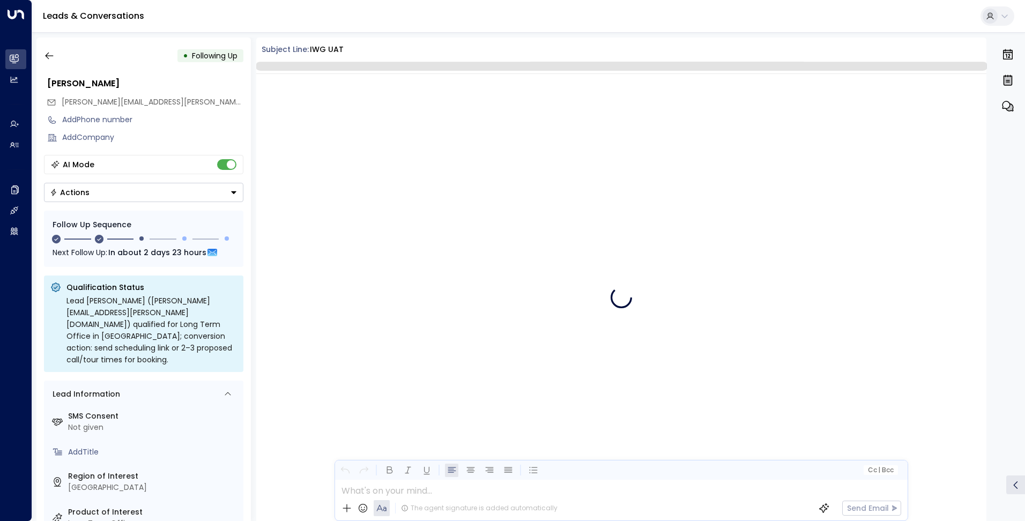
scroll to position [736, 0]
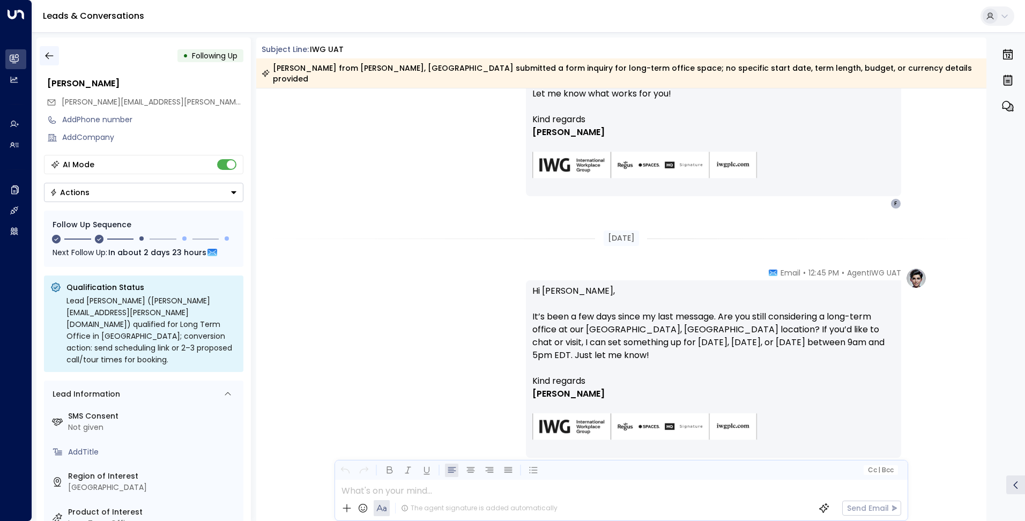
click at [47, 51] on icon "button" at bounding box center [49, 55] width 11 height 11
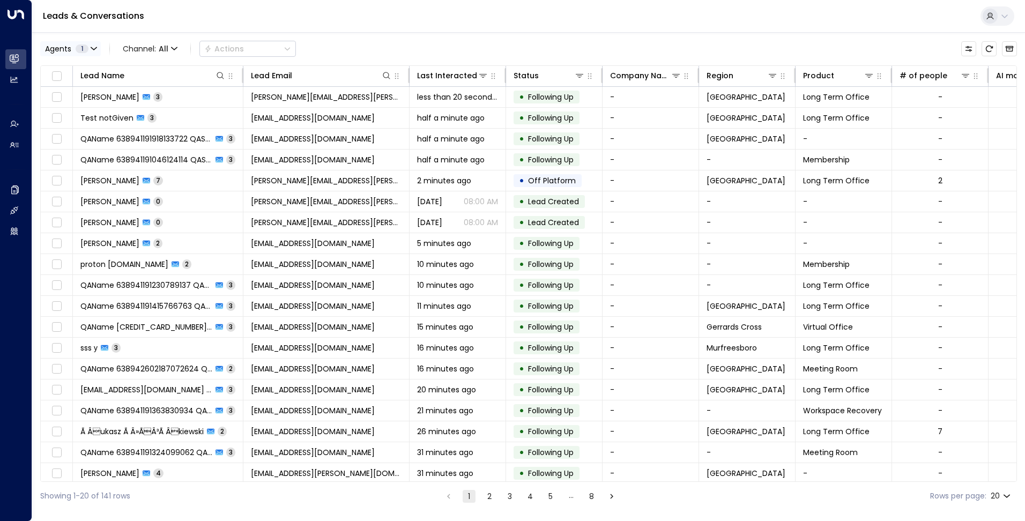
click at [85, 47] on span "1" at bounding box center [82, 48] width 13 height 9
click at [101, 38] on div at bounding box center [512, 260] width 1025 height 521
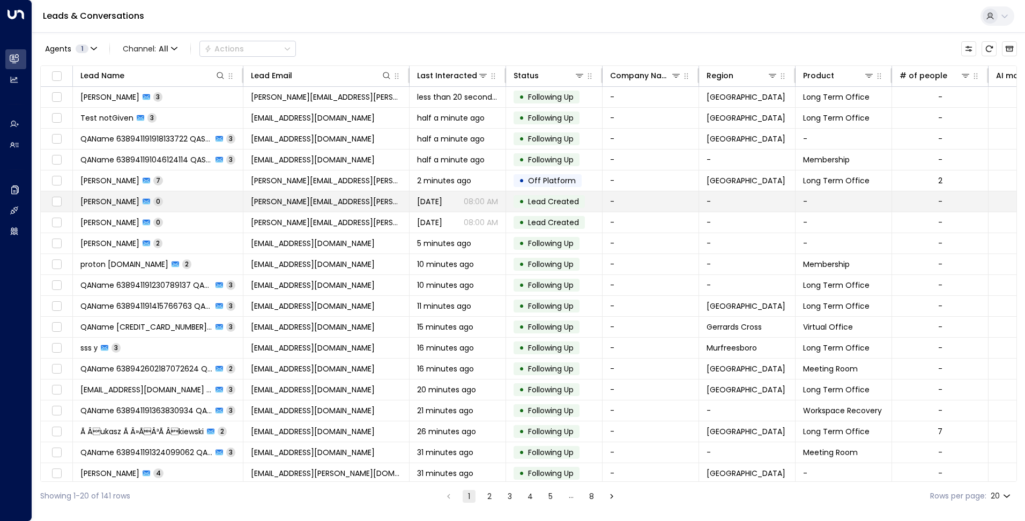
click at [292, 206] on span "[PERSON_NAME][EMAIL_ADDRESS][PERSON_NAME][DOMAIN_NAME]" at bounding box center [326, 201] width 151 height 11
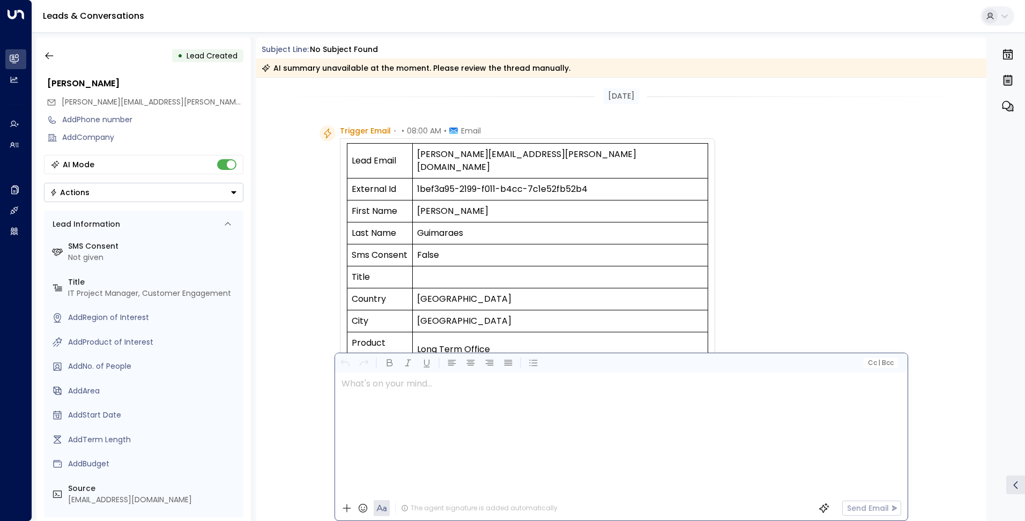
click at [420, 488] on div at bounding box center [620, 434] width 571 height 123
click at [394, 394] on div at bounding box center [620, 434] width 571 height 123
click at [201, 186] on button "Actions" at bounding box center [143, 192] width 199 height 19
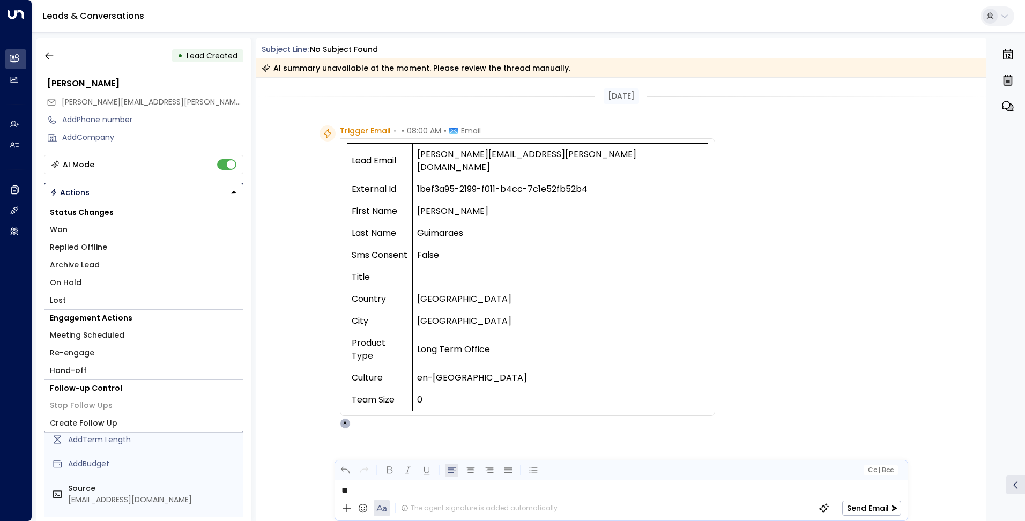
click at [201, 186] on button "Actions" at bounding box center [143, 192] width 199 height 19
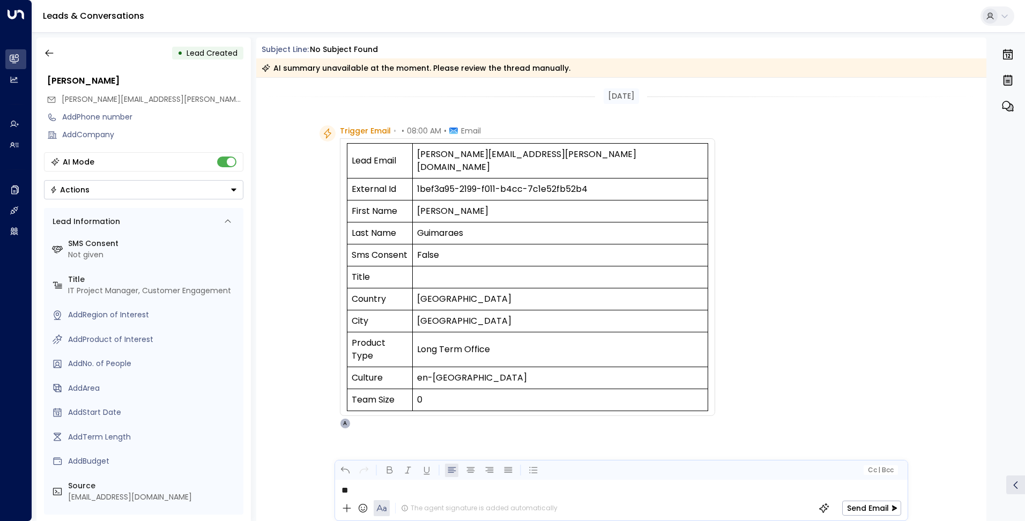
scroll to position [5, 0]
click at [113, 496] on div "[EMAIL_ADDRESS][DOMAIN_NAME]" at bounding box center [153, 494] width 171 height 11
click at [289, 449] on div "Trigger Email • • 08:00 AM • Email Lead Email [PERSON_NAME][EMAIL_ADDRESS][PERS…" at bounding box center [621, 330] width 731 height 411
click at [373, 489] on div "**" at bounding box center [620, 488] width 571 height 16
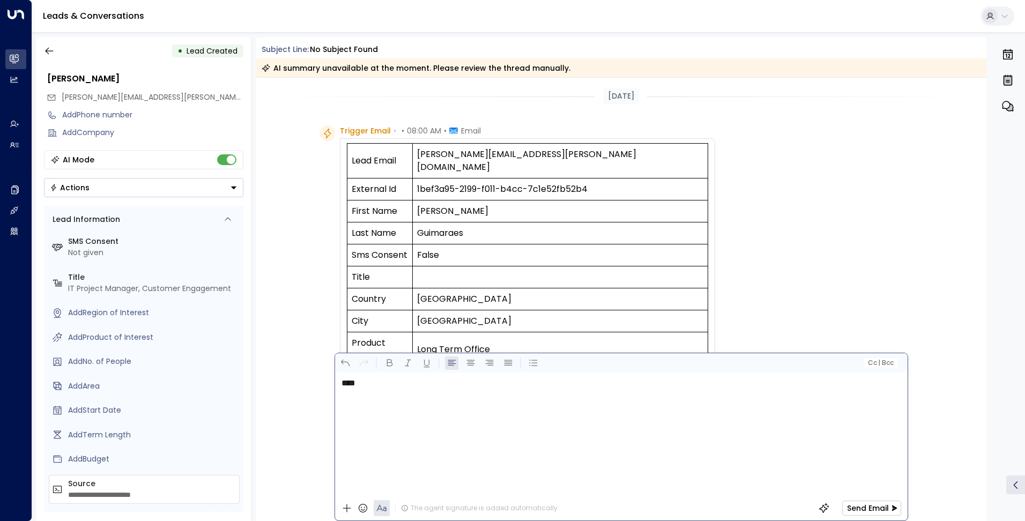
click at [872, 509] on button "Send Email" at bounding box center [871, 508] width 59 height 15
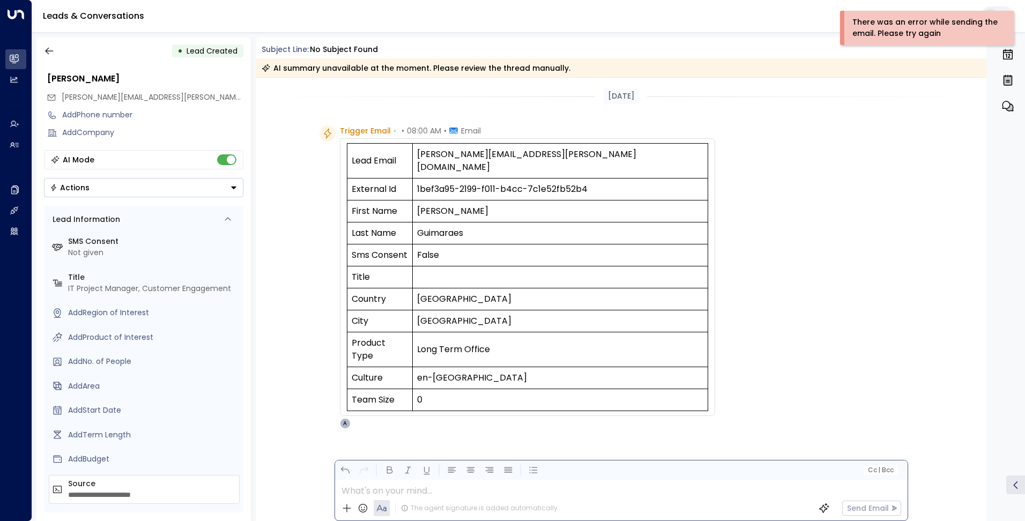
click at [496, 490] on div at bounding box center [620, 488] width 571 height 16
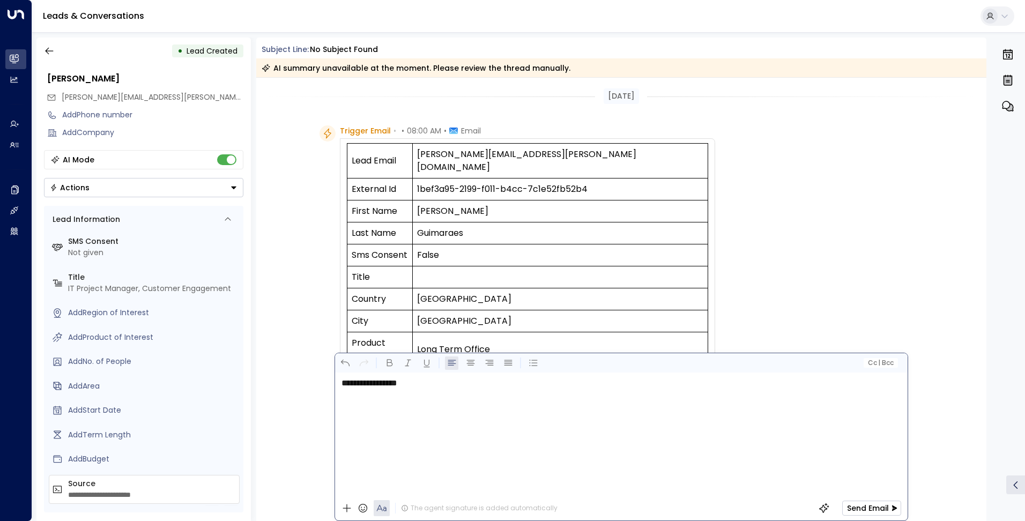
click at [858, 512] on button "Send Email" at bounding box center [871, 508] width 59 height 15
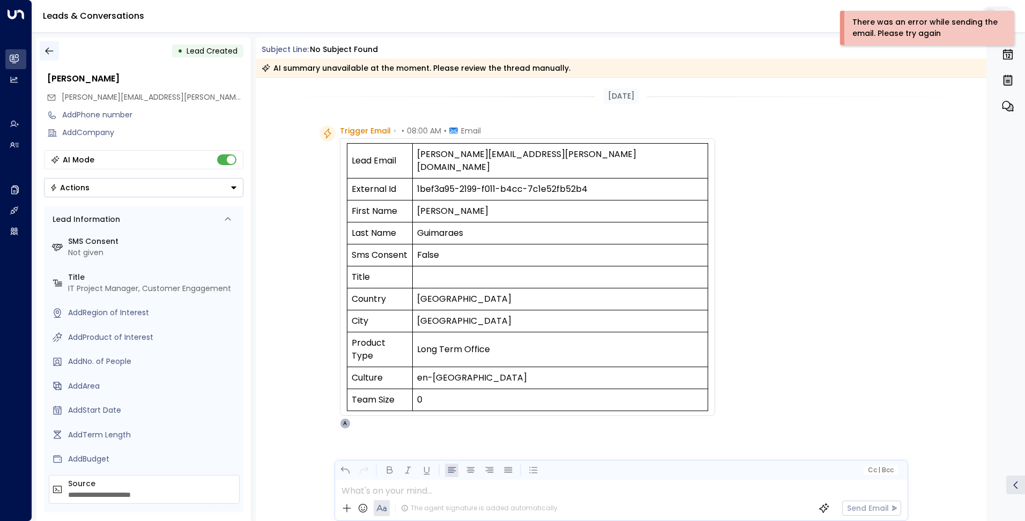
click at [43, 53] on button "button" at bounding box center [49, 50] width 19 height 19
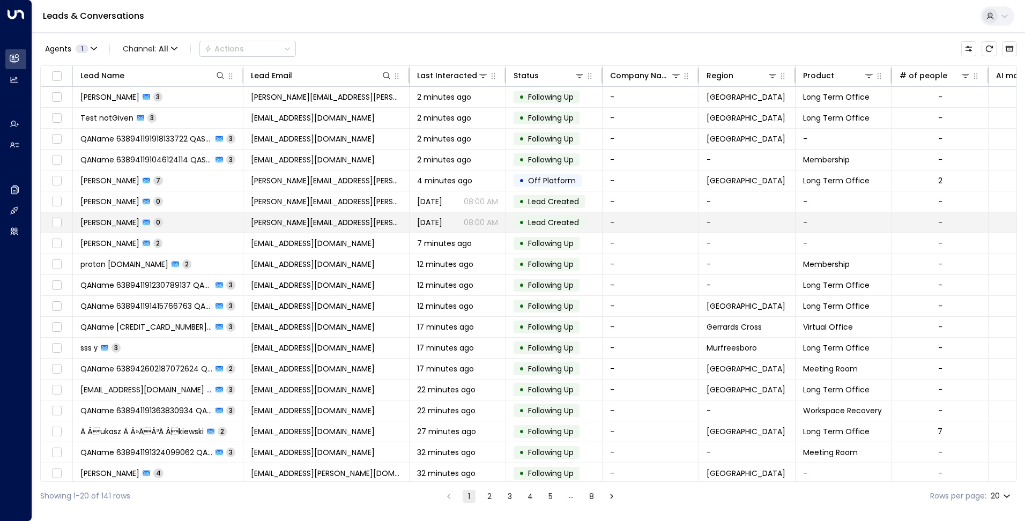
click at [314, 221] on span "[PERSON_NAME][EMAIL_ADDRESS][PERSON_NAME][DOMAIN_NAME]" at bounding box center [326, 222] width 151 height 11
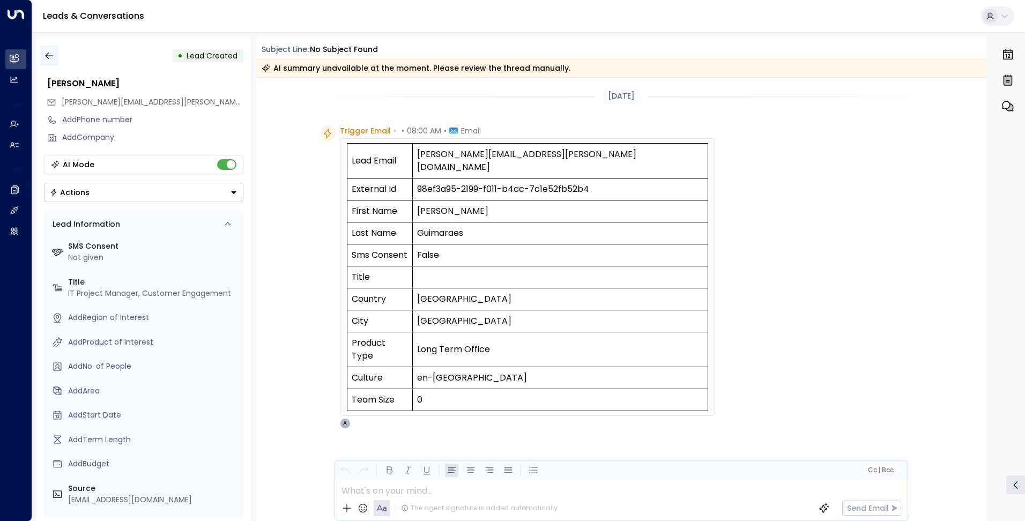
click at [52, 49] on button "button" at bounding box center [49, 55] width 19 height 19
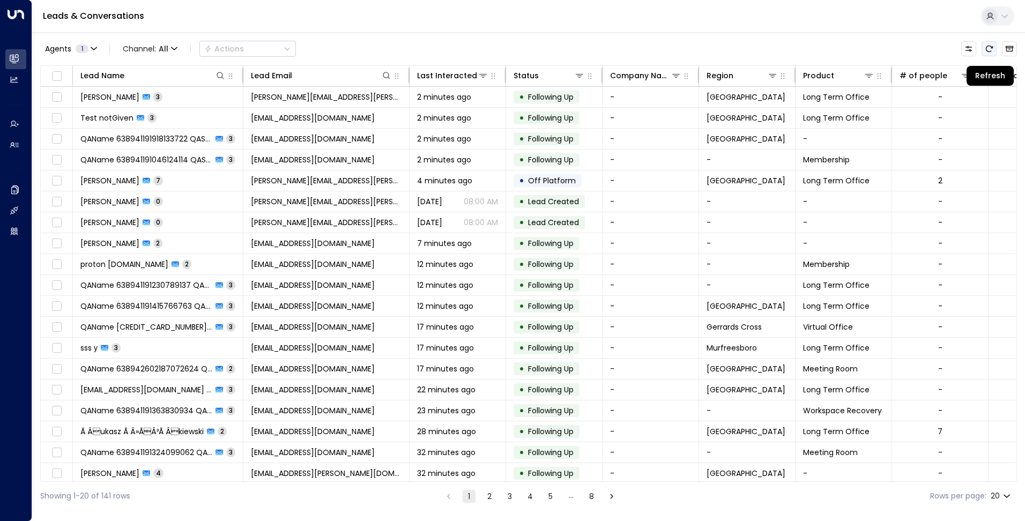
click at [990, 46] on icon "Refresh" at bounding box center [989, 49] width 7 height 6
click at [991, 50] on icon "Refresh" at bounding box center [989, 48] width 9 height 9
click at [994, 51] on button "Refresh" at bounding box center [989, 48] width 15 height 15
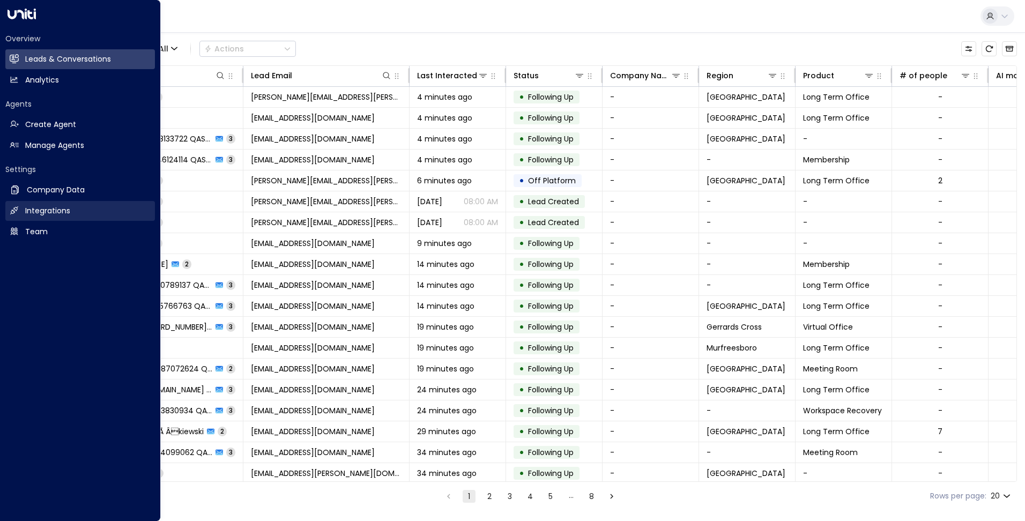
click at [62, 213] on h2 "Integrations" at bounding box center [47, 210] width 45 height 11
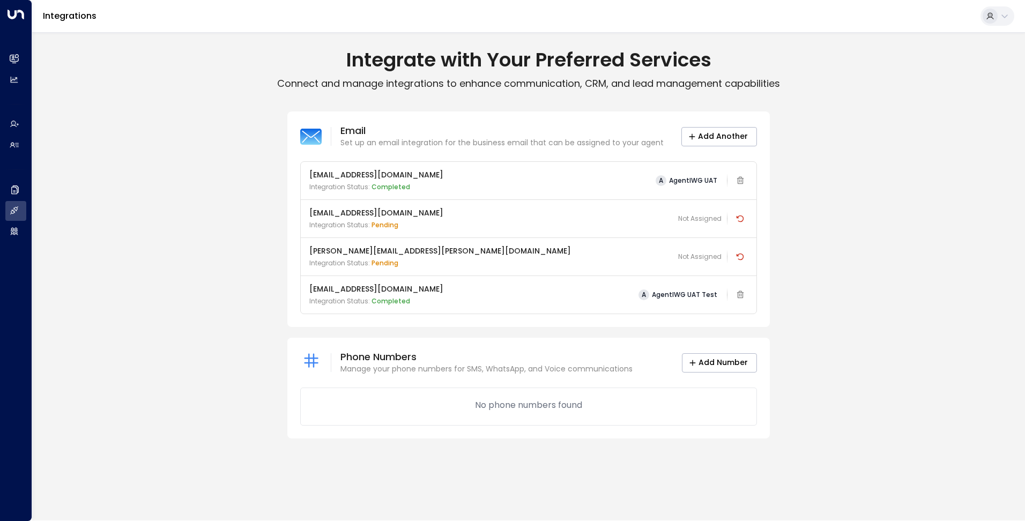
drag, startPoint x: 400, startPoint y: 287, endPoint x: 307, endPoint y: 286, distance: 93.3
click at [307, 286] on div "[EMAIL_ADDRESS][DOMAIN_NAME] Integration Status: Completed A AgentIWG UAT Test" at bounding box center [529, 295] width 456 height 38
copy p "[EMAIL_ADDRESS][DOMAIN_NAME]"
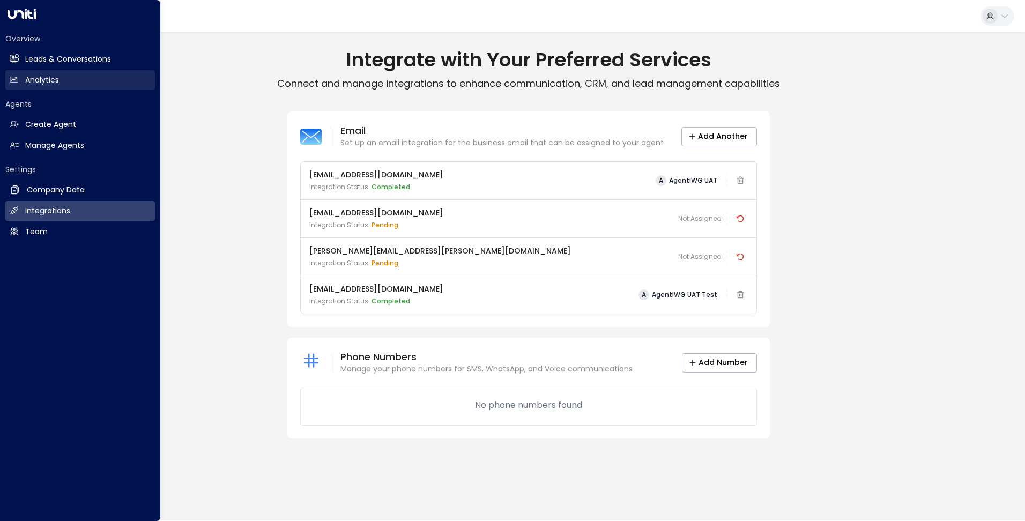
click at [26, 85] on h2 "Analytics" at bounding box center [42, 80] width 34 height 11
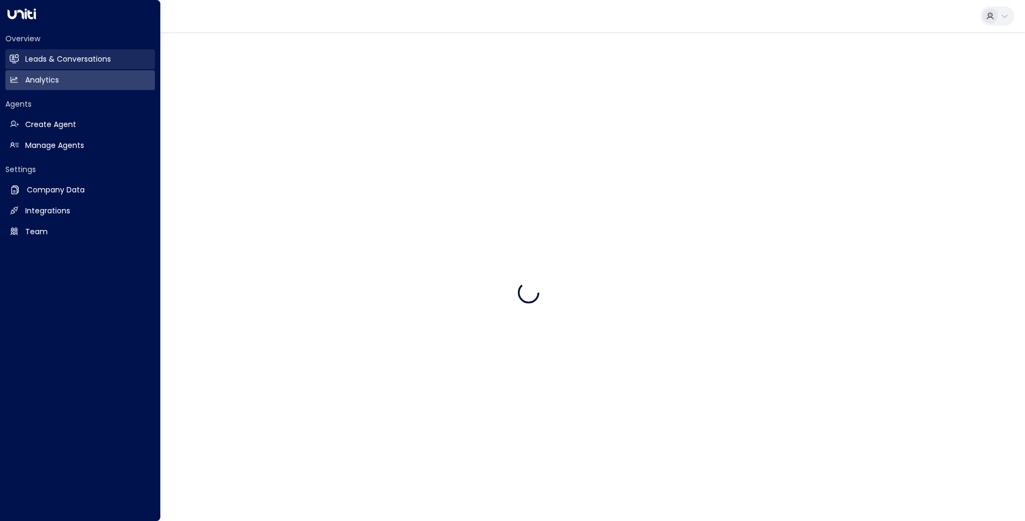
click at [42, 53] on link "Leads & Conversations Leads & Conversations" at bounding box center [80, 59] width 150 height 20
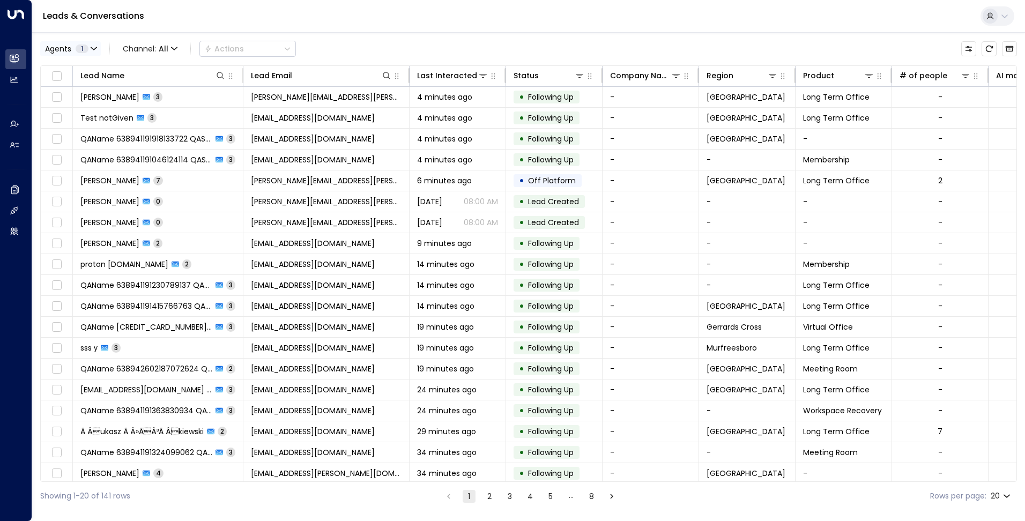
click at [85, 46] on span "1" at bounding box center [82, 48] width 13 height 9
click at [99, 69] on div "AgentIWG UAT" at bounding box center [85, 69] width 54 height 11
click at [621, 3] on div at bounding box center [512, 260] width 1025 height 521
click at [989, 46] on icon "Refresh" at bounding box center [989, 49] width 7 height 6
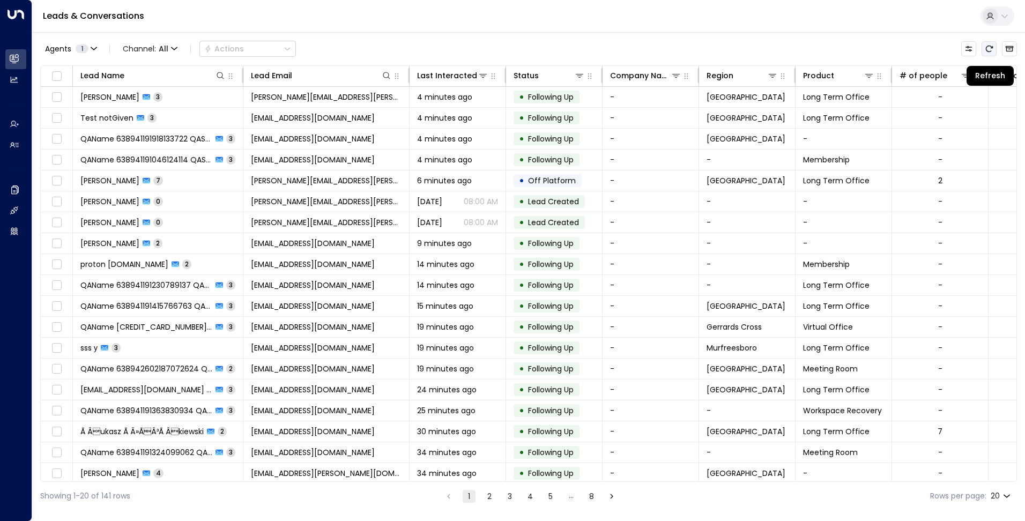
click at [988, 48] on icon "Refresh" at bounding box center [989, 48] width 9 height 9
click at [988, 53] on button "Refresh" at bounding box center [989, 48] width 15 height 15
click at [387, 76] on icon at bounding box center [386, 75] width 9 height 9
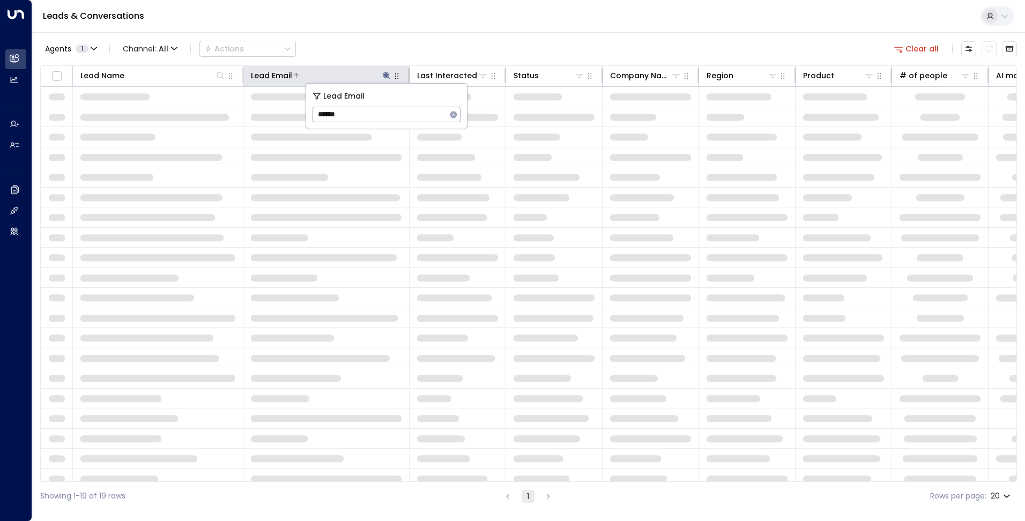
type input "*******"
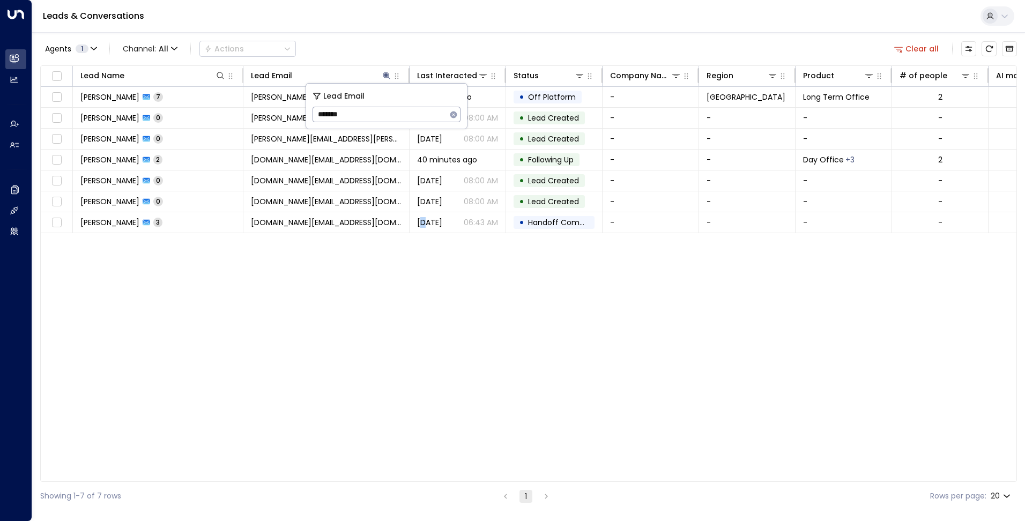
click at [424, 249] on div "Lead Name Lead Email Last Interacted Status Company Name Region Product # of pe…" at bounding box center [528, 273] width 977 height 417
drag, startPoint x: 424, startPoint y: 249, endPoint x: 486, endPoint y: 73, distance: 186.5
click at [484, 73] on icon at bounding box center [483, 75] width 9 height 9
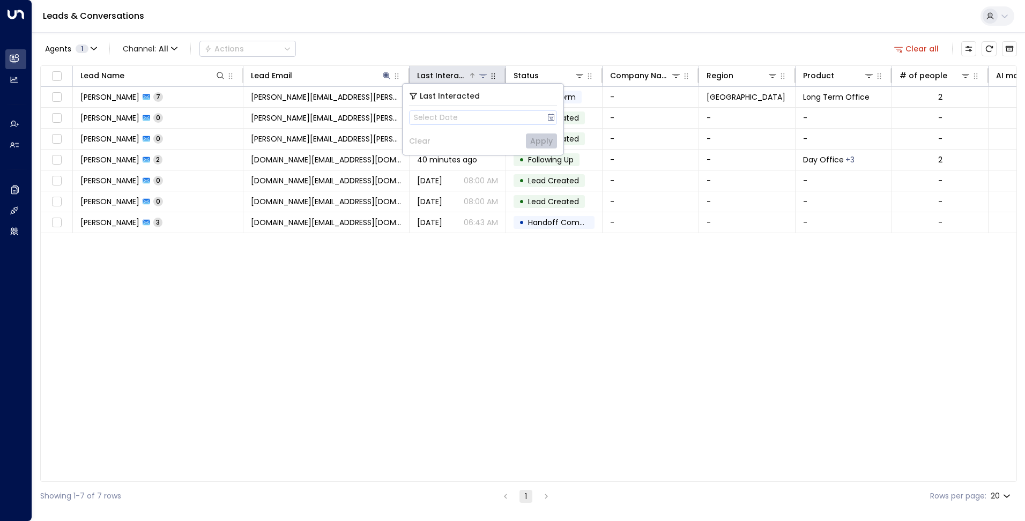
click at [474, 75] on icon at bounding box center [472, 75] width 6 height 6
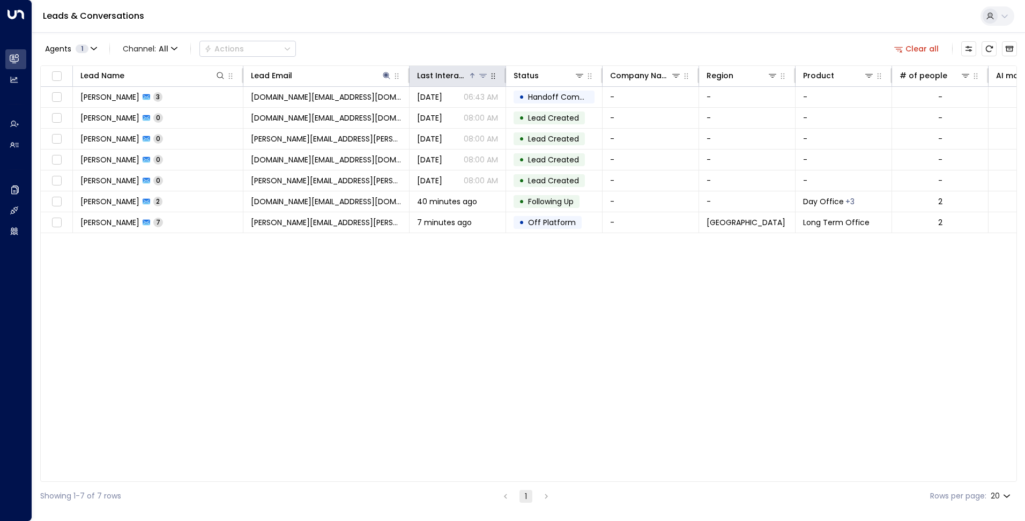
click at [473, 75] on icon at bounding box center [472, 75] width 6 height 6
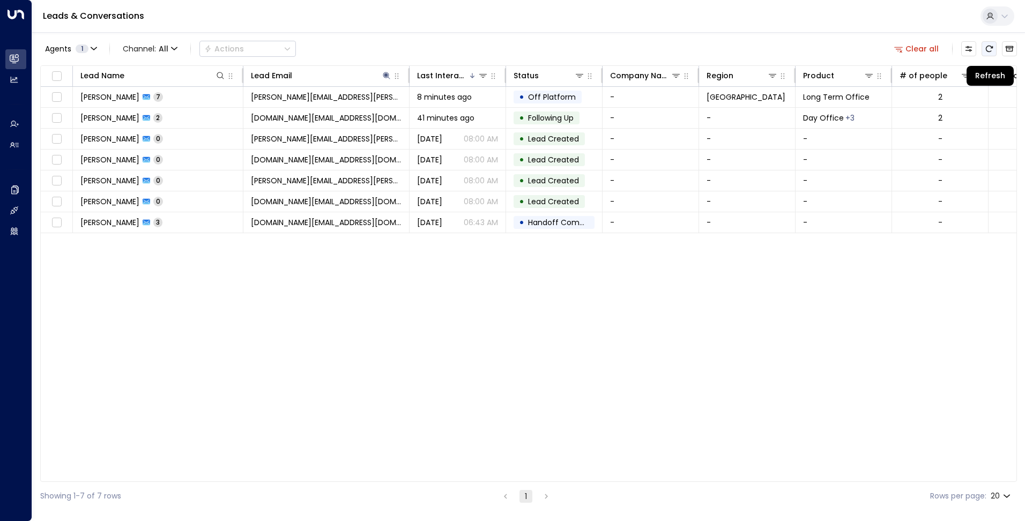
click at [991, 51] on icon "Refresh" at bounding box center [989, 49] width 7 height 6
click at [94, 49] on icon "button" at bounding box center [93, 48] width 5 height 2
click at [94, 49] on div at bounding box center [512, 260] width 1025 height 521
click at [922, 48] on button "Clear all" at bounding box center [917, 48] width 54 height 15
